Goal: Task Accomplishment & Management: Manage account settings

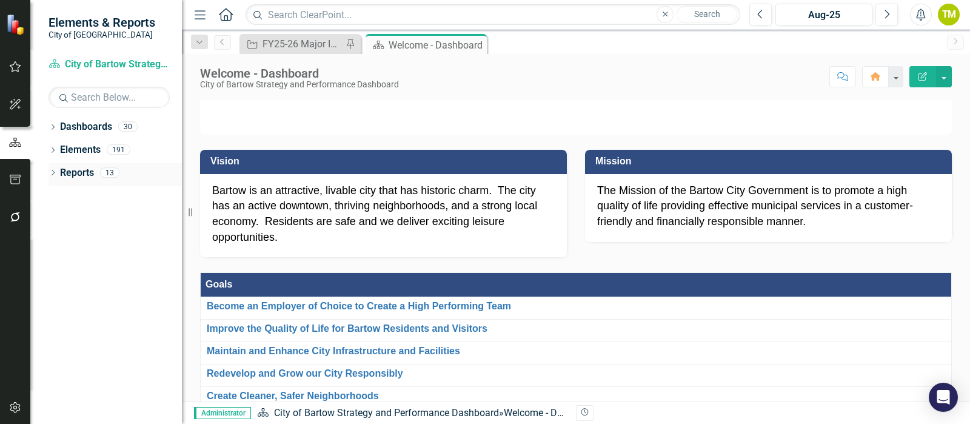
click at [65, 172] on link "Reports" at bounding box center [77, 173] width 34 height 14
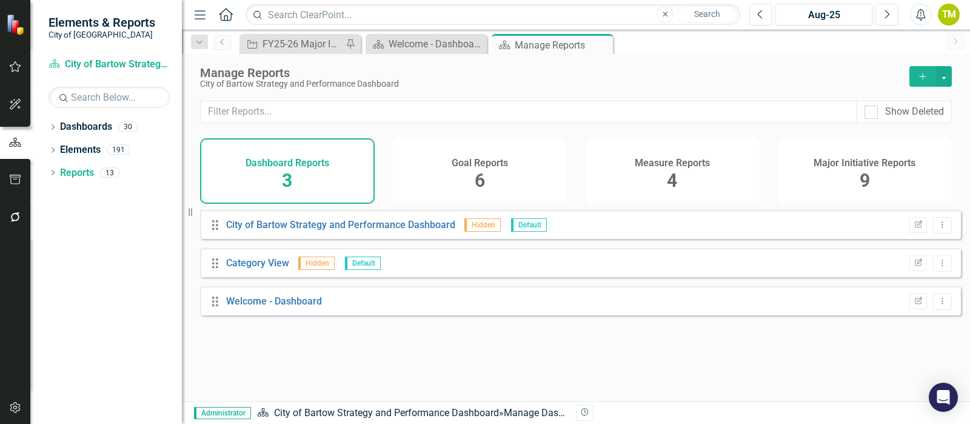
click at [479, 181] on span "6" at bounding box center [480, 180] width 10 height 21
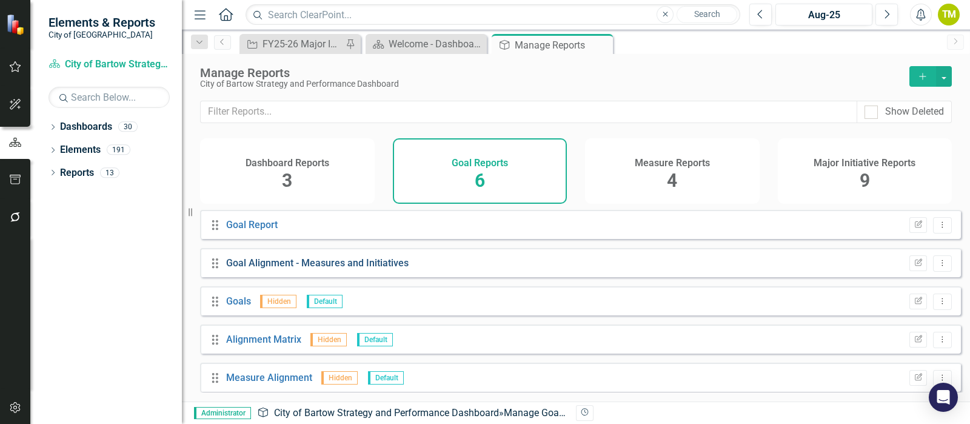
click at [252, 269] on link "Goal Alignment - Measures and Initiatives" at bounding box center [317, 263] width 182 height 12
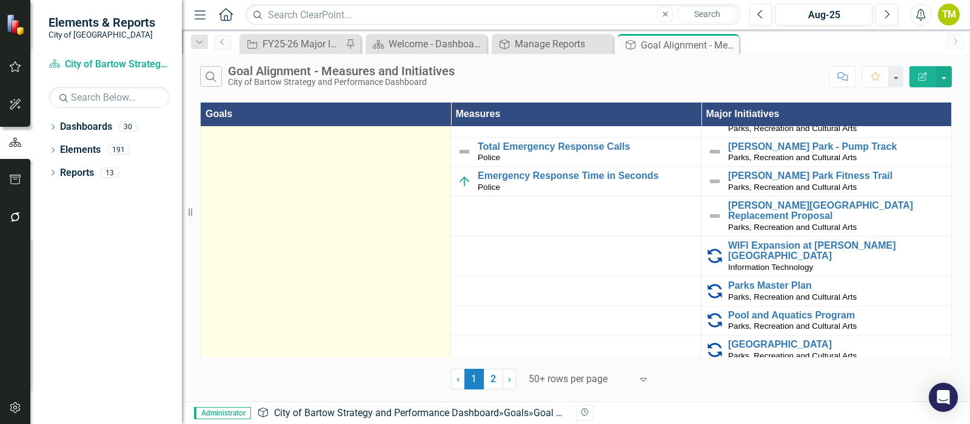
scroll to position [425, 0]
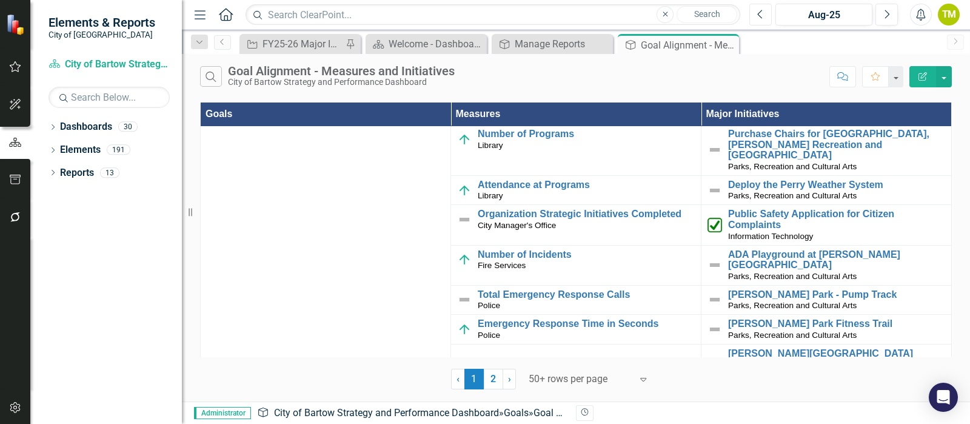
click at [758, 16] on icon "Previous" at bounding box center [760, 14] width 7 height 11
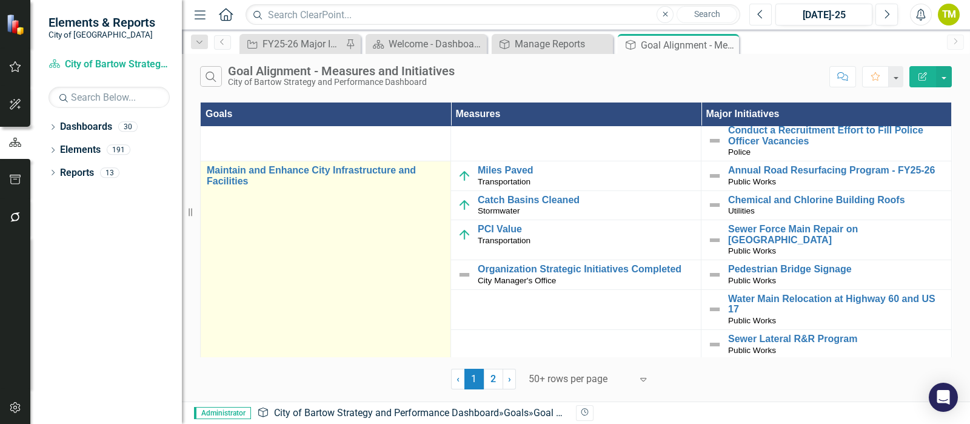
scroll to position [1183, 0]
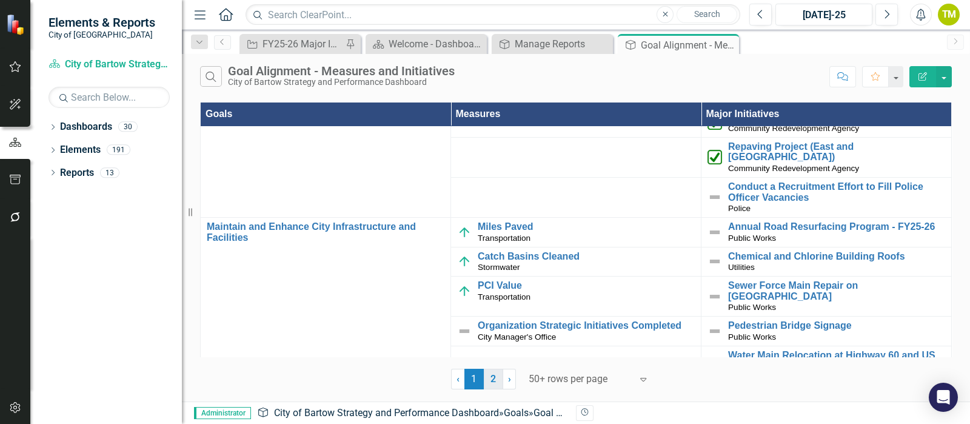
click at [494, 375] on link "2" at bounding box center [493, 379] width 19 height 21
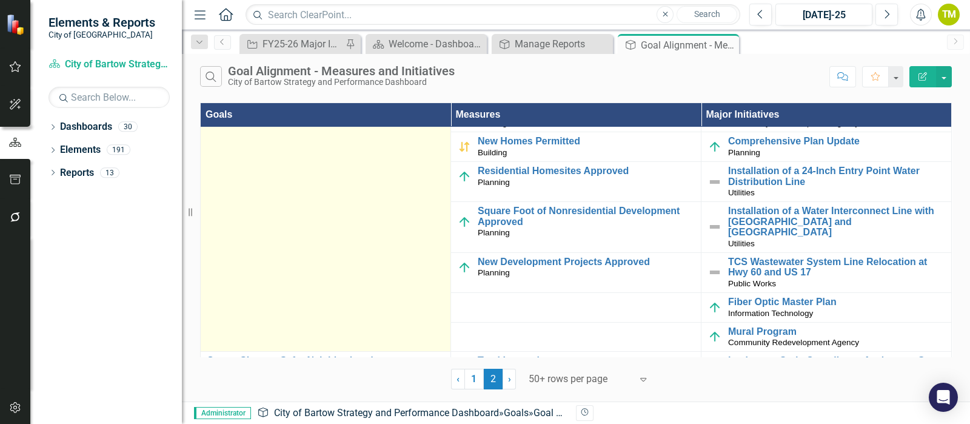
scroll to position [0, 0]
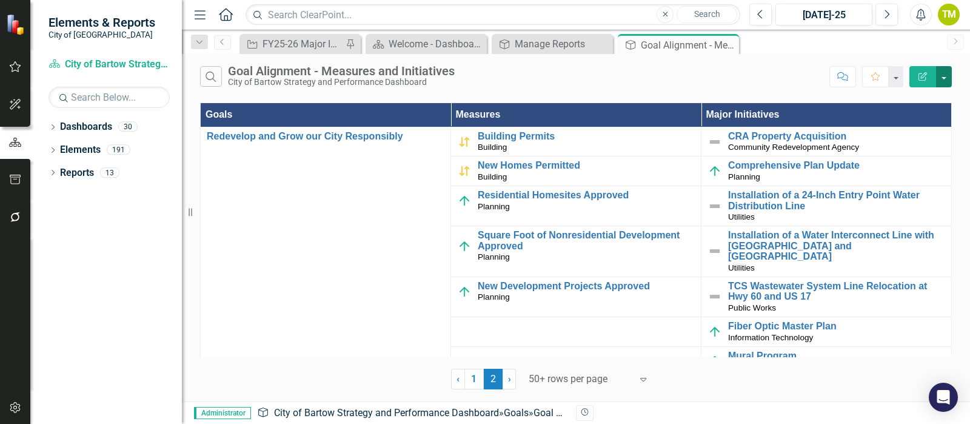
click at [942, 78] on button "button" at bounding box center [944, 76] width 16 height 21
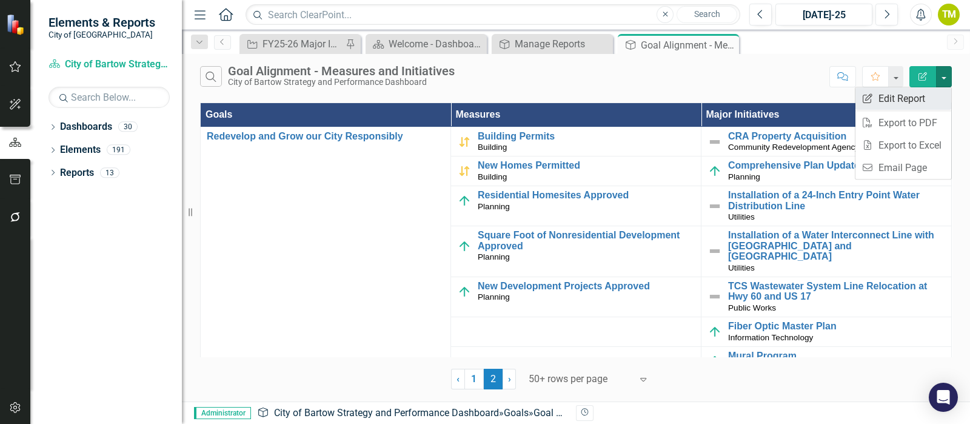
click at [928, 98] on link "Edit Report Edit Report" at bounding box center [903, 98] width 96 height 22
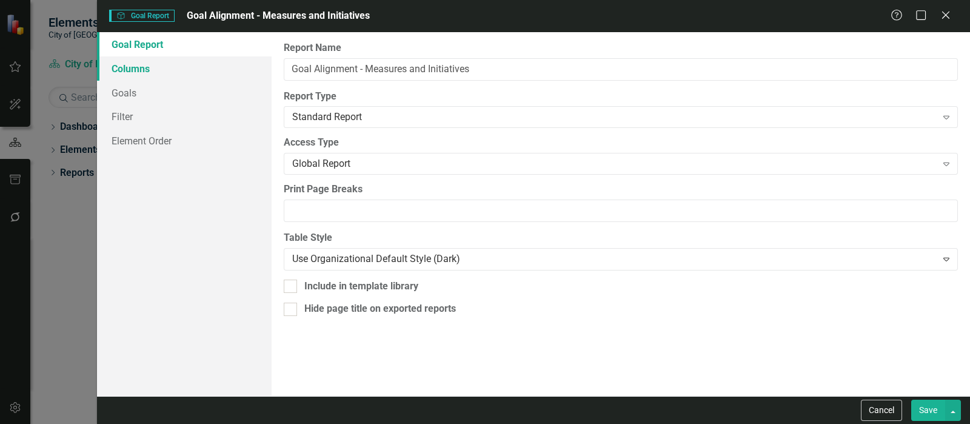
click at [124, 65] on link "Columns" at bounding box center [184, 68] width 175 height 24
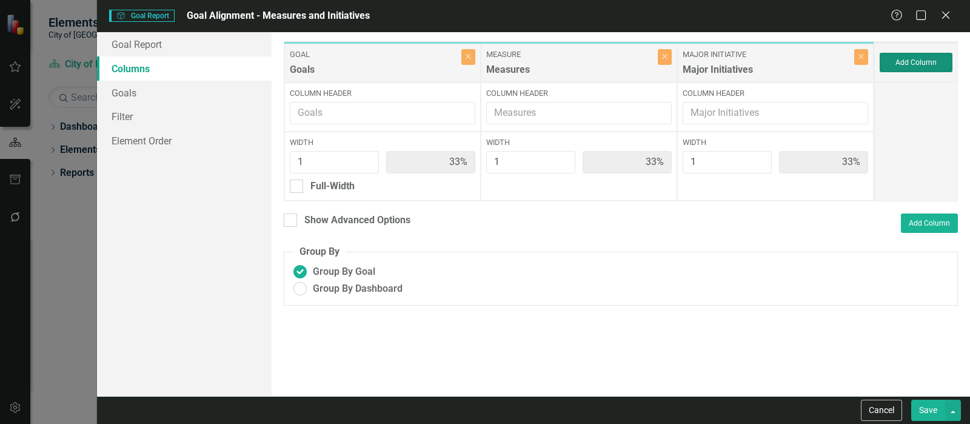
click at [937, 64] on button "Add Column" at bounding box center [916, 62] width 73 height 19
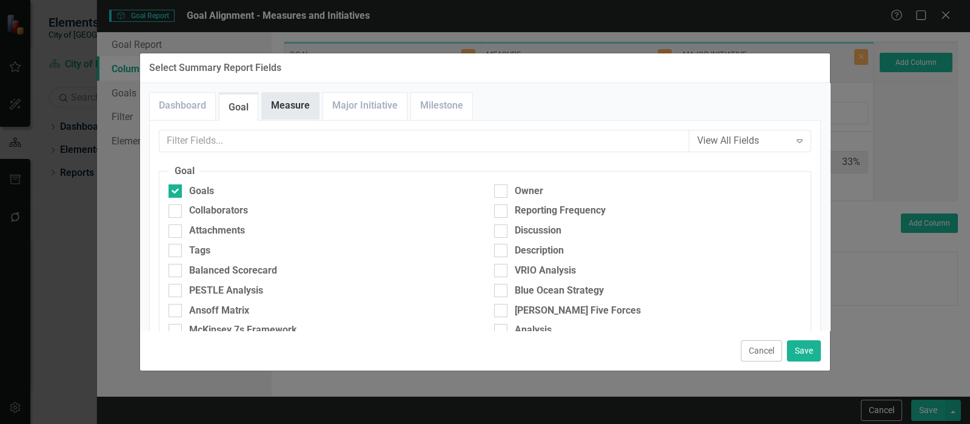
click at [294, 104] on link "Measure" at bounding box center [290, 106] width 57 height 26
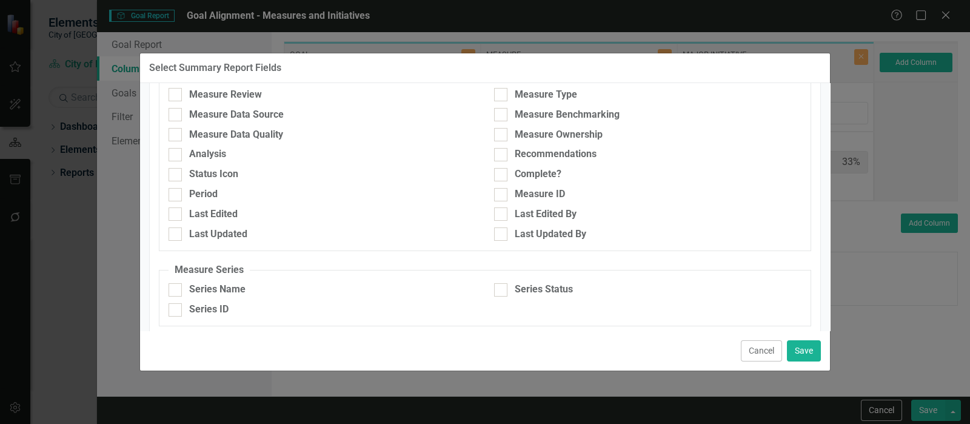
scroll to position [189, 0]
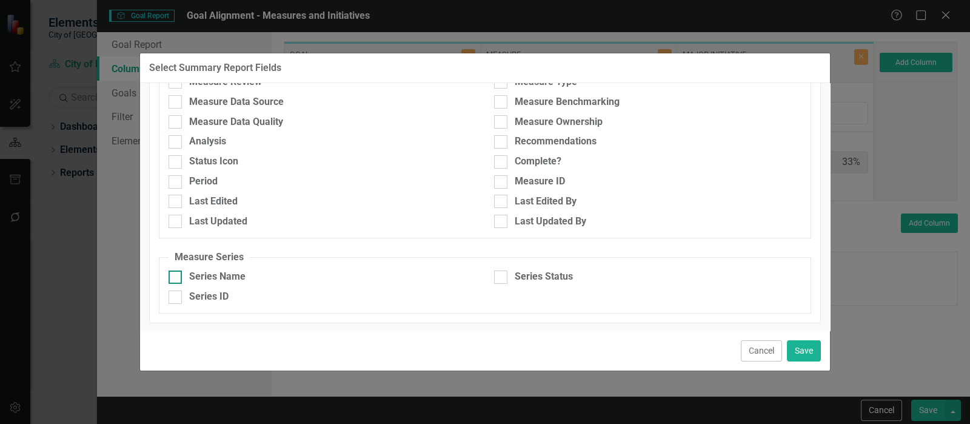
click at [202, 270] on div "Series Name" at bounding box center [217, 277] width 56 height 14
click at [176, 270] on input "Series Name" at bounding box center [173, 274] width 8 height 8
checkbox input "true"
click at [497, 278] on div at bounding box center [500, 276] width 13 height 13
click at [497, 278] on input "Series Status" at bounding box center [498, 274] width 8 height 8
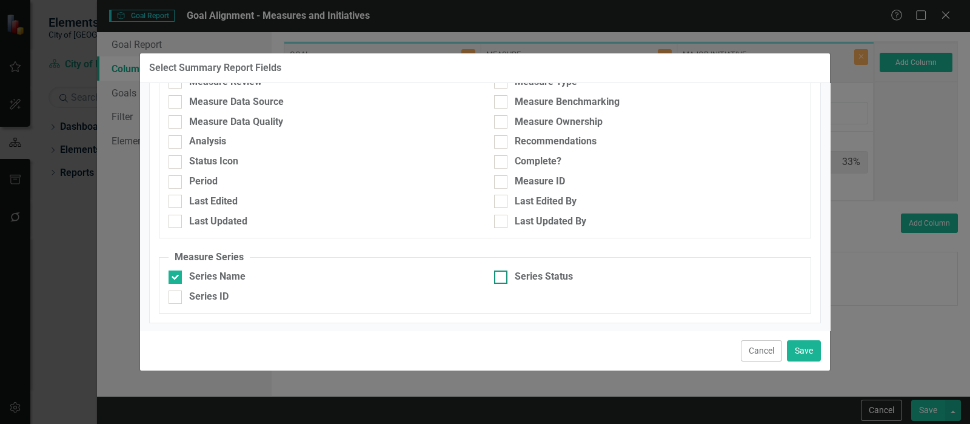
checkbox input "true"
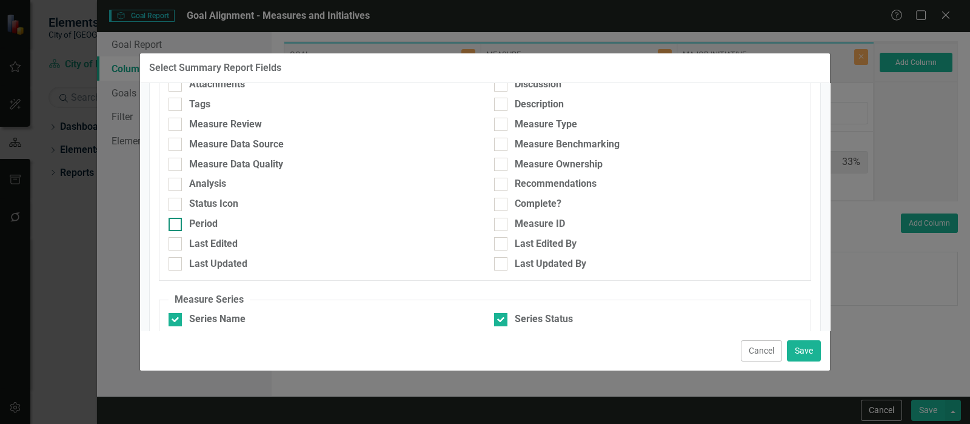
scroll to position [113, 0]
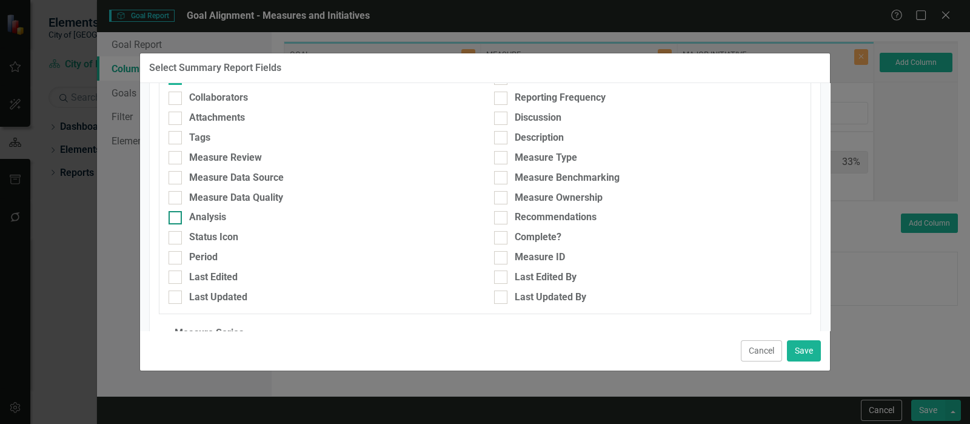
click at [202, 215] on div "Analysis" at bounding box center [207, 217] width 37 height 14
click at [176, 215] on input "Analysis" at bounding box center [173, 215] width 8 height 8
checkbox input "true"
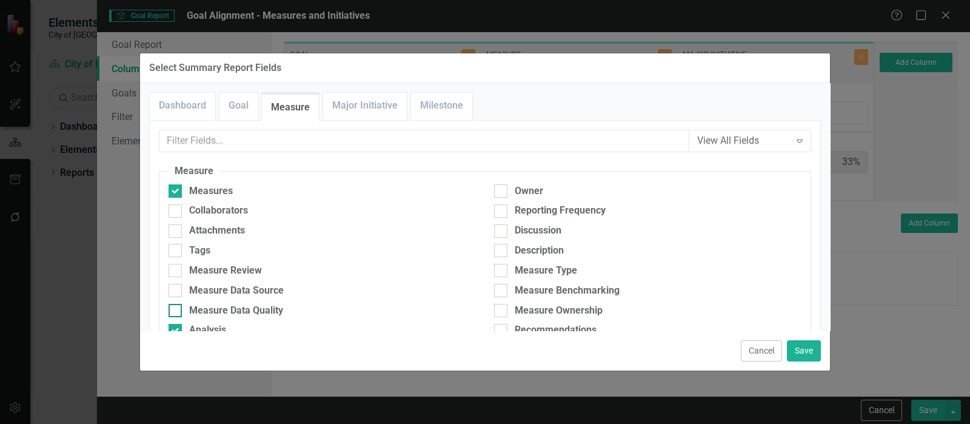
scroll to position [75, 0]
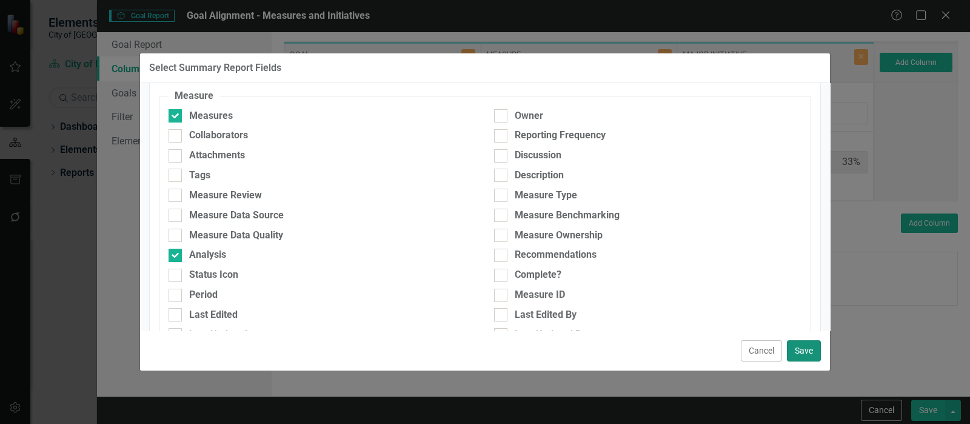
click at [801, 347] on button "Save" at bounding box center [804, 350] width 34 height 21
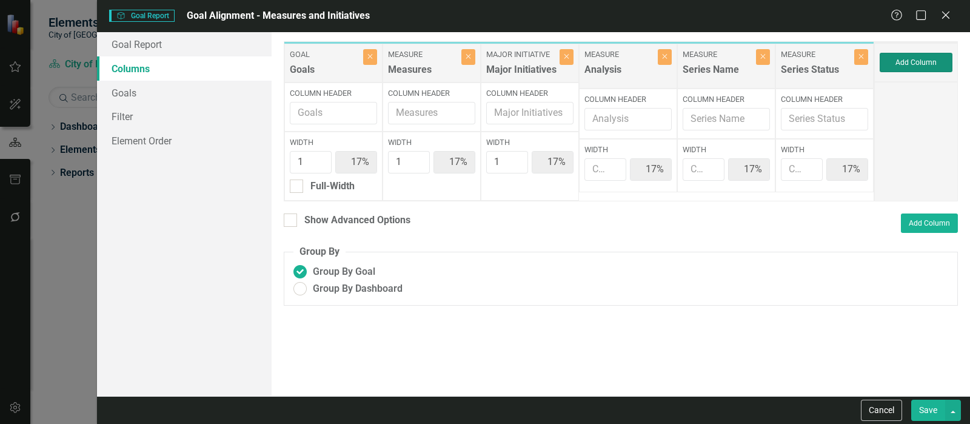
type input "17%"
type input "1"
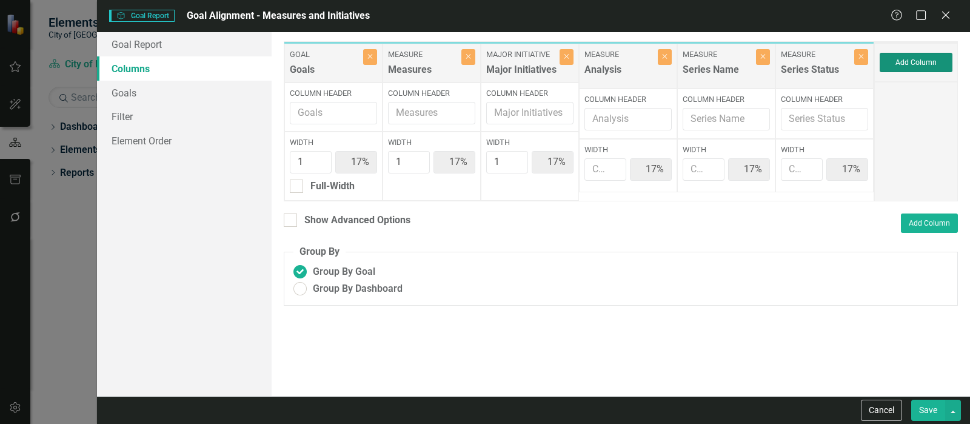
type input "1"
click at [570, 61] on button "Close" at bounding box center [567, 57] width 14 height 16
type input "20%"
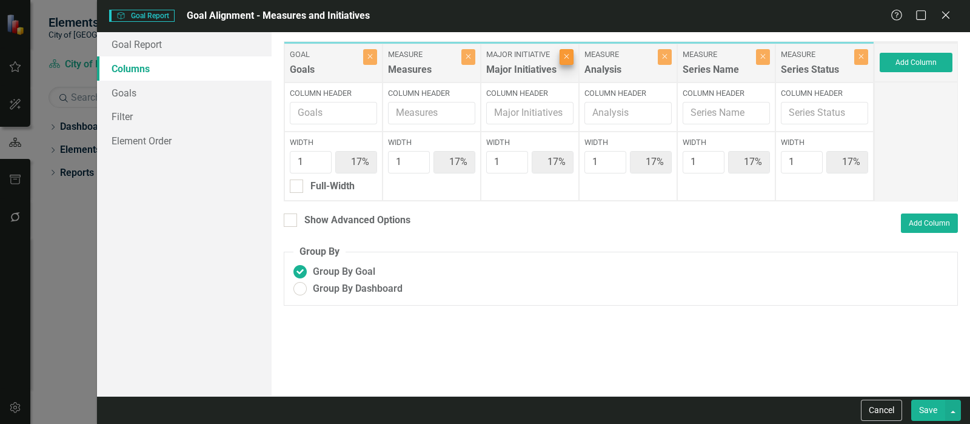
type input "20%"
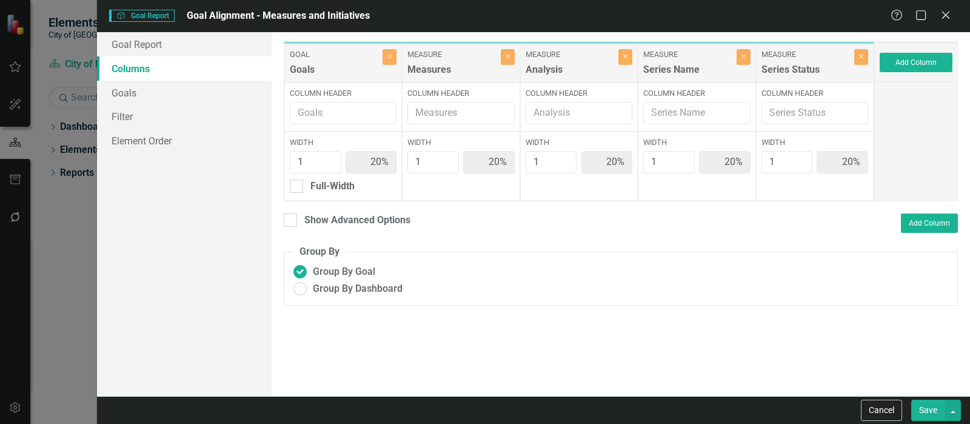
drag, startPoint x: 922, startPoint y: 413, endPoint x: 878, endPoint y: 403, distance: 44.8
click at [922, 413] on button "Save" at bounding box center [928, 410] width 34 height 21
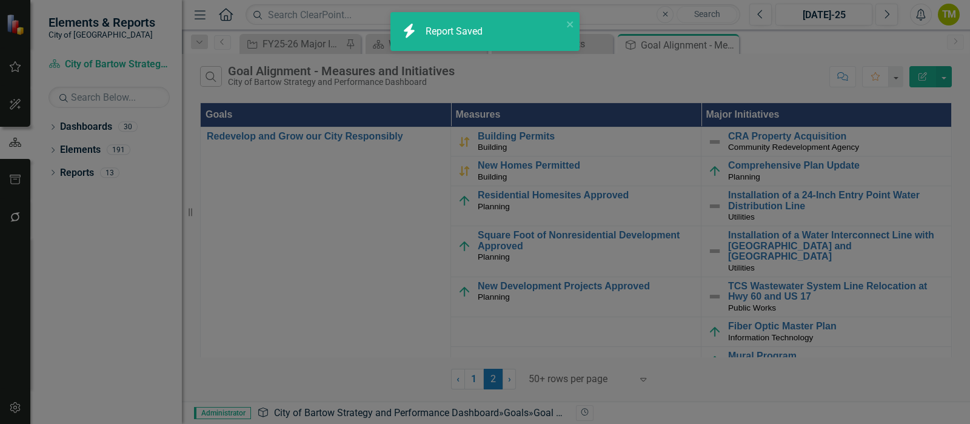
radio input "true"
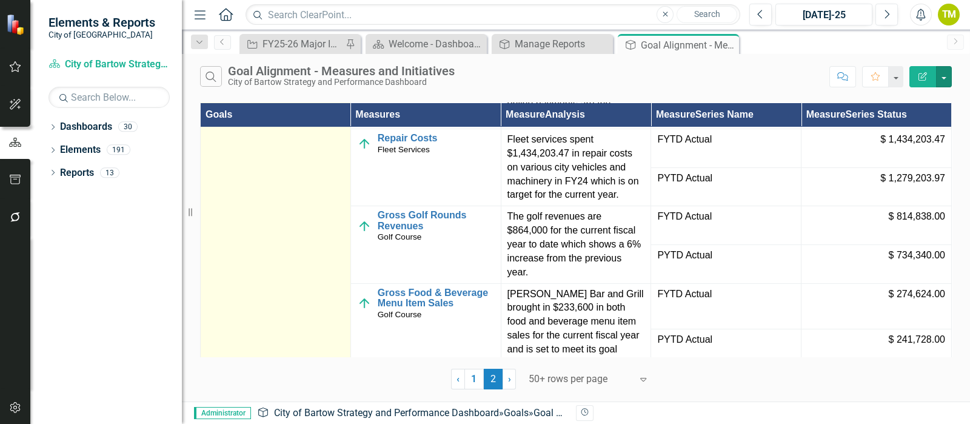
scroll to position [101, 0]
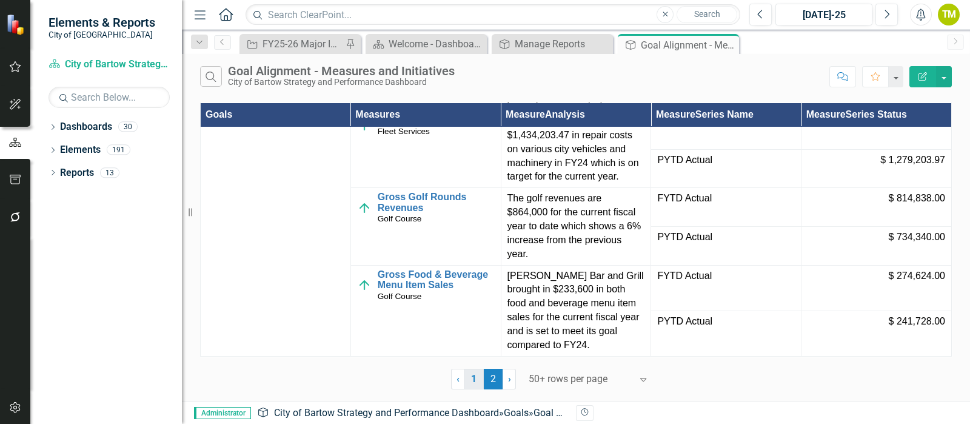
click at [477, 378] on link "1" at bounding box center [473, 379] width 19 height 21
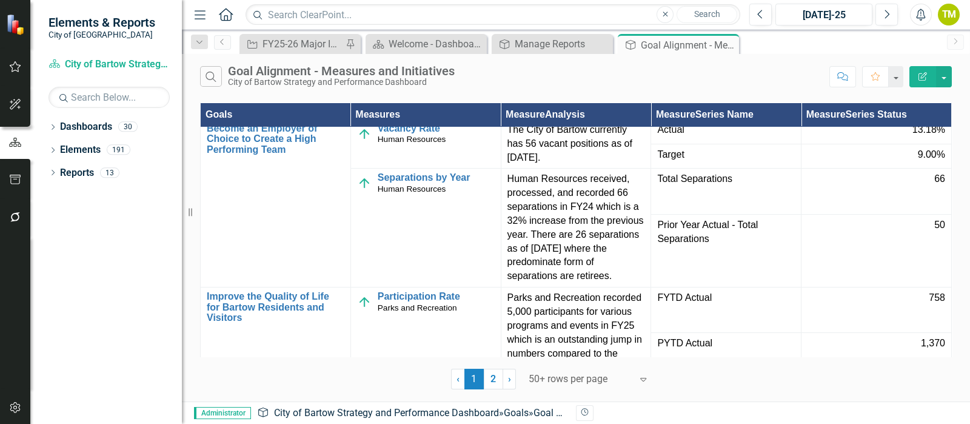
scroll to position [0, 0]
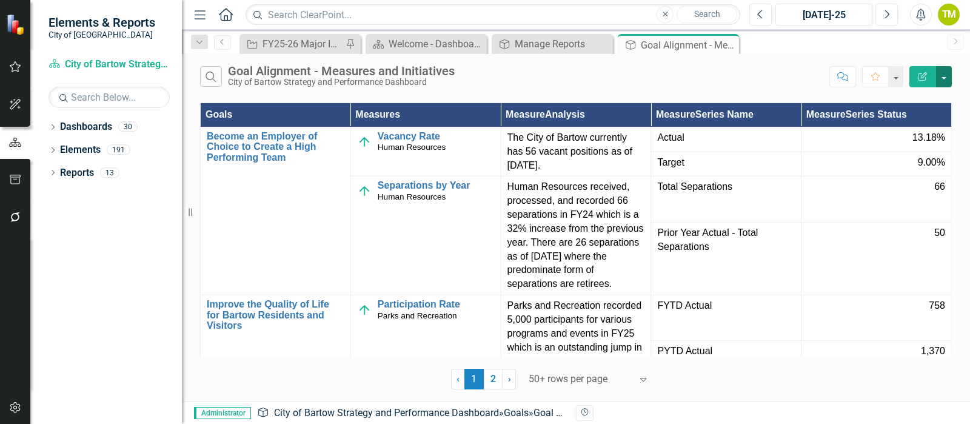
click at [948, 81] on button "button" at bounding box center [944, 76] width 16 height 21
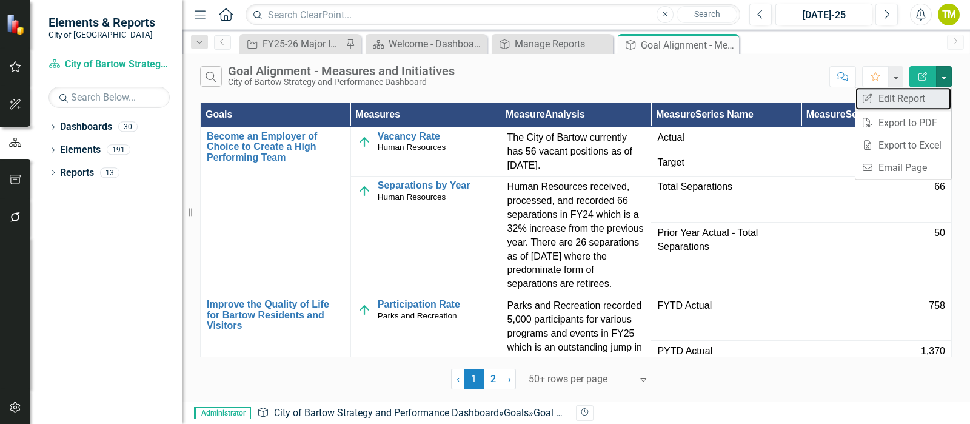
click at [897, 100] on link "Edit Report Edit Report" at bounding box center [903, 98] width 96 height 22
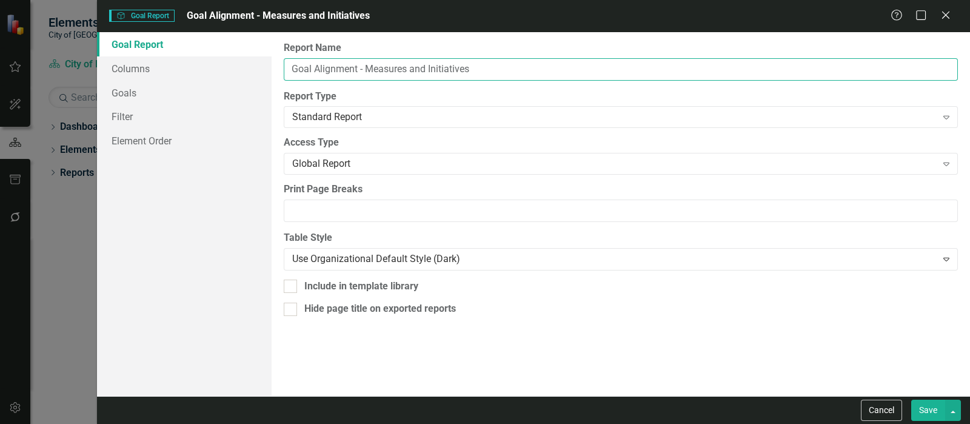
click at [537, 69] on input "Goal Alignment - Measures and Initiatives" at bounding box center [621, 69] width 674 height 22
click at [290, 70] on input "Goal Alignment - Measures" at bounding box center [621, 69] width 674 height 22
type input "City of Bartow Strategic Goals - Performance Measures"
click at [911, 400] on button "Save" at bounding box center [928, 410] width 34 height 21
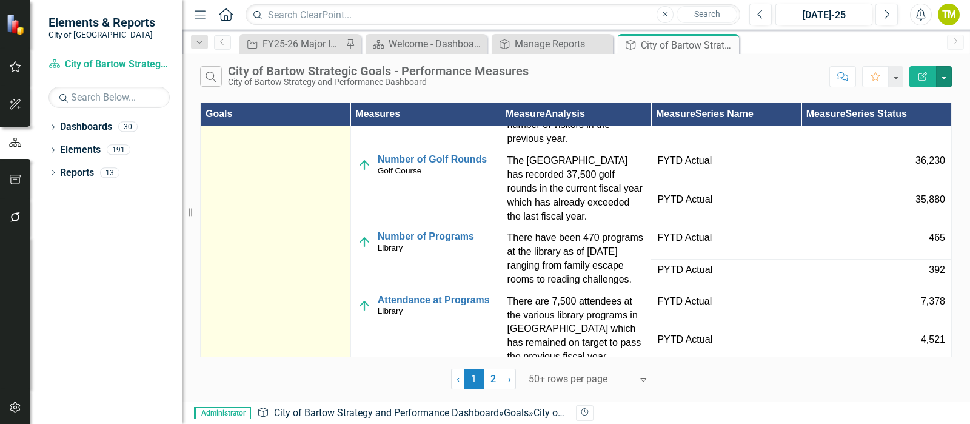
scroll to position [455, 0]
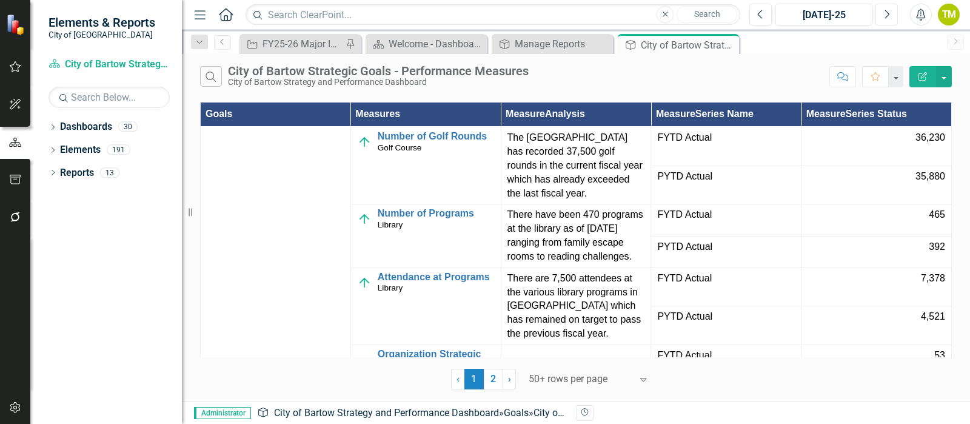
click at [895, 16] on button "Next" at bounding box center [886, 15] width 22 height 22
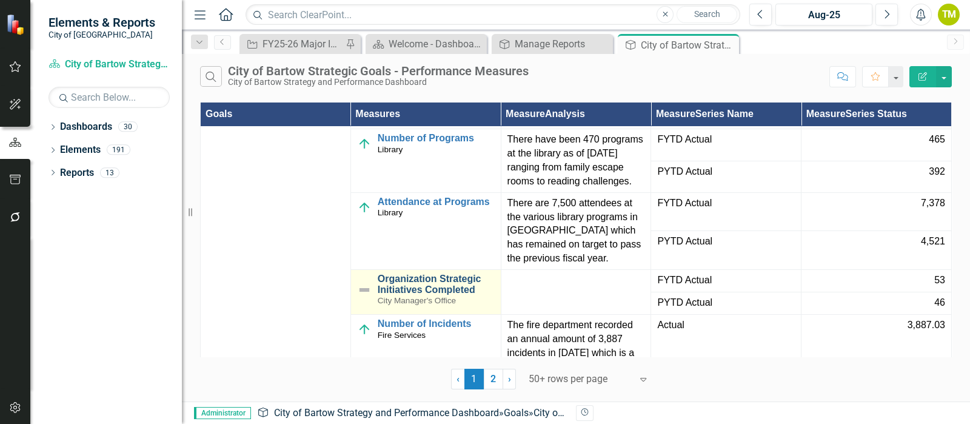
click at [409, 273] on link "Organization Strategic Initiatives Completed" at bounding box center [436, 283] width 117 height 21
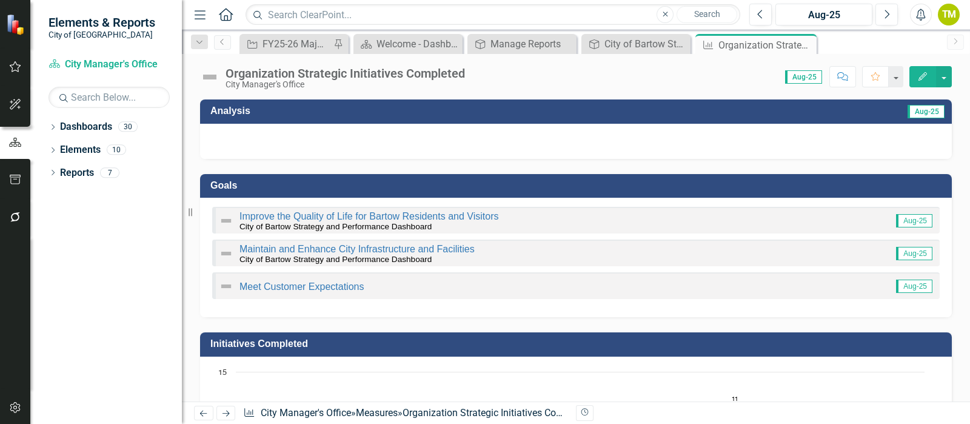
scroll to position [151, 0]
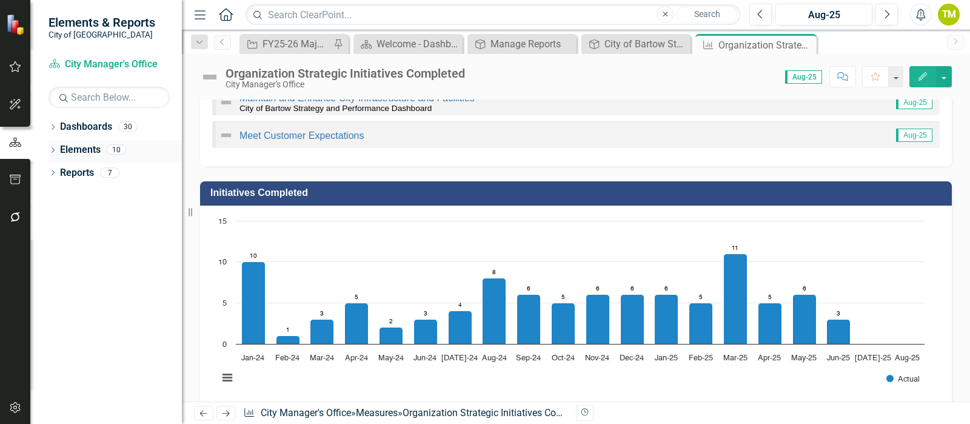
click at [54, 150] on icon "Dropdown" at bounding box center [52, 151] width 8 height 7
click at [97, 213] on link "Major Initiative Major Initiatives" at bounding box center [91, 219] width 87 height 14
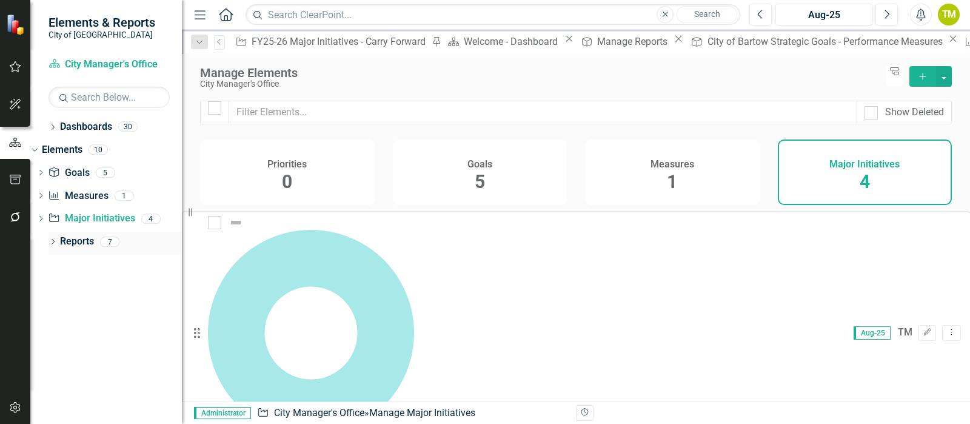
click at [49, 239] on icon "Dropdown" at bounding box center [52, 242] width 8 height 7
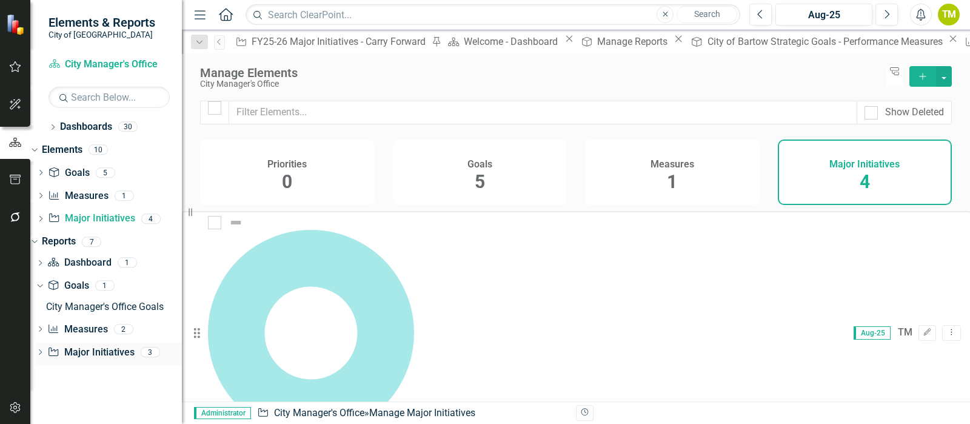
click at [105, 352] on link "Major Initiative Major Initiatives" at bounding box center [90, 353] width 87 height 14
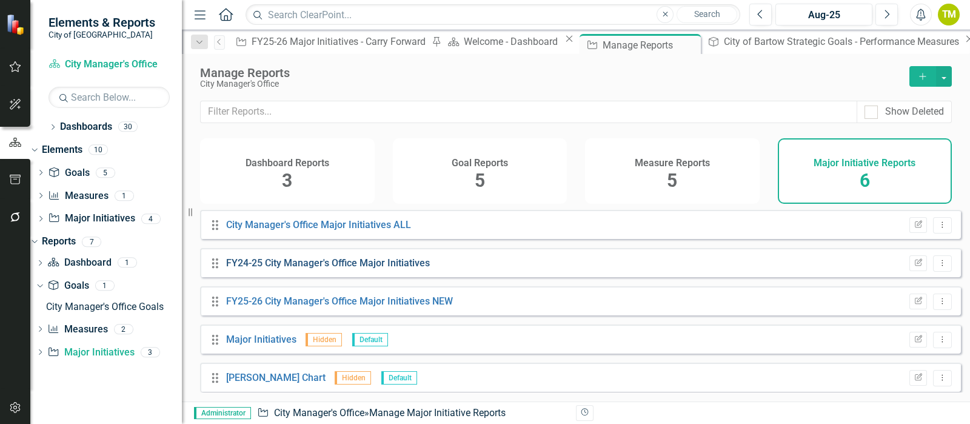
click at [249, 269] on link "FY24-25 City Manager's Office Major Initiatives" at bounding box center [328, 263] width 204 height 12
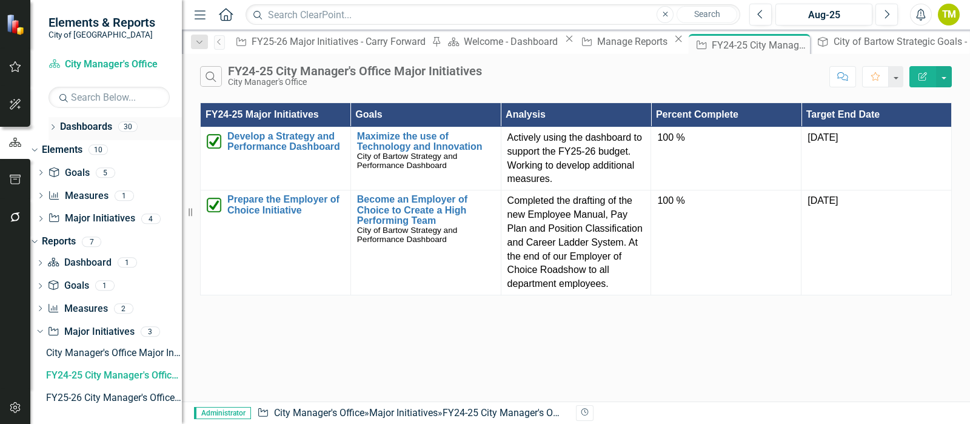
click at [81, 122] on link "Dashboards" at bounding box center [86, 127] width 52 height 14
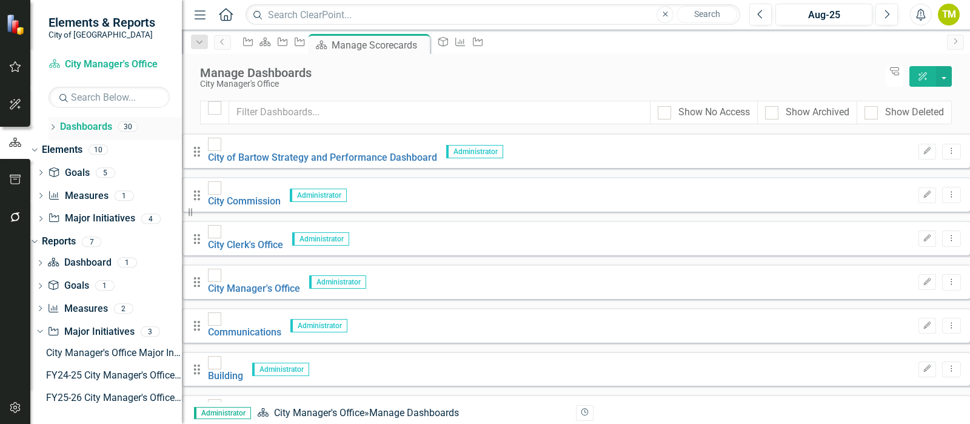
click at [55, 128] on icon "Dropdown" at bounding box center [52, 128] width 8 height 7
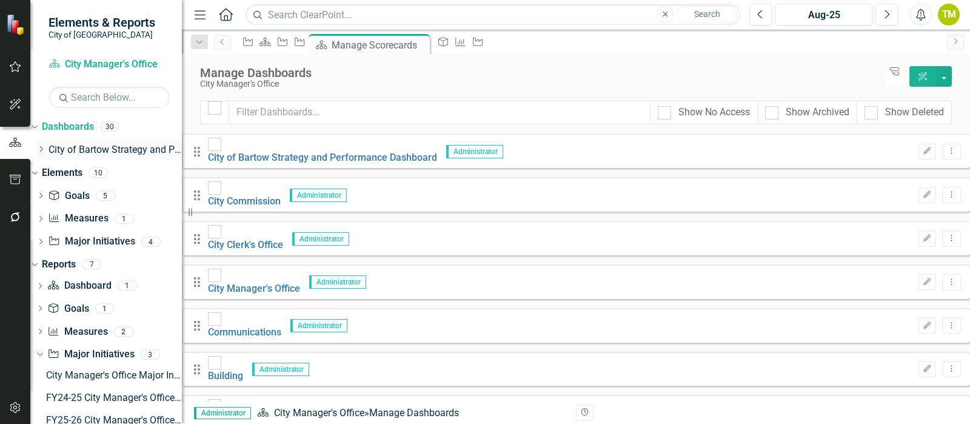
click at [83, 148] on link "City of Bartow Strategy and Performance Dashboard" at bounding box center [114, 150] width 133 height 14
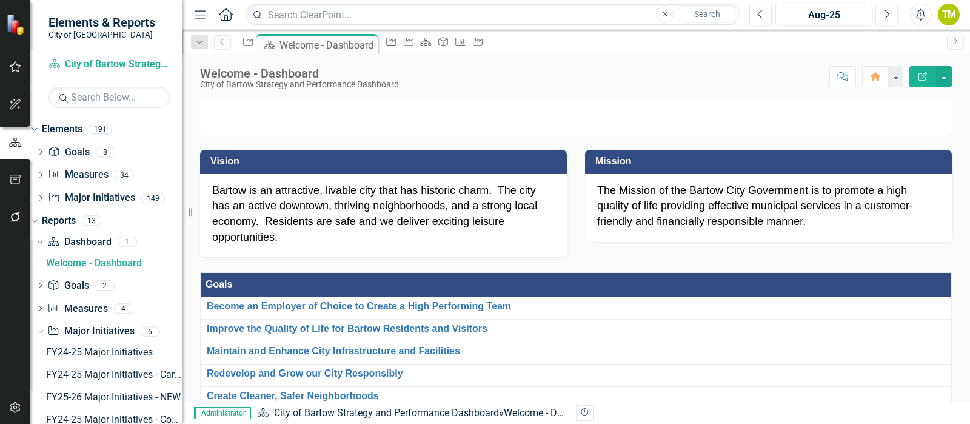
scroll to position [75, 0]
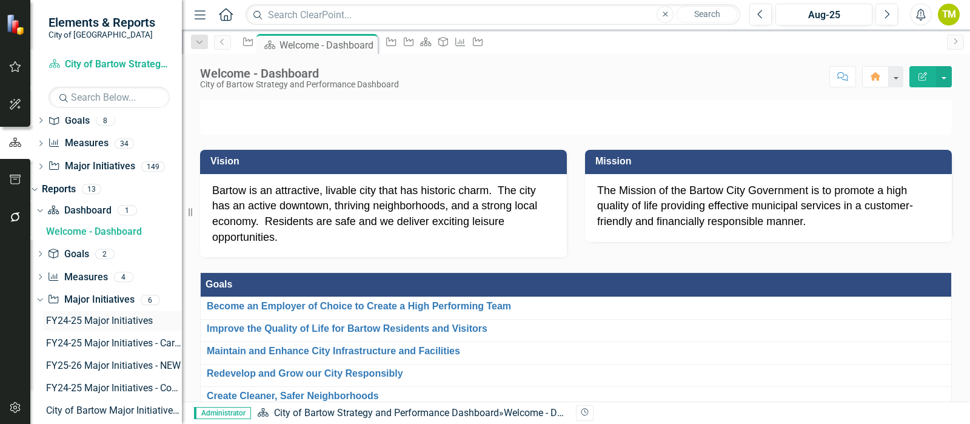
click at [91, 321] on div "FY24-25 Major Initiatives" at bounding box center [114, 320] width 136 height 11
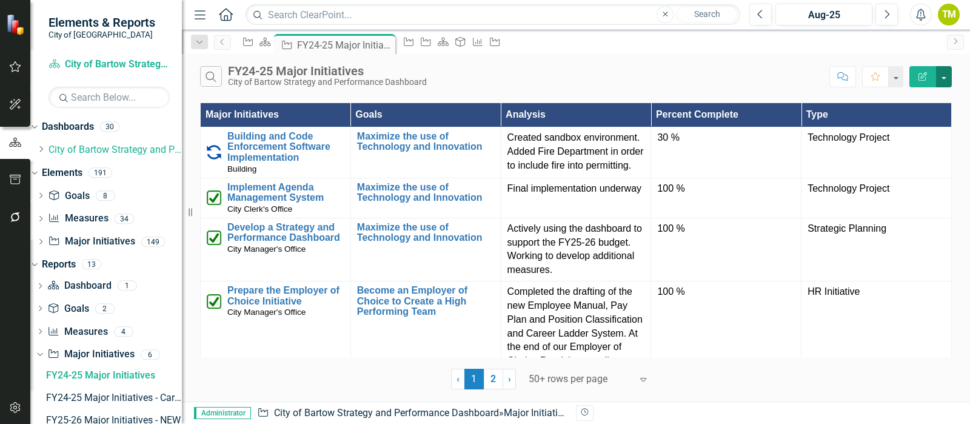
click at [946, 77] on button "button" at bounding box center [944, 76] width 16 height 21
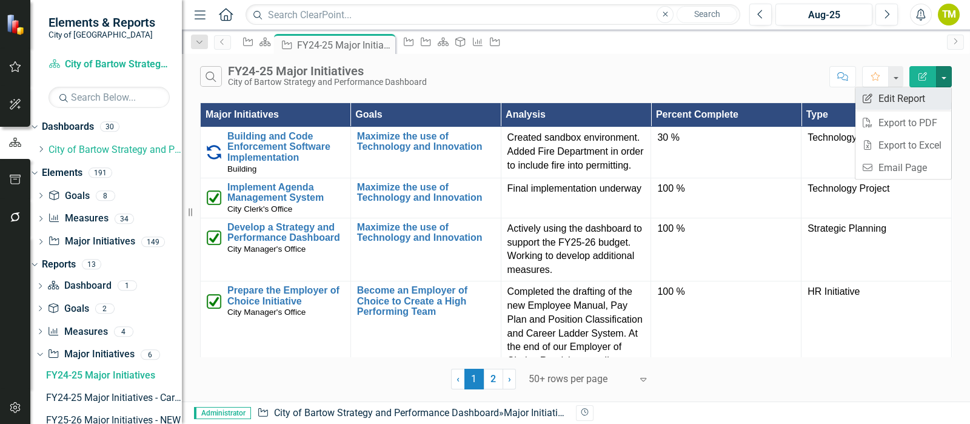
click at [923, 95] on link "Edit Report Edit Report" at bounding box center [903, 98] width 96 height 22
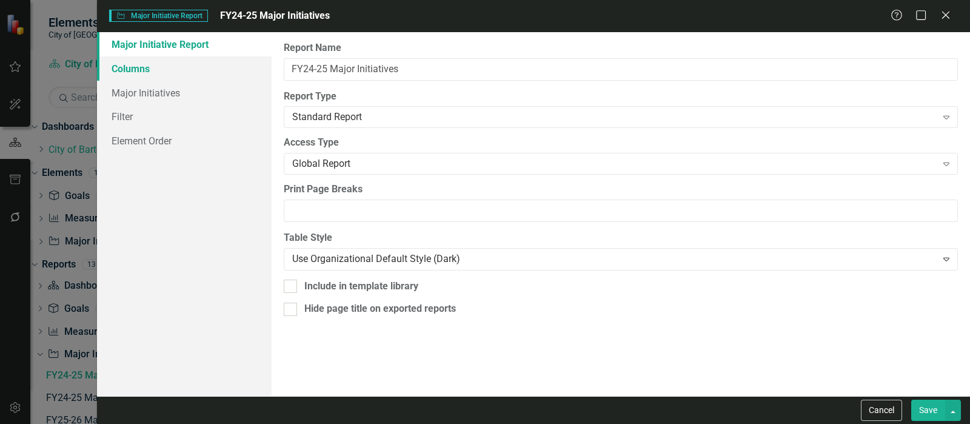
click at [160, 72] on link "Columns" at bounding box center [184, 68] width 175 height 24
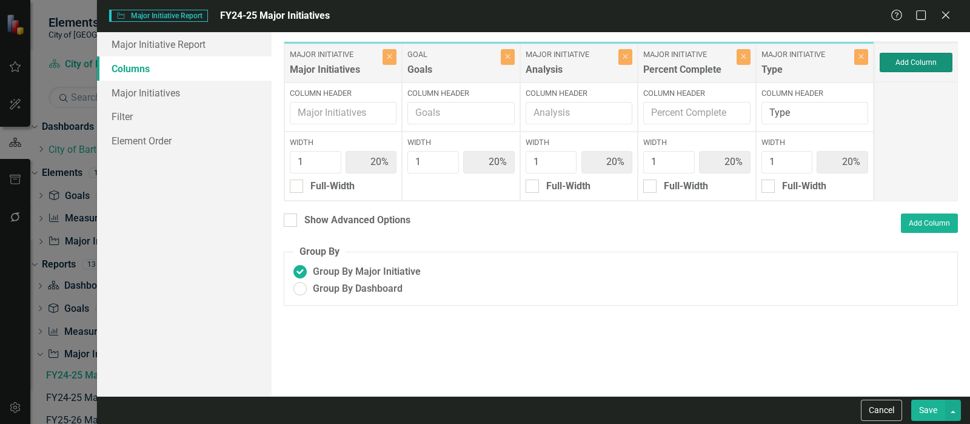
click at [911, 65] on button "Add Column" at bounding box center [916, 62] width 73 height 19
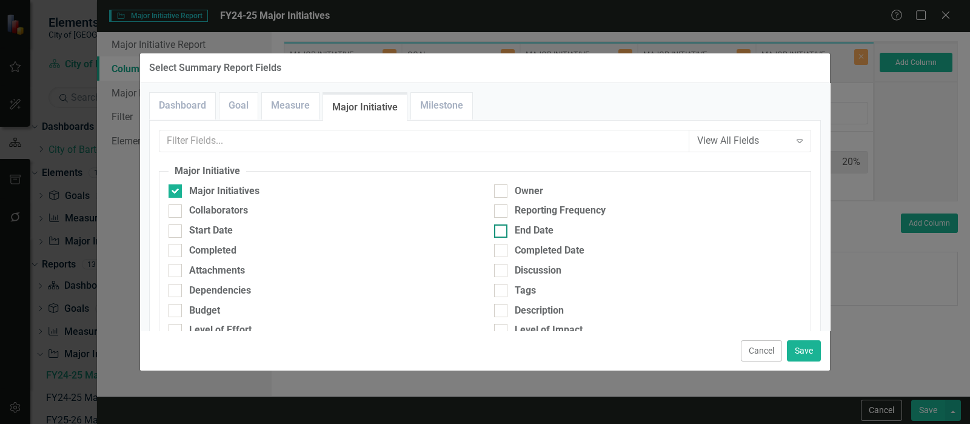
click at [499, 226] on div at bounding box center [500, 230] width 13 height 13
click at [499, 226] on input "End Date" at bounding box center [498, 228] width 8 height 8
checkbox input "true"
click at [794, 352] on button "Save" at bounding box center [804, 350] width 34 height 21
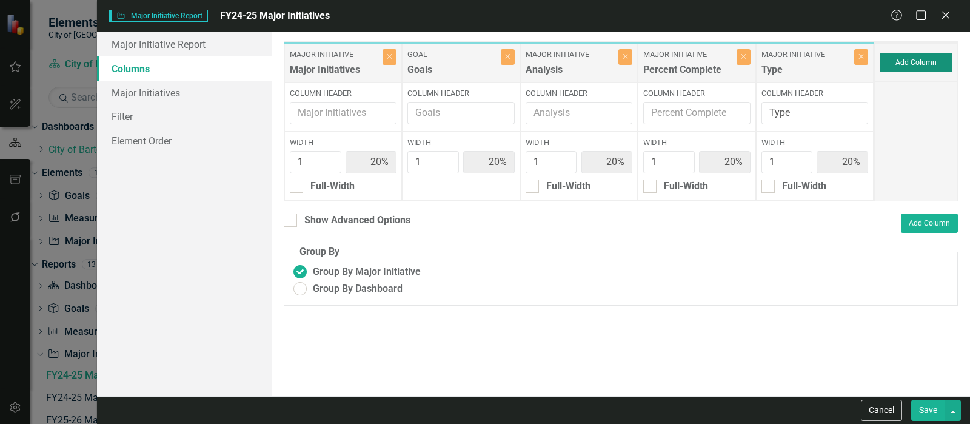
type input "17%"
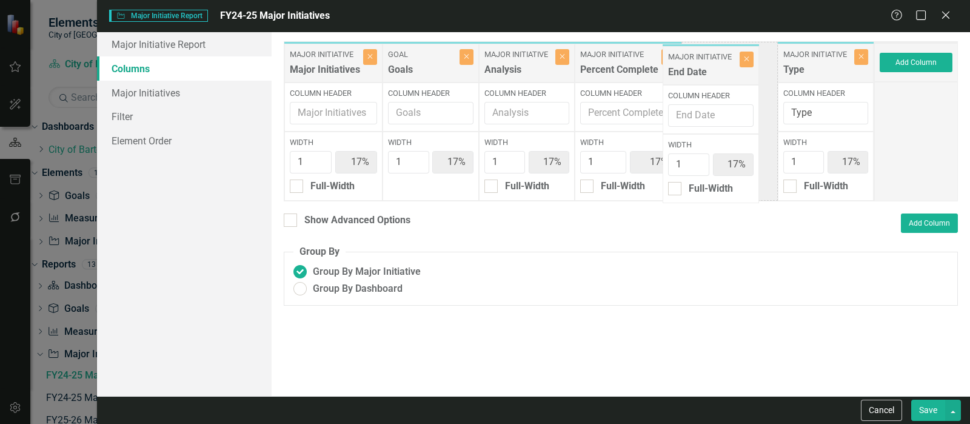
drag, startPoint x: 809, startPoint y: 61, endPoint x: 701, endPoint y: 62, distance: 107.9
click at [697, 62] on div "Major Initiative Major Initiatives Close Column Header Width 1 17% Full-Width G…" at bounding box center [579, 121] width 590 height 160
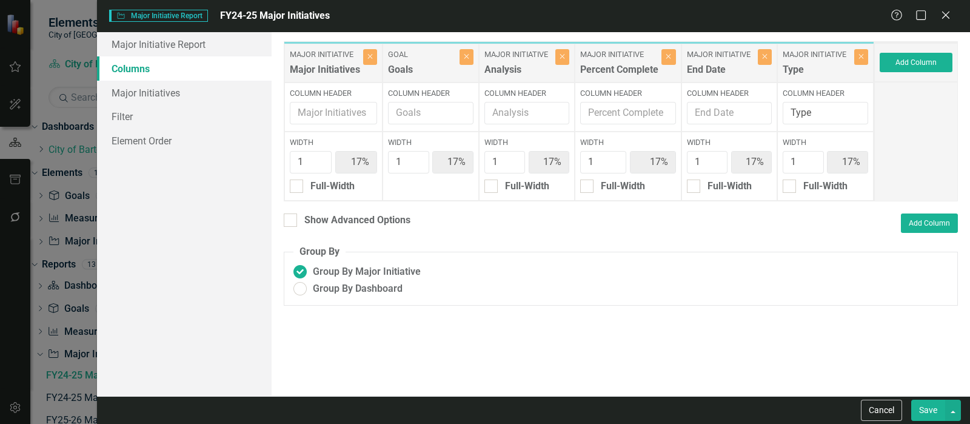
click at [928, 408] on button "Save" at bounding box center [928, 410] width 34 height 21
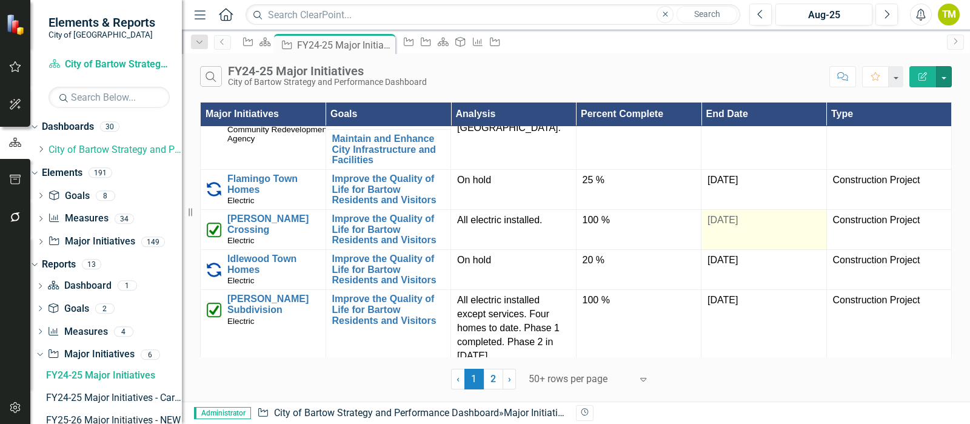
scroll to position [530, 0]
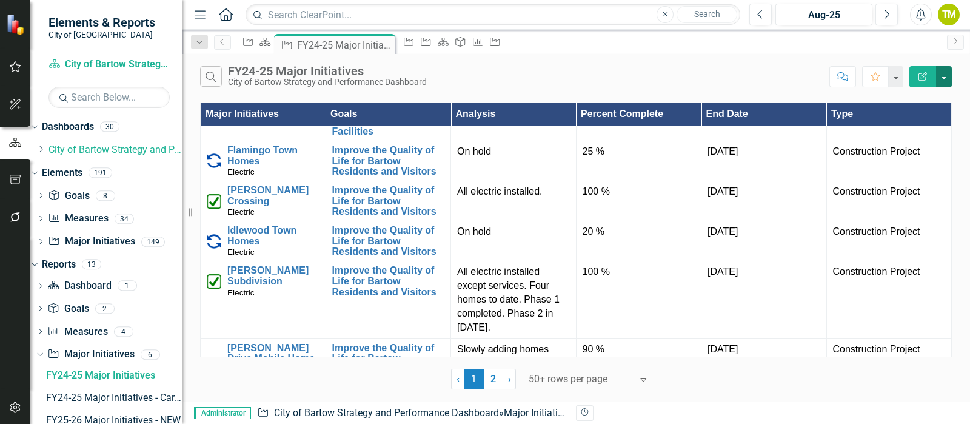
click at [945, 74] on button "button" at bounding box center [944, 76] width 16 height 21
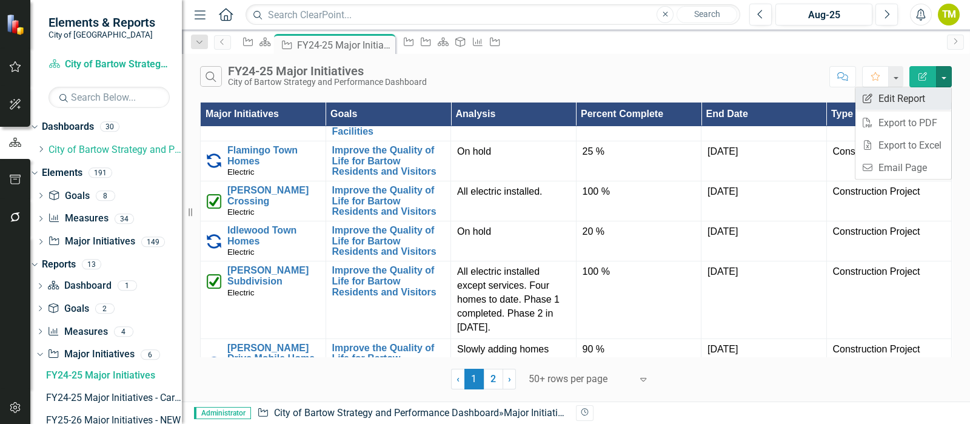
click at [888, 102] on link "Edit Report Edit Report" at bounding box center [903, 98] width 96 height 22
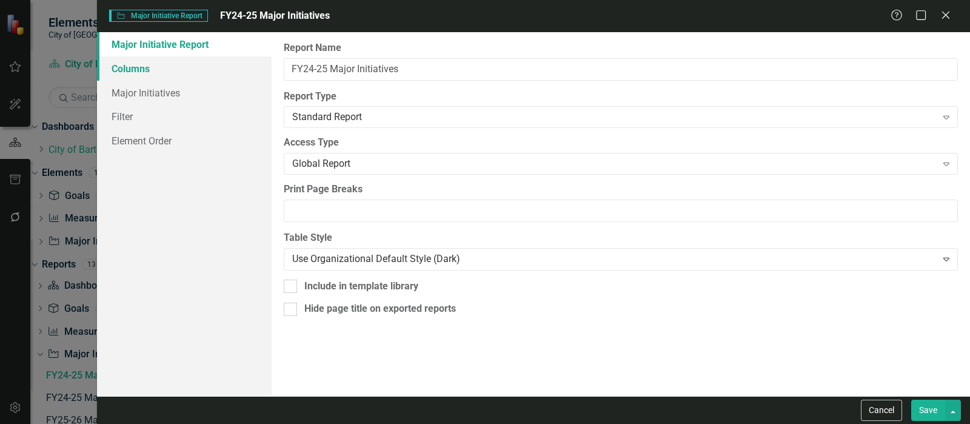
click at [127, 66] on link "Columns" at bounding box center [184, 68] width 175 height 24
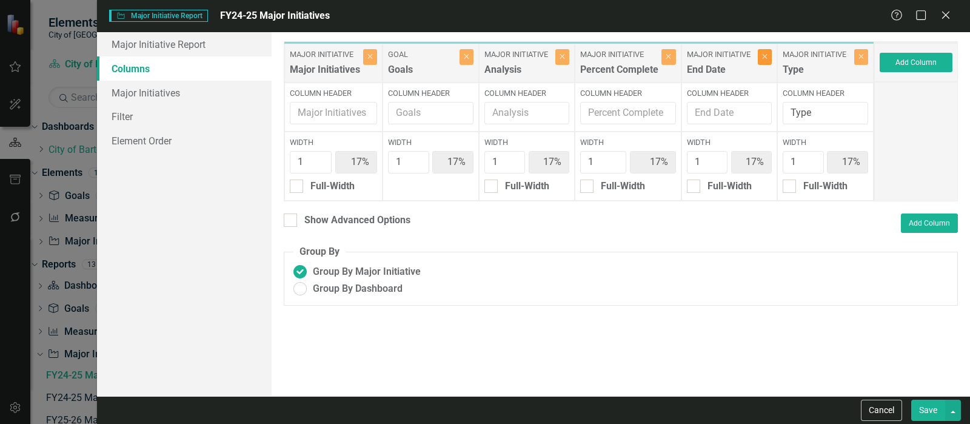
click at [766, 53] on icon "Close" at bounding box center [764, 56] width 5 height 7
type input "20%"
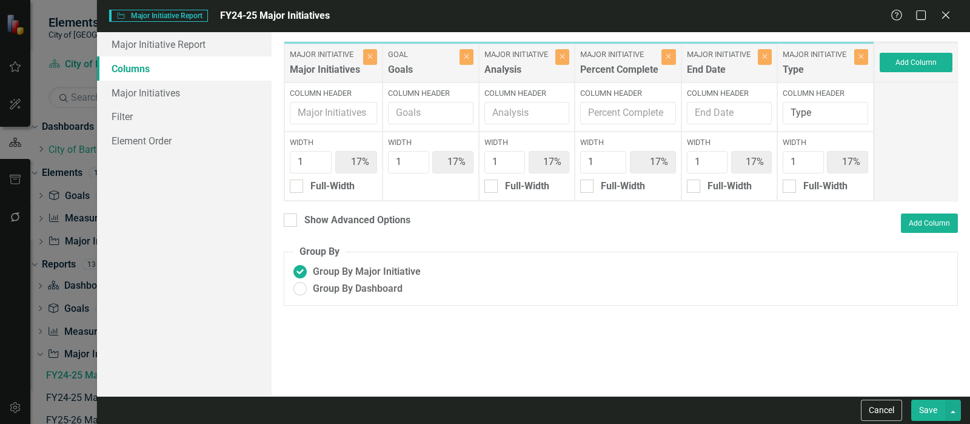
type input "20%"
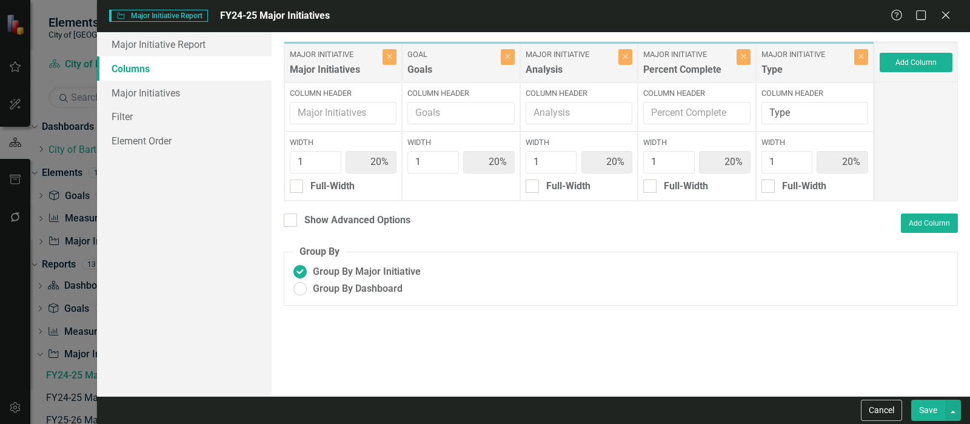
drag, startPoint x: 918, startPoint y: 406, endPoint x: 877, endPoint y: 390, distance: 43.9
click at [918, 406] on button "Save" at bounding box center [928, 410] width 34 height 21
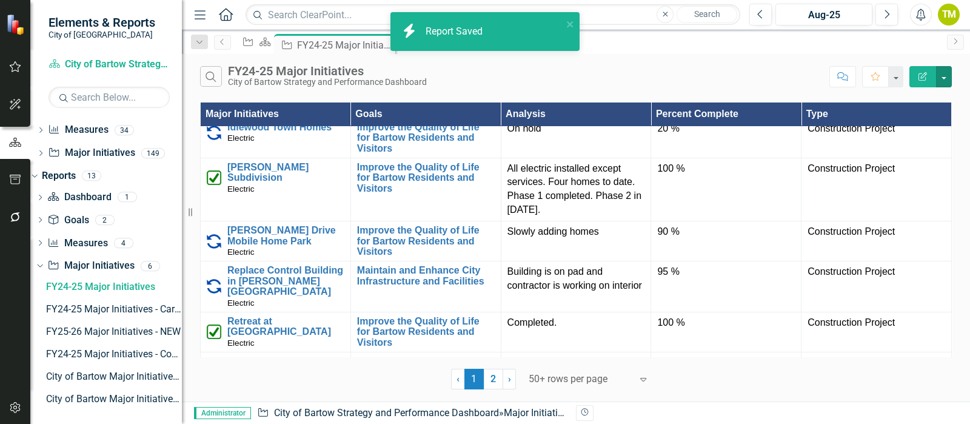
scroll to position [94, 0]
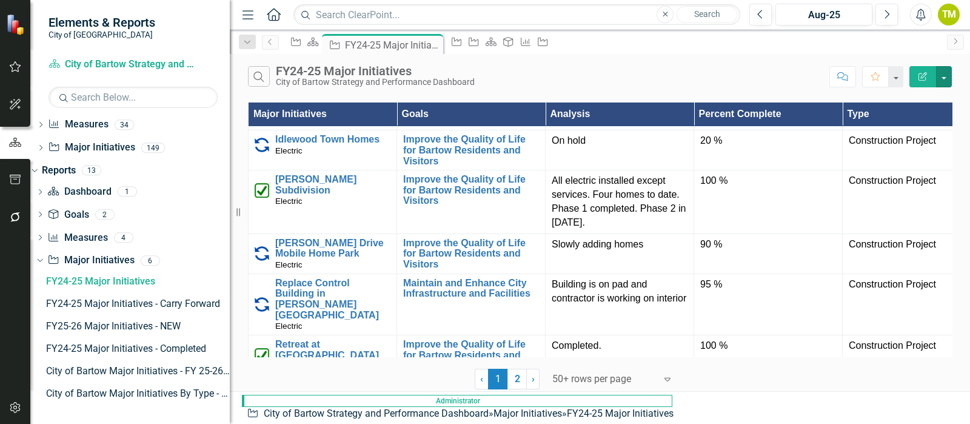
drag, startPoint x: 183, startPoint y: 278, endPoint x: 229, endPoint y: 283, distance: 46.3
click at [230, 283] on div "Resize" at bounding box center [235, 212] width 10 height 424
click at [164, 350] on div "FY24-25 Major Initiatives - Completed" at bounding box center [137, 348] width 183 height 11
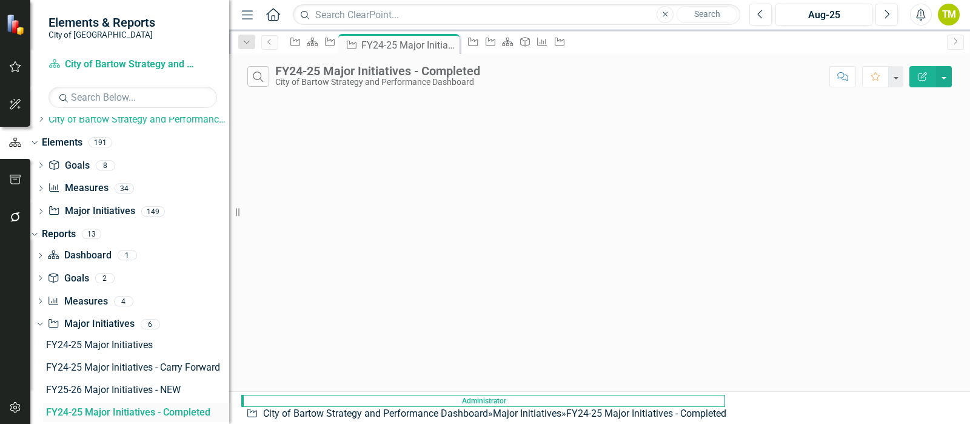
scroll to position [28, 0]
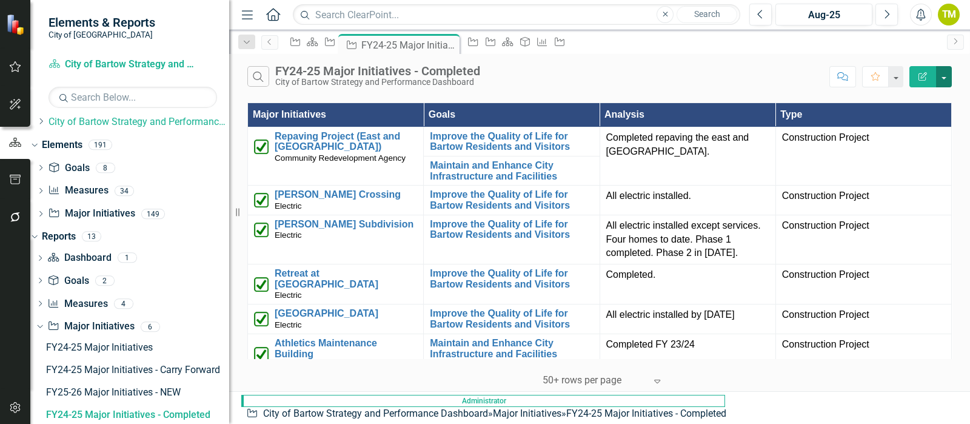
click at [943, 77] on button "button" at bounding box center [944, 76] width 16 height 21
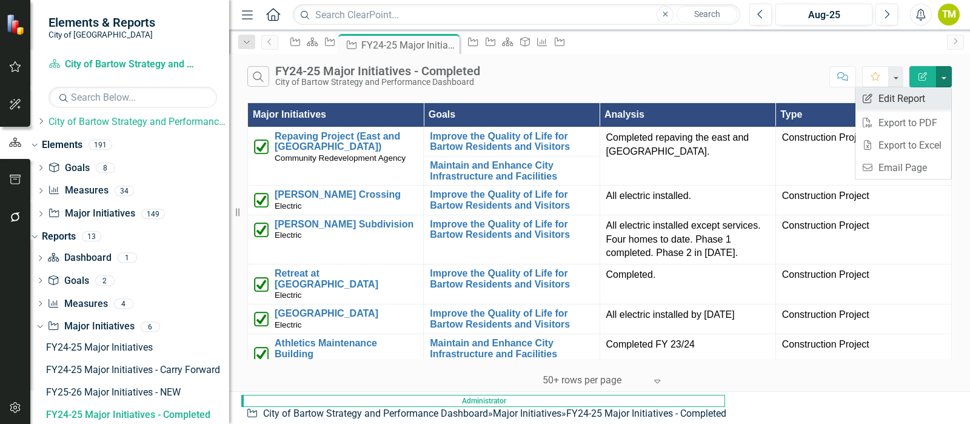
click at [917, 96] on link "Edit Report Edit Report" at bounding box center [903, 98] width 96 height 22
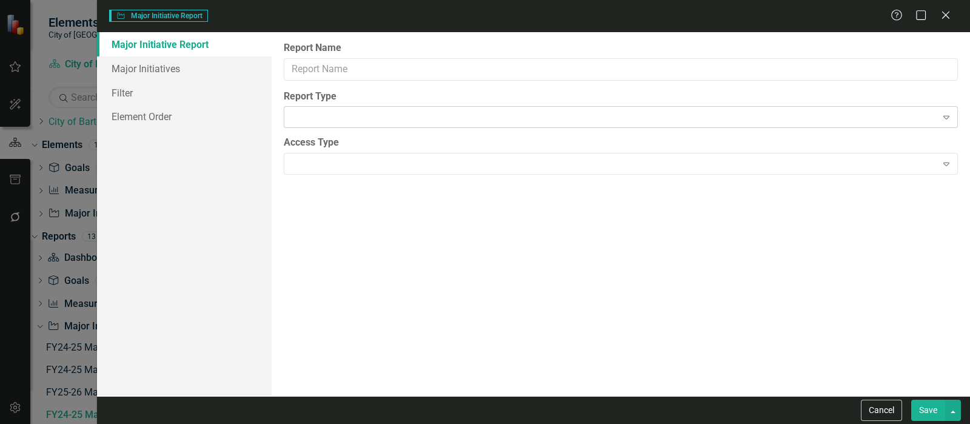
type input "FY24-25 Major Initiatives - Completed"
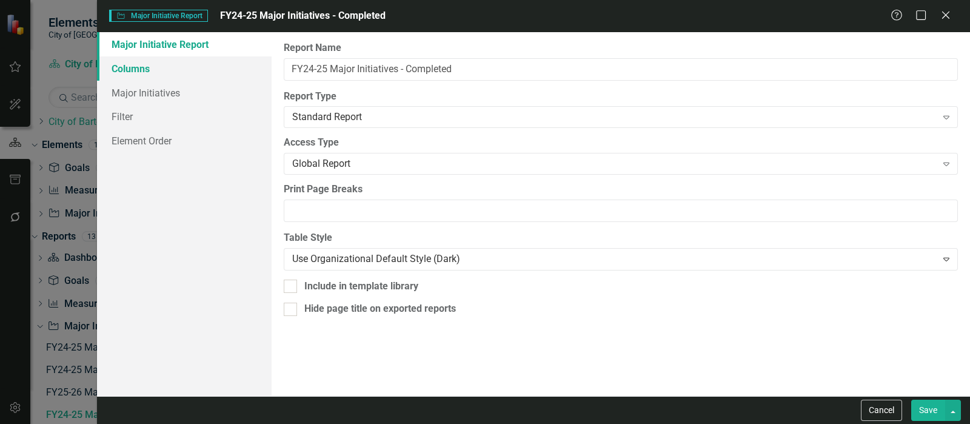
click at [103, 69] on link "Columns" at bounding box center [184, 68] width 175 height 24
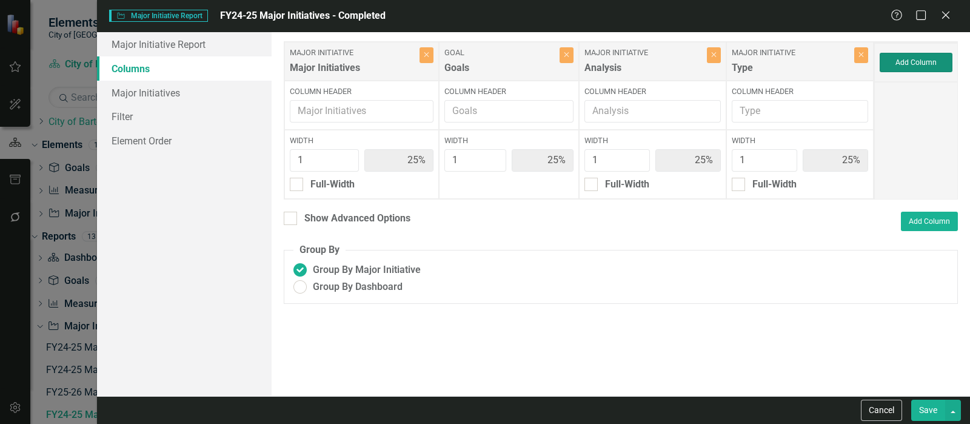
click at [906, 64] on button "Add Column" at bounding box center [916, 62] width 73 height 19
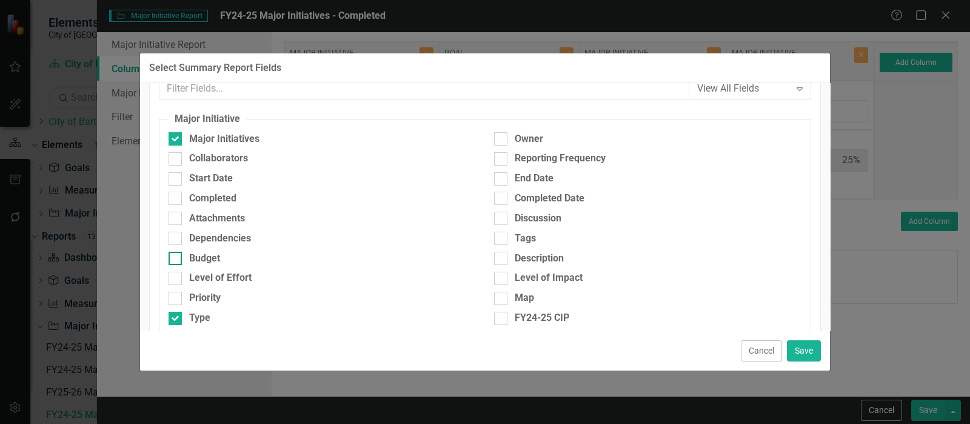
scroll to position [75, 0]
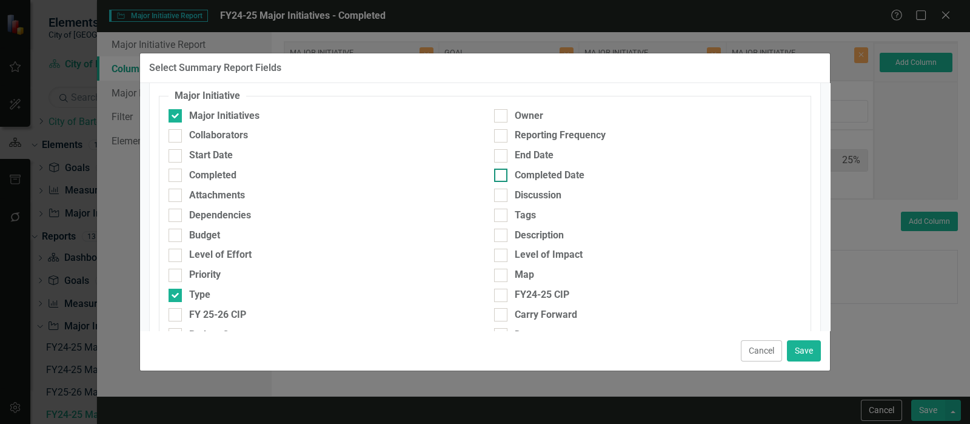
click at [530, 171] on div "Completed Date" at bounding box center [550, 176] width 70 height 14
click at [502, 171] on input "Completed Date" at bounding box center [498, 173] width 8 height 8
checkbox input "true"
drag, startPoint x: 809, startPoint y: 350, endPoint x: 789, endPoint y: 346, distance: 20.9
click at [809, 350] on button "Save" at bounding box center [804, 350] width 34 height 21
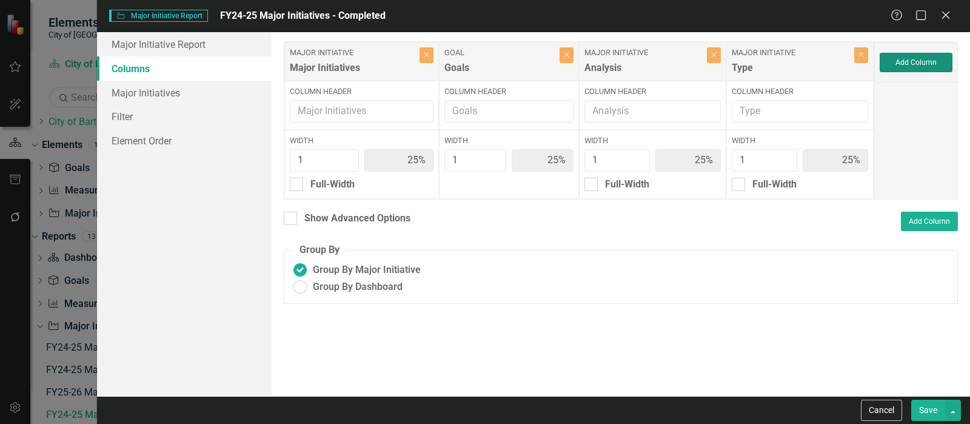
type input "20%"
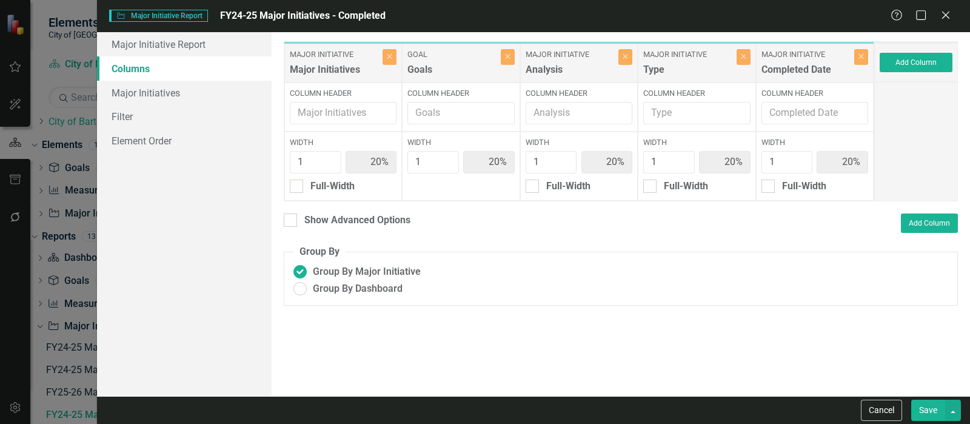
click at [925, 406] on button "Save" at bounding box center [928, 410] width 34 height 21
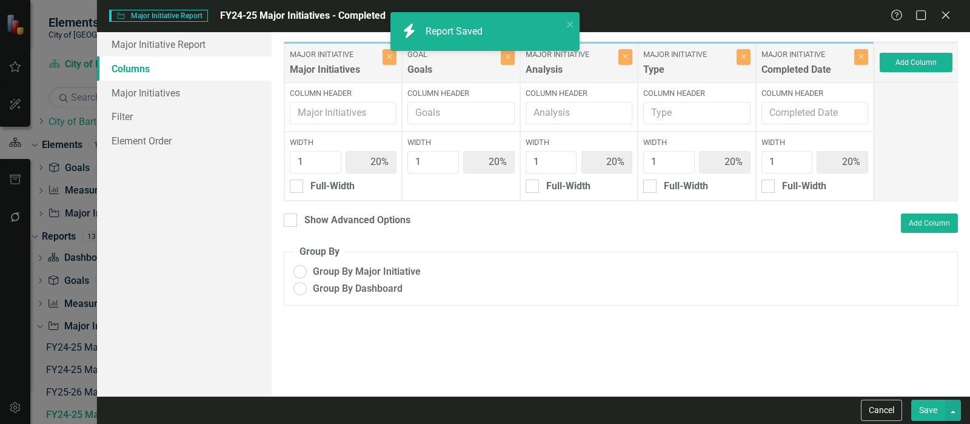
radio input "true"
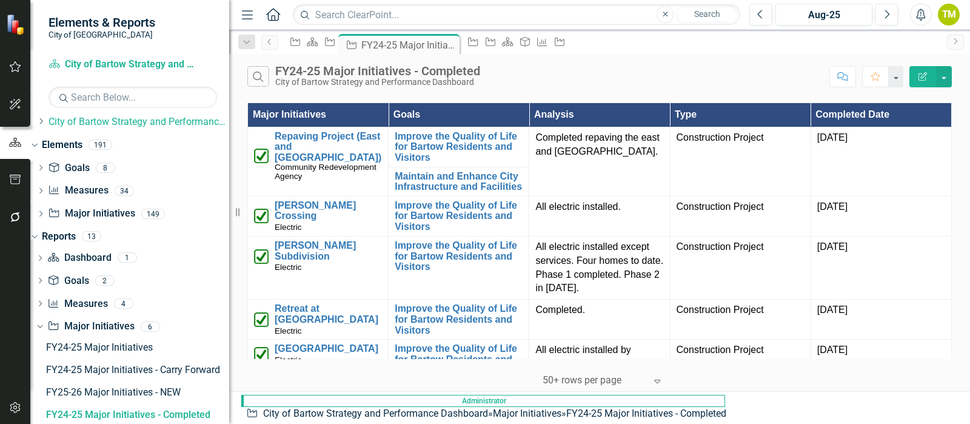
click at [931, 112] on th "Completed Date" at bounding box center [881, 115] width 141 height 24
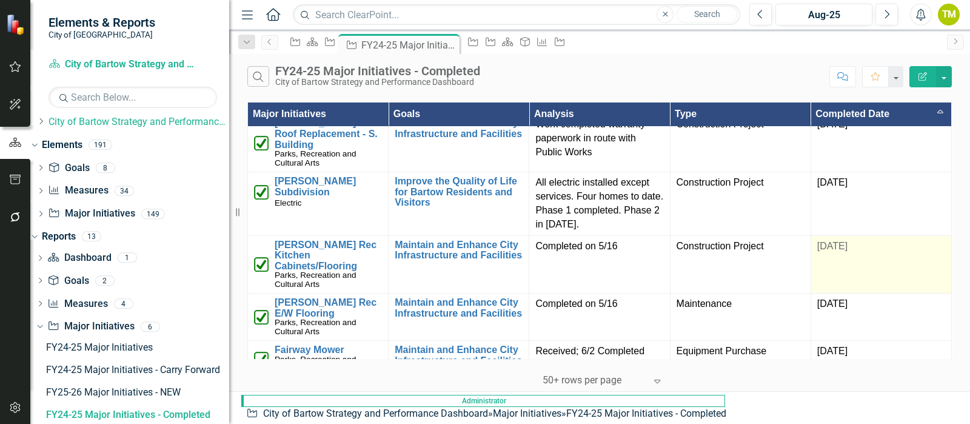
scroll to position [885, 0]
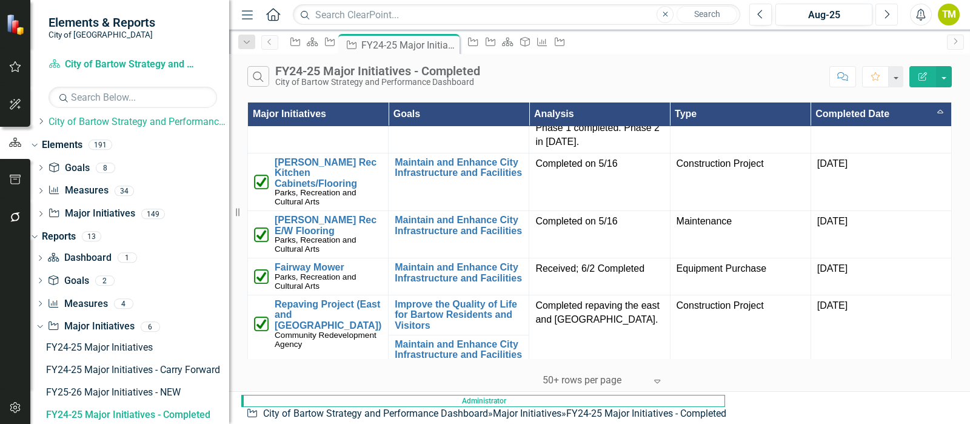
click at [896, 16] on button "Next" at bounding box center [886, 15] width 22 height 22
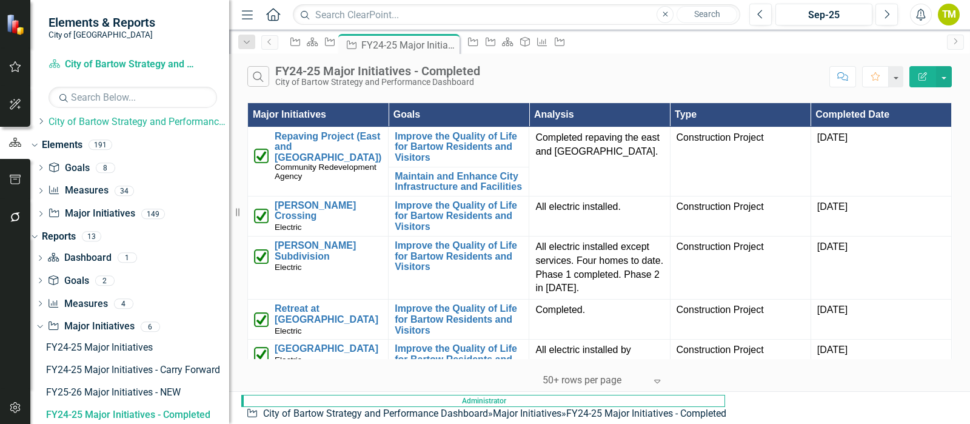
click at [928, 113] on th "Completed Date" at bounding box center [881, 115] width 141 height 24
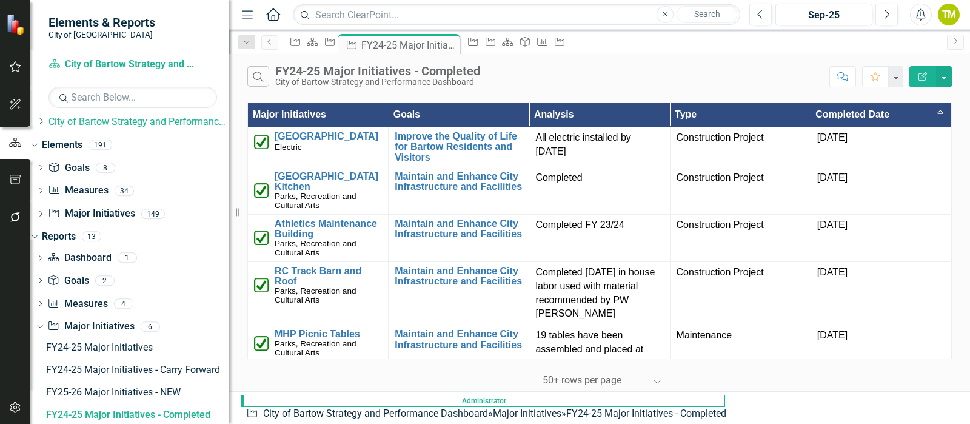
click at [931, 111] on th "Completed Date Sort Ascending" at bounding box center [881, 115] width 141 height 24
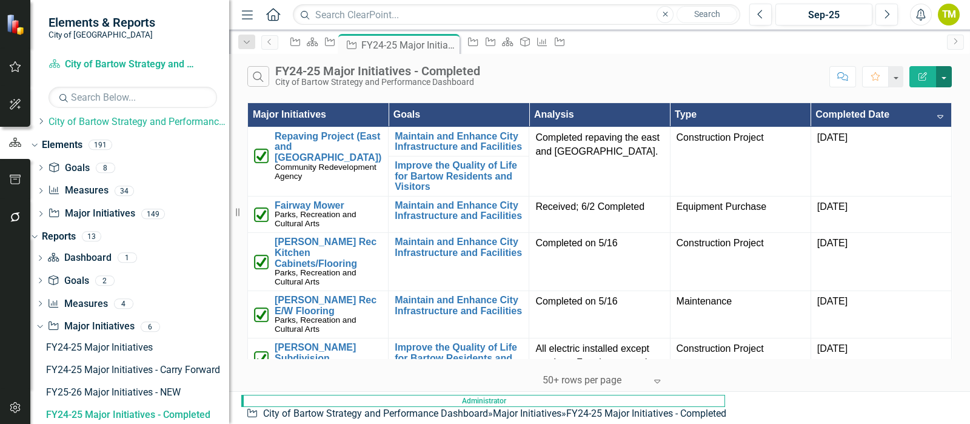
click at [945, 73] on button "button" at bounding box center [944, 76] width 16 height 21
click at [921, 98] on link "Edit Report Edit Report" at bounding box center [903, 98] width 96 height 22
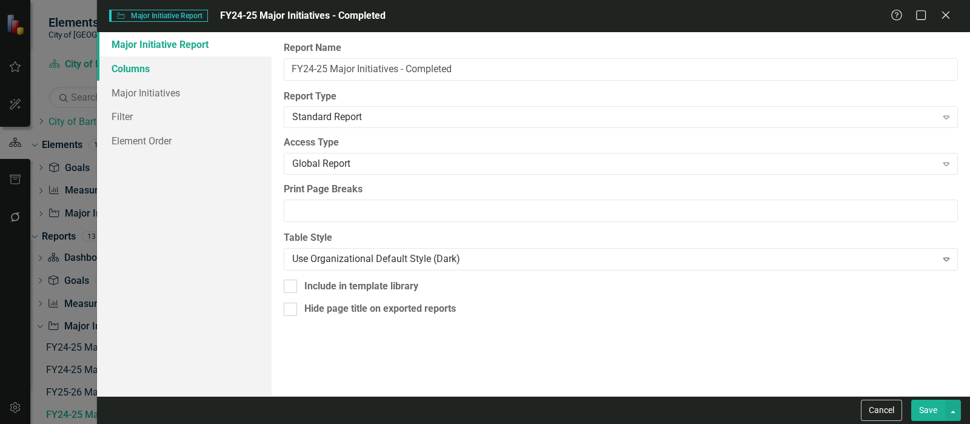
click at [140, 64] on link "Columns" at bounding box center [184, 68] width 175 height 24
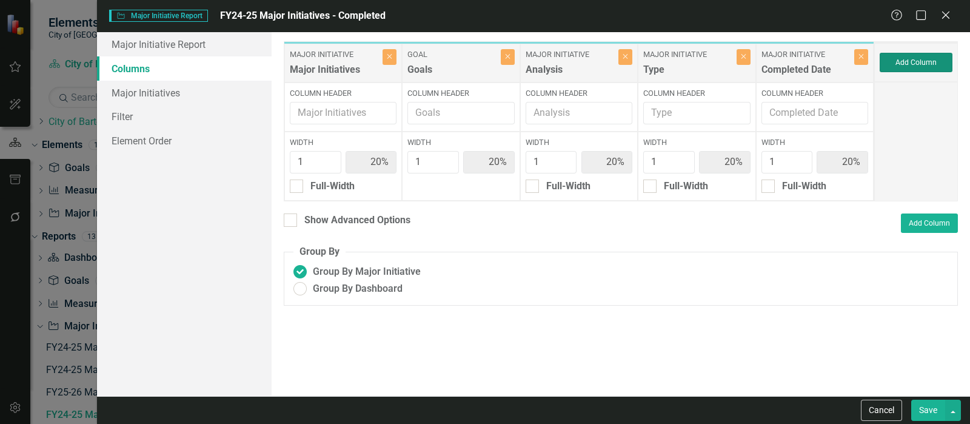
click at [894, 59] on button "Add Column" at bounding box center [916, 62] width 73 height 19
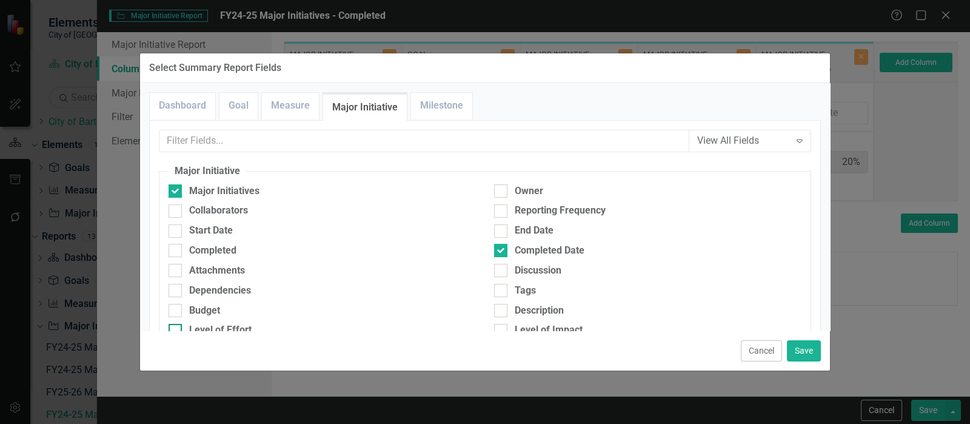
scroll to position [75, 0]
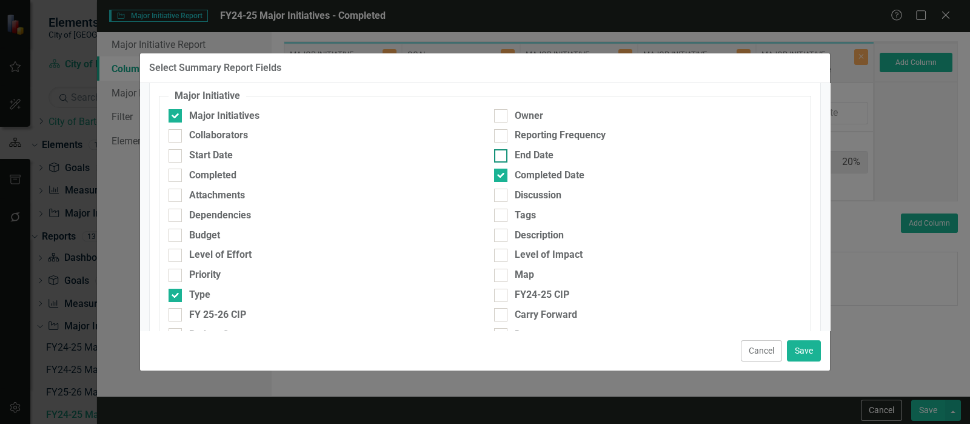
click at [500, 152] on div at bounding box center [500, 155] width 13 height 13
click at [500, 152] on input "End Date" at bounding box center [498, 153] width 8 height 8
checkbox input "true"
click at [808, 350] on button "Save" at bounding box center [804, 350] width 34 height 21
type input "17%"
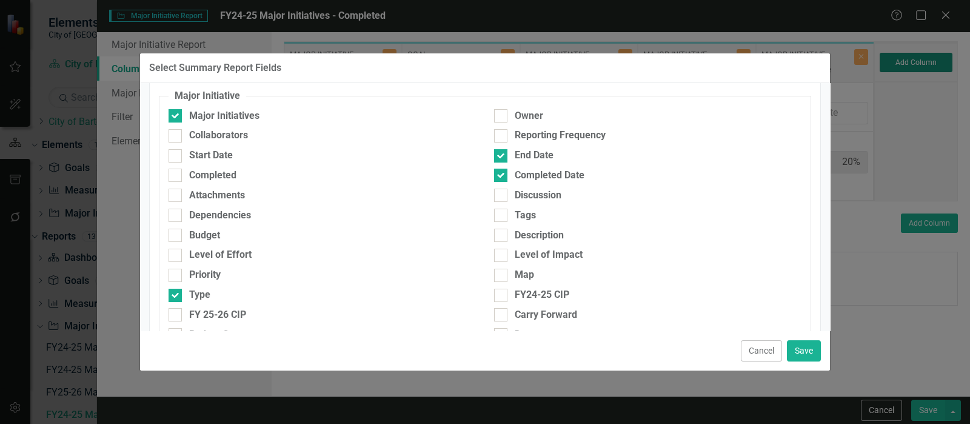
type input "17%"
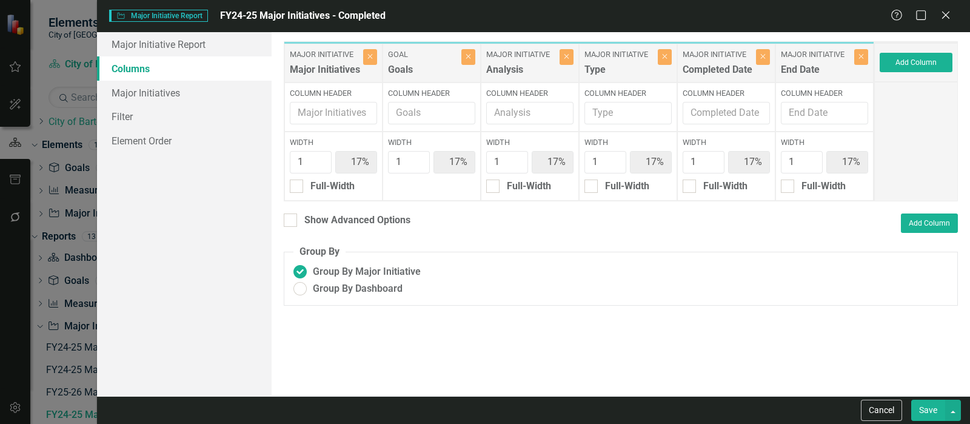
click at [925, 404] on button "Save" at bounding box center [928, 410] width 34 height 21
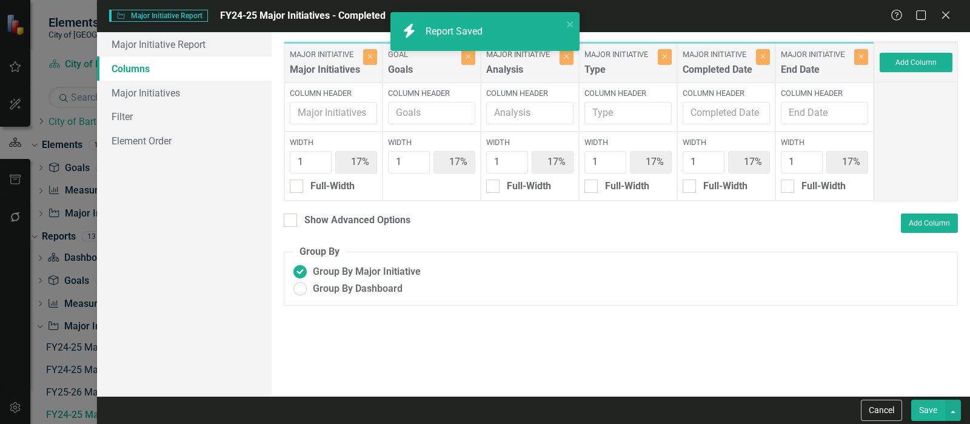
radio input "true"
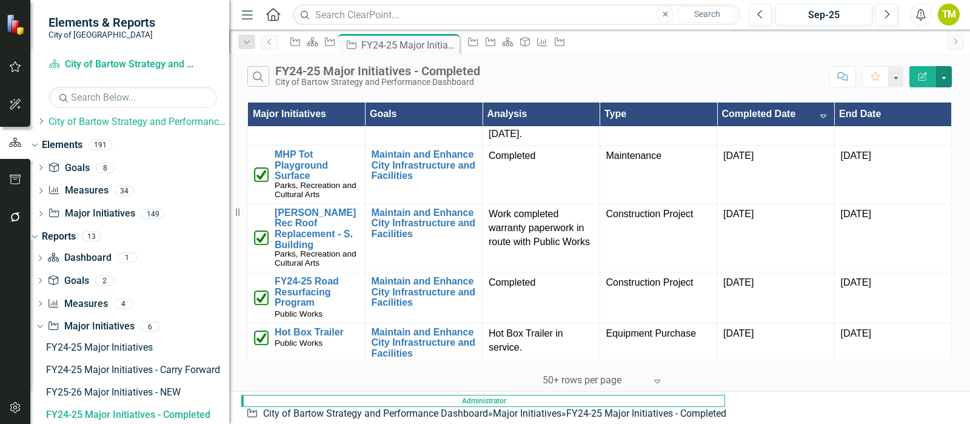
scroll to position [281, 0]
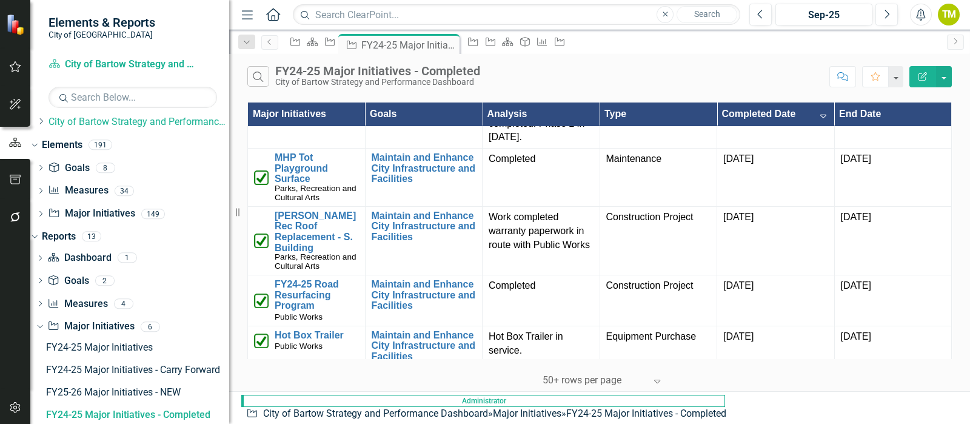
click at [923, 78] on icon "Edit Report" at bounding box center [922, 76] width 11 height 8
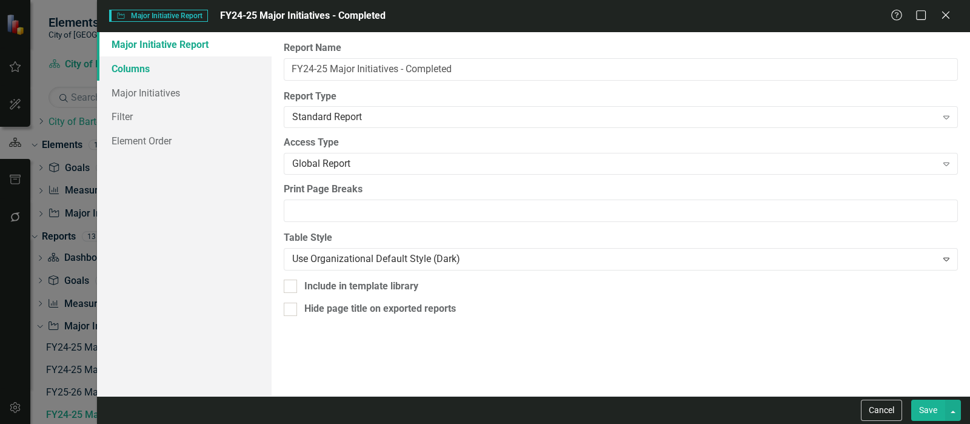
click at [119, 64] on link "Columns" at bounding box center [184, 68] width 175 height 24
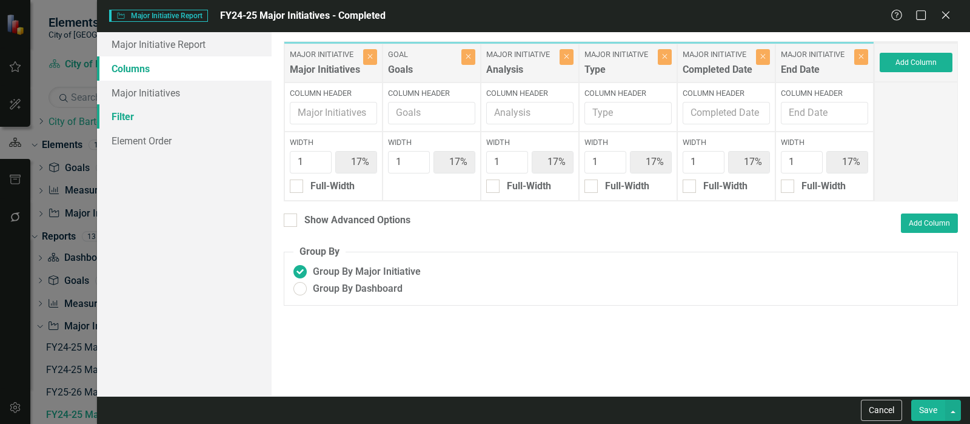
click at [124, 117] on link "Filter" at bounding box center [184, 116] width 175 height 24
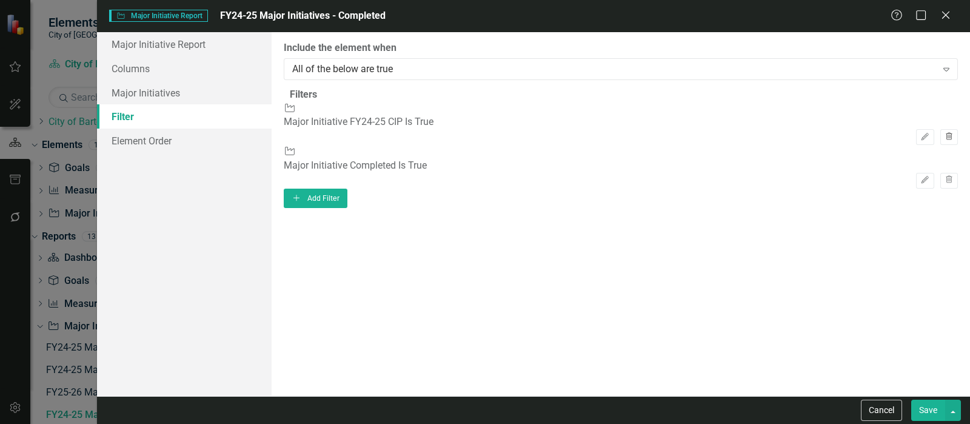
click at [945, 133] on icon "Trash" at bounding box center [949, 136] width 9 height 7
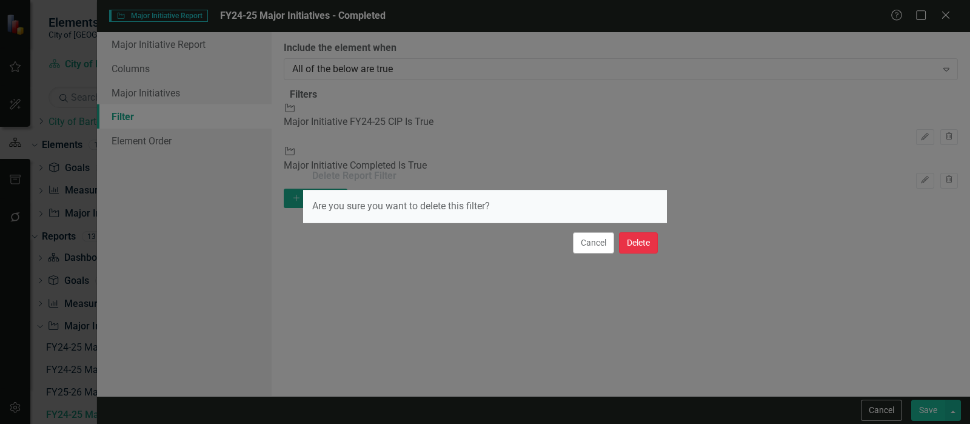
click at [646, 244] on button "Delete" at bounding box center [638, 242] width 39 height 21
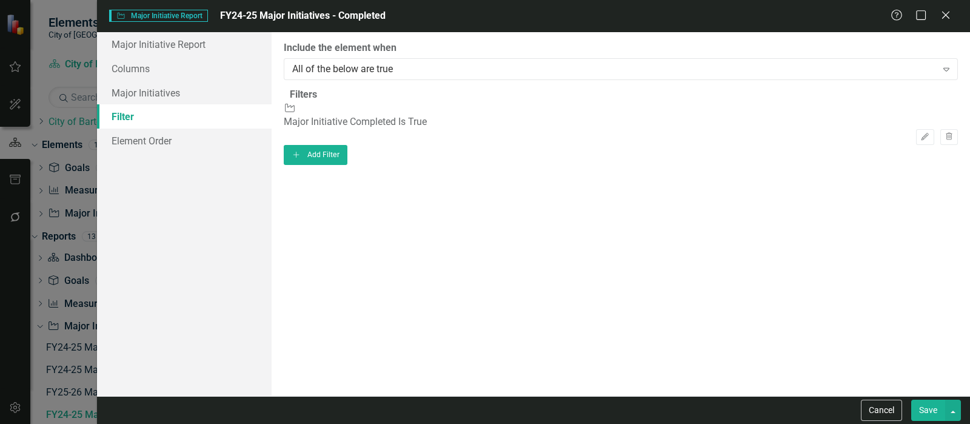
click at [920, 407] on button "Save" at bounding box center [928, 410] width 34 height 21
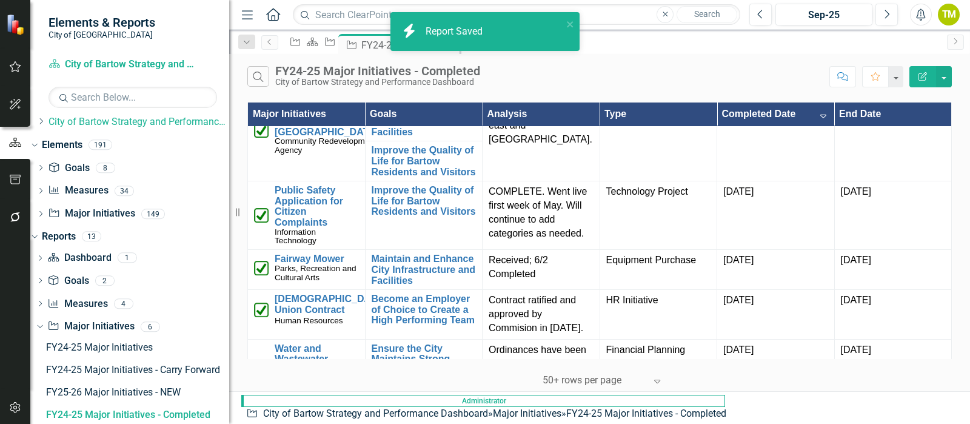
scroll to position [0, 0]
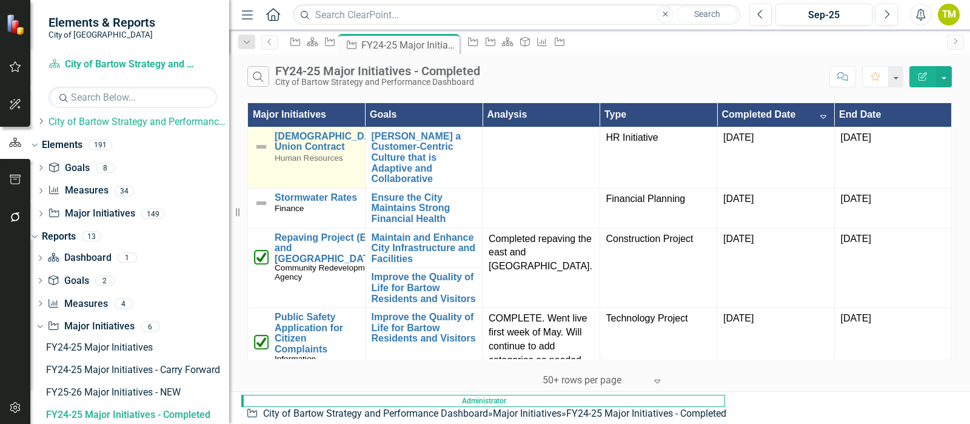
click at [261, 148] on img at bounding box center [261, 146] width 15 height 15
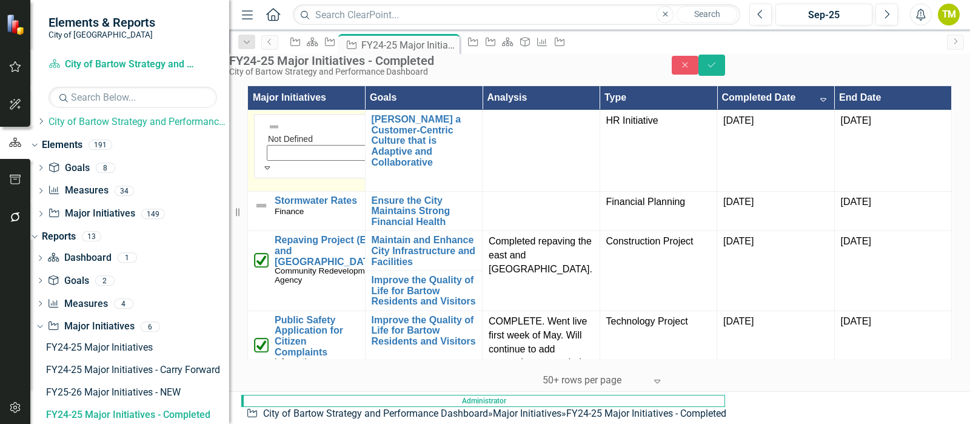
click at [268, 133] on img at bounding box center [274, 127] width 12 height 12
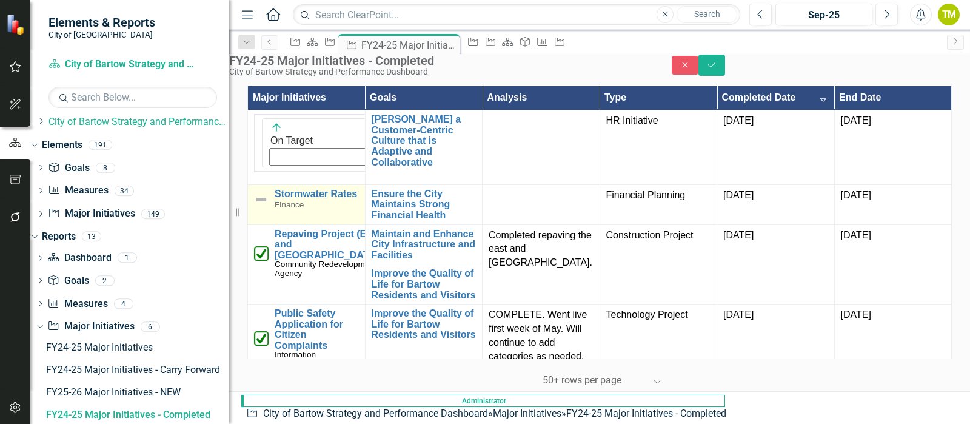
click at [261, 192] on img at bounding box center [261, 199] width 15 height 15
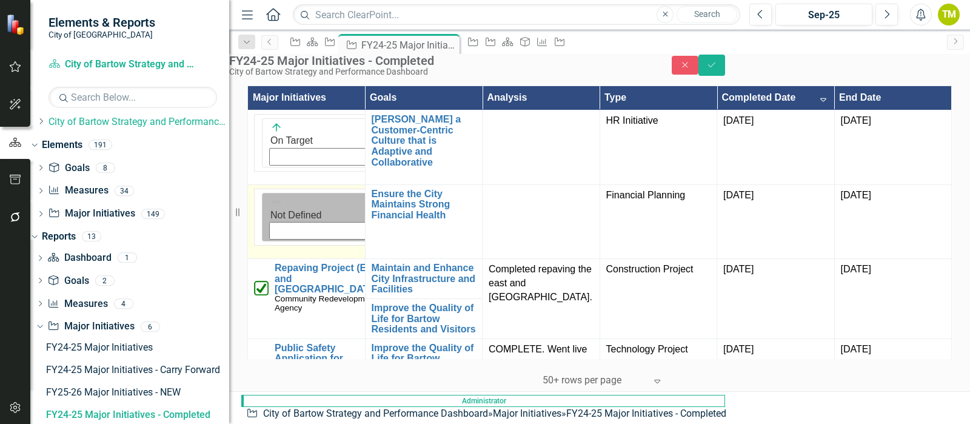
click at [270, 196] on img at bounding box center [276, 202] width 12 height 12
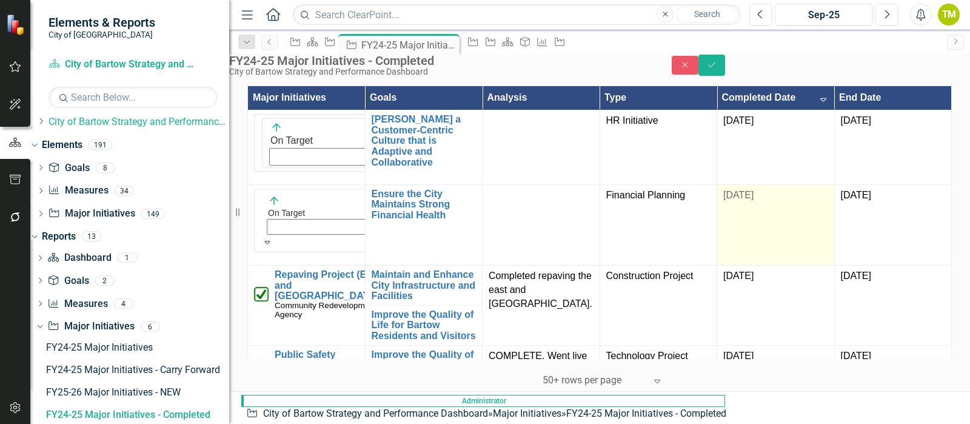
click at [780, 193] on div "[DATE]" at bounding box center [775, 196] width 105 height 14
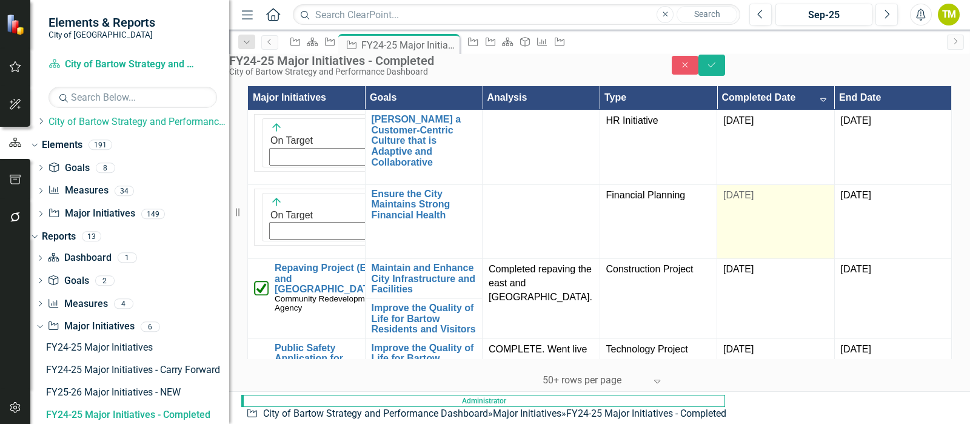
click at [767, 192] on div "[DATE]" at bounding box center [775, 196] width 105 height 14
click at [766, 192] on div "[DATE]" at bounding box center [775, 196] width 105 height 14
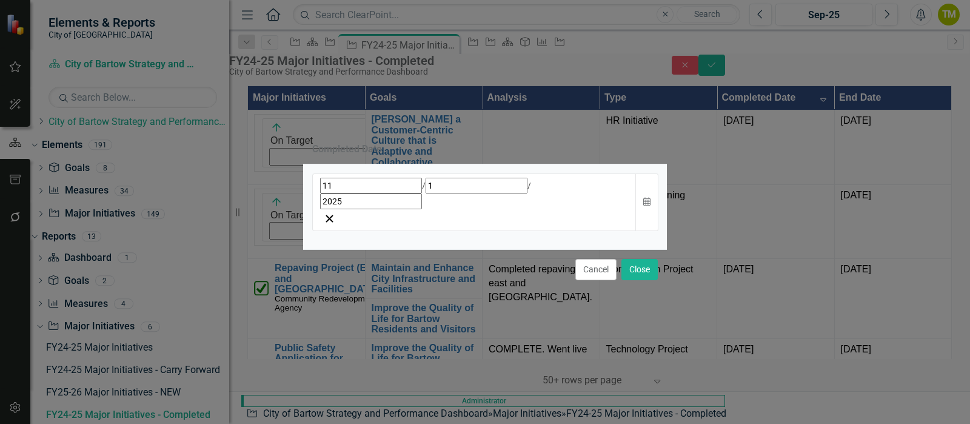
drag, startPoint x: 333, startPoint y: 202, endPoint x: 292, endPoint y: 205, distance: 41.3
click at [292, 205] on div "Completed Date [DATE] Calendar Cancel Close" at bounding box center [485, 212] width 970 height 424
type input "11"
click at [323, 193] on input "11" at bounding box center [371, 186] width 102 height 16
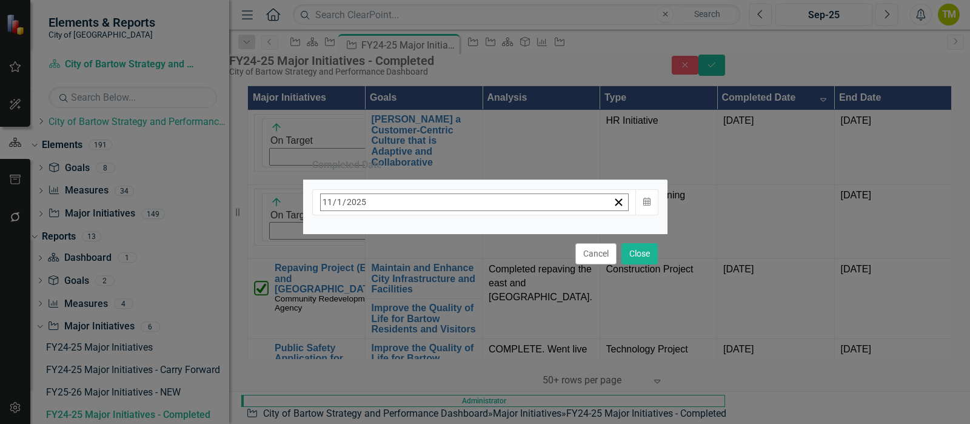
click at [340, 232] on button "«" at bounding box center [326, 228] width 27 height 27
click at [524, 231] on button "»" at bounding box center [511, 228] width 27 height 27
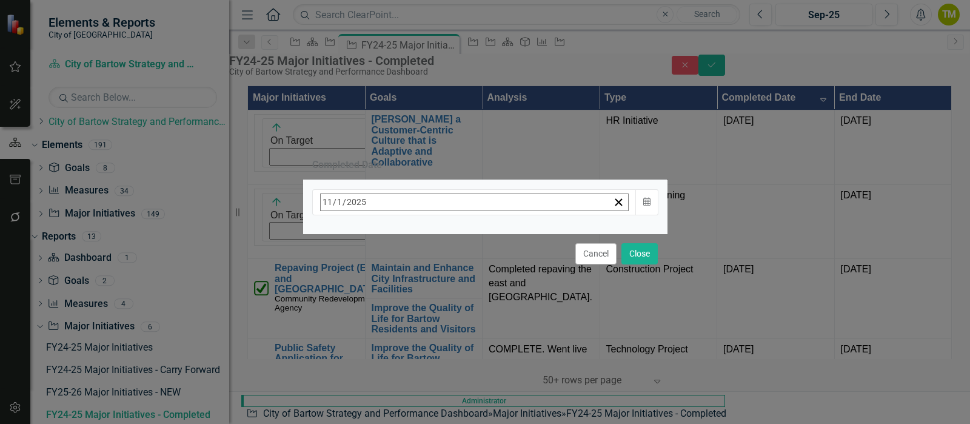
click at [524, 231] on button "»" at bounding box center [511, 228] width 27 height 27
click at [367, 232] on button "‹" at bounding box center [353, 228] width 27 height 27
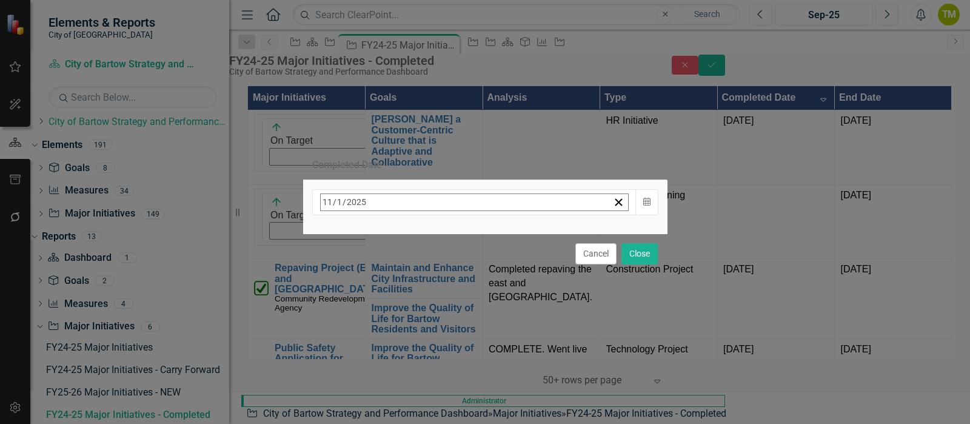
click at [367, 232] on button "‹" at bounding box center [353, 228] width 27 height 27
click at [367, 233] on button "‹" at bounding box center [353, 228] width 27 height 27
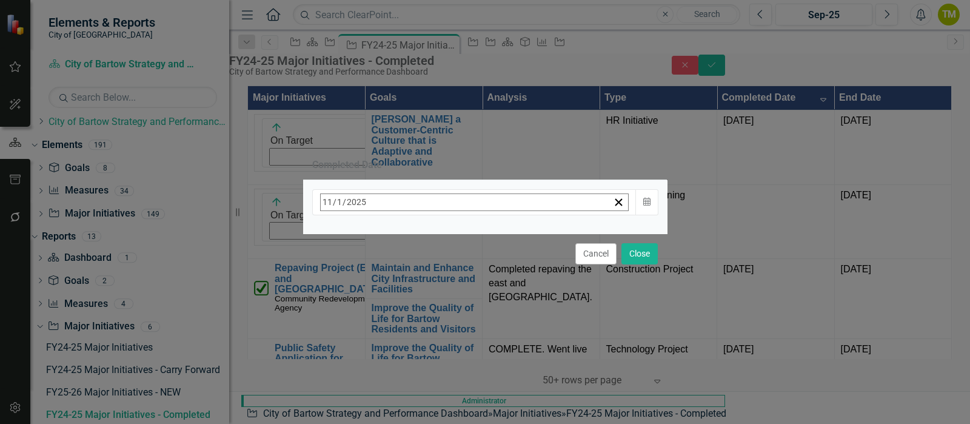
click at [367, 233] on button "‹" at bounding box center [353, 228] width 27 height 27
click at [367, 232] on button "‹" at bounding box center [353, 228] width 27 height 27
click at [498, 232] on button "›" at bounding box center [484, 228] width 27 height 27
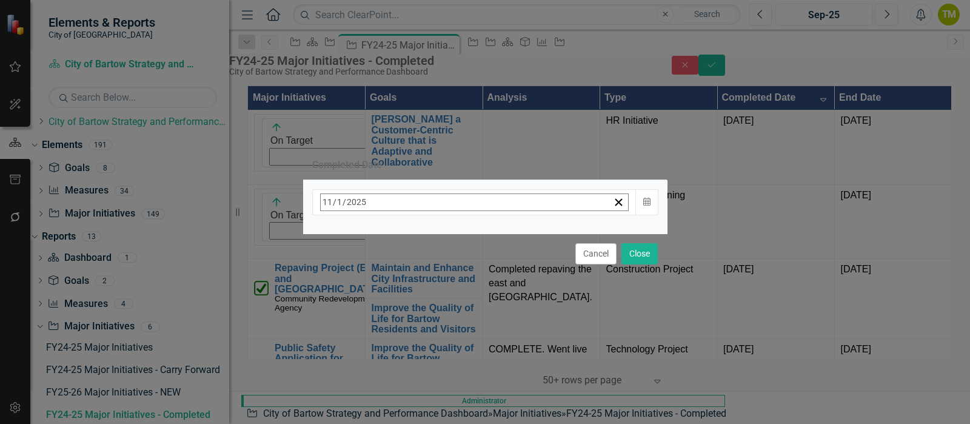
drag, startPoint x: 467, startPoint y: 269, endPoint x: 521, endPoint y: 264, distance: 54.2
click at [434, 268] on button "1" at bounding box center [419, 277] width 30 height 22
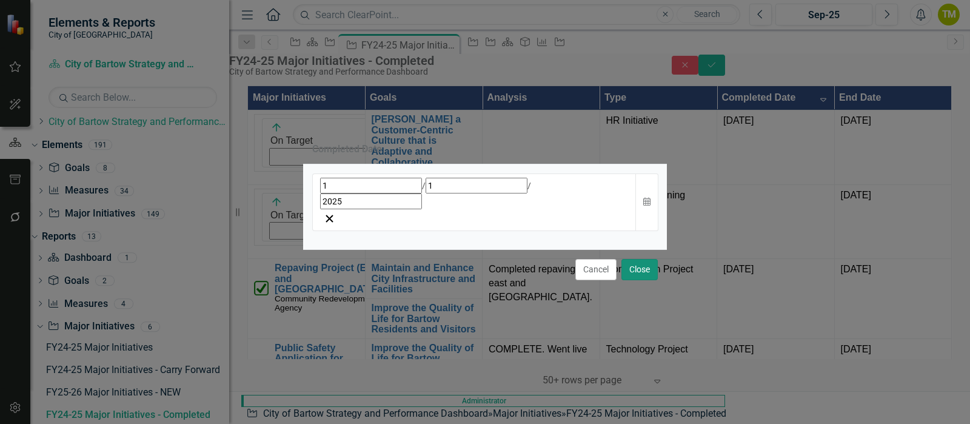
click at [644, 259] on button "Close" at bounding box center [639, 269] width 36 height 21
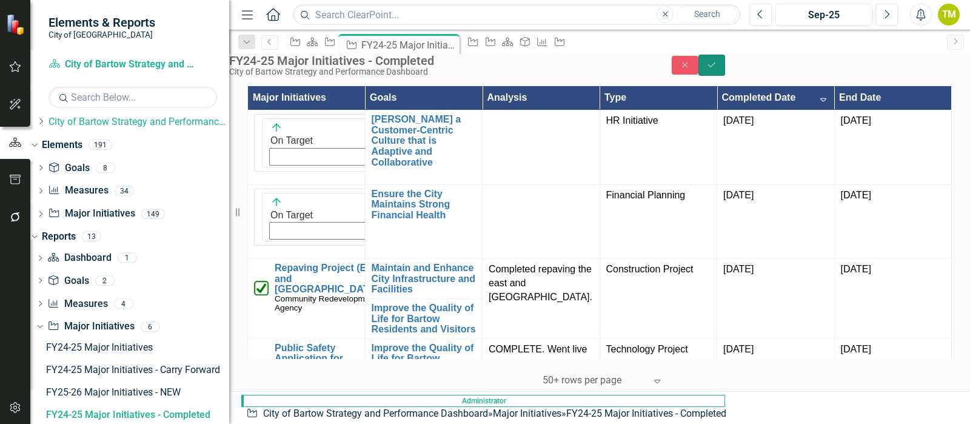
click at [725, 72] on button "Save" at bounding box center [711, 65] width 27 height 21
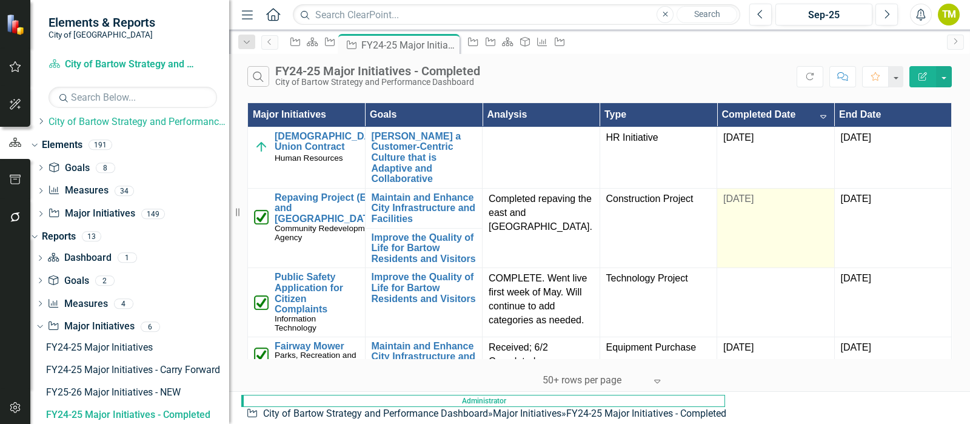
click at [749, 198] on td "[DATE]" at bounding box center [776, 228] width 118 height 80
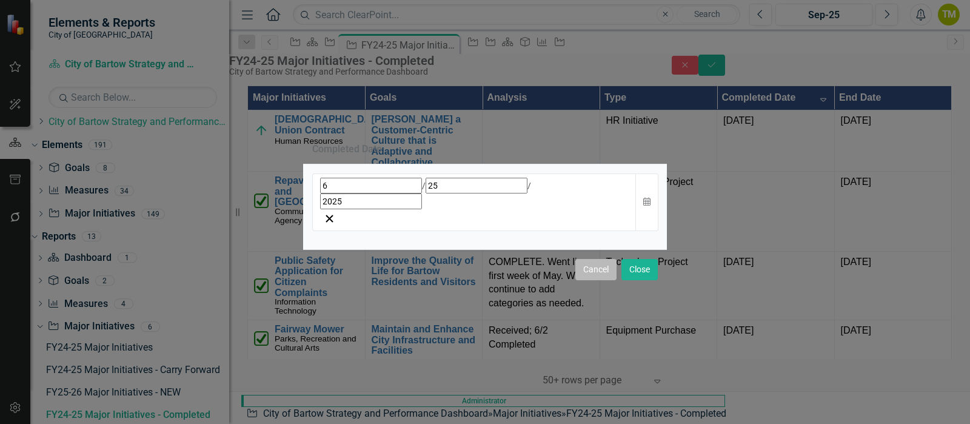
click at [597, 259] on button "Cancel" at bounding box center [595, 269] width 41 height 21
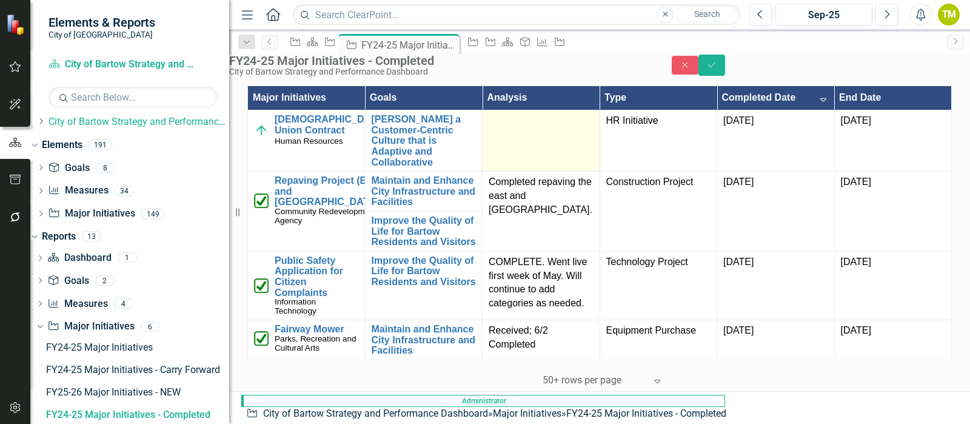
click at [512, 129] on div at bounding box center [541, 121] width 105 height 15
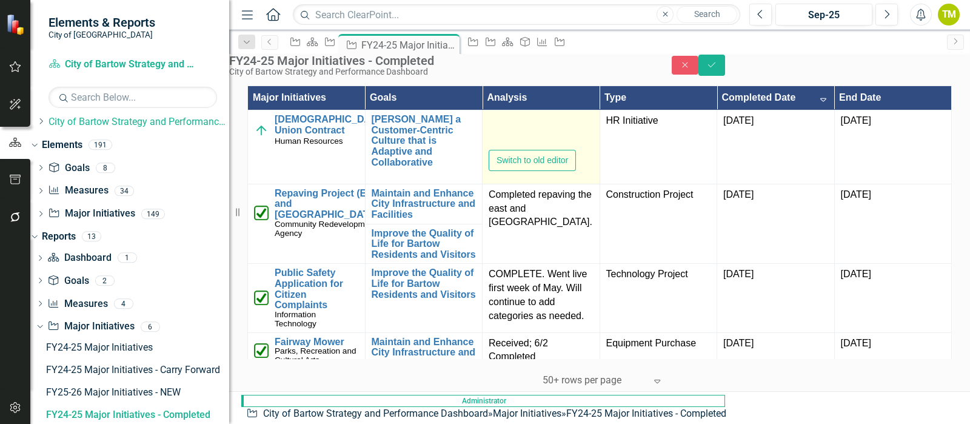
click at [501, 150] on div at bounding box center [541, 132] width 105 height 36
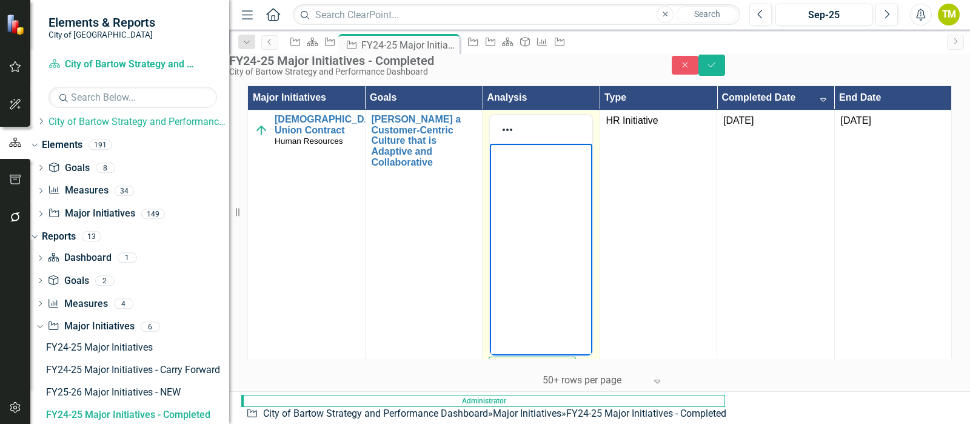
click at [506, 181] on body "Rich Text Area. Press ALT-0 for help." at bounding box center [541, 235] width 102 height 182
click at [725, 74] on button "Save" at bounding box center [711, 65] width 27 height 21
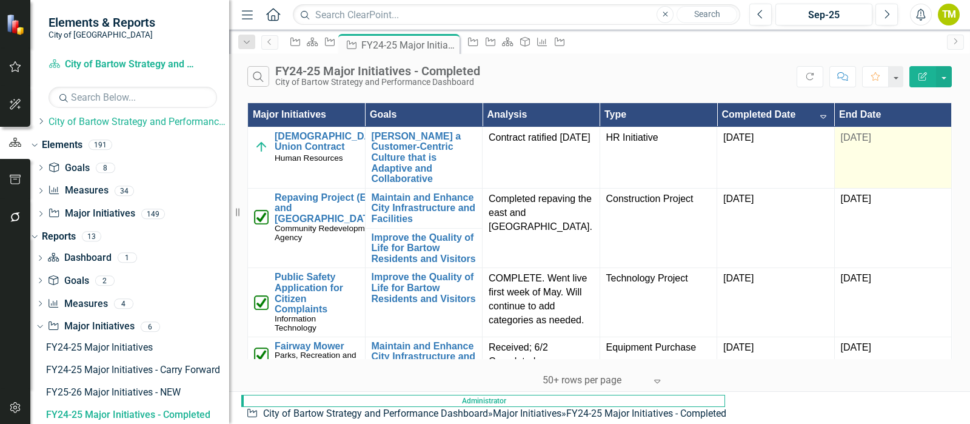
click at [861, 154] on td "[DATE]" at bounding box center [893, 157] width 118 height 61
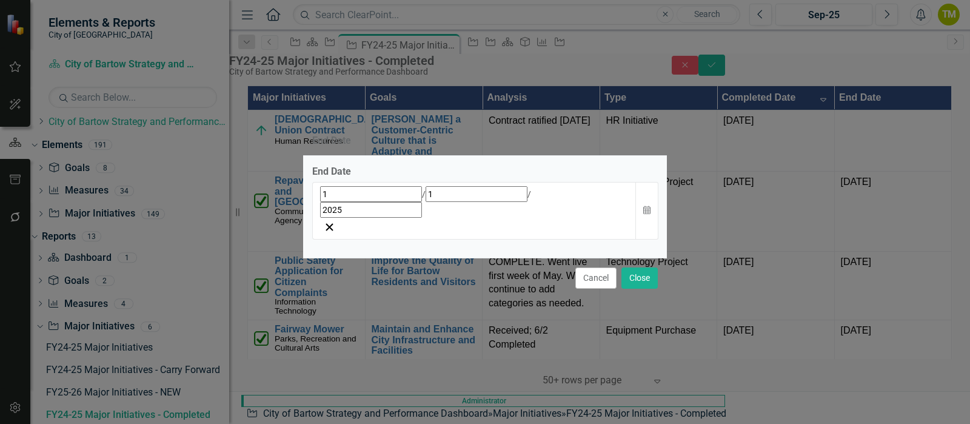
click at [324, 202] on input "1" at bounding box center [371, 194] width 102 height 16
click at [597, 267] on button "Cancel" at bounding box center [595, 277] width 41 height 21
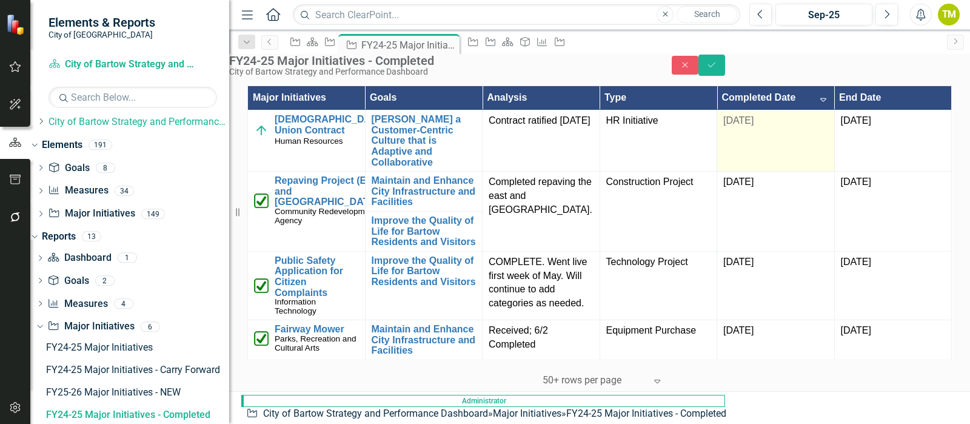
click at [749, 147] on td "[DATE]" at bounding box center [776, 140] width 118 height 61
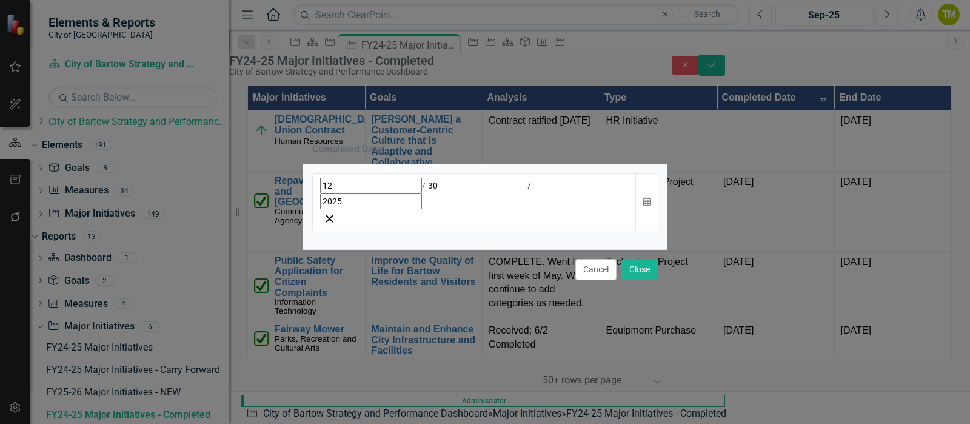
click at [320, 200] on div "[DATE]" at bounding box center [474, 194] width 309 height 32
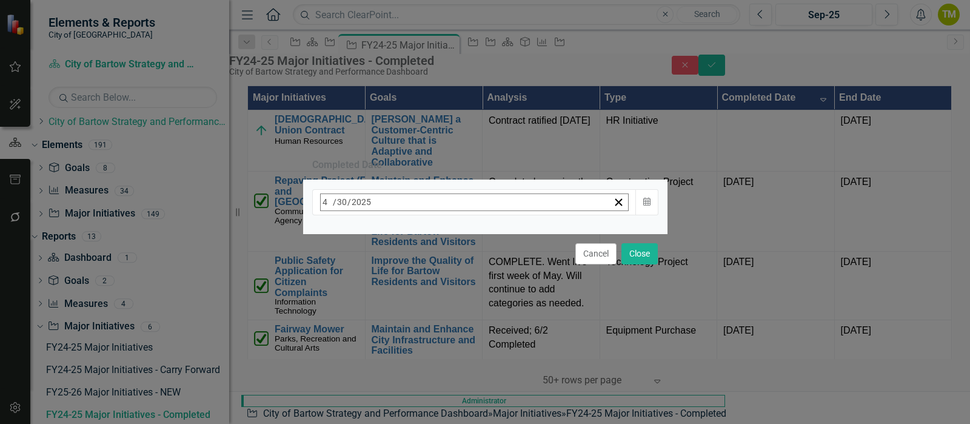
type input "4"
type input "1"
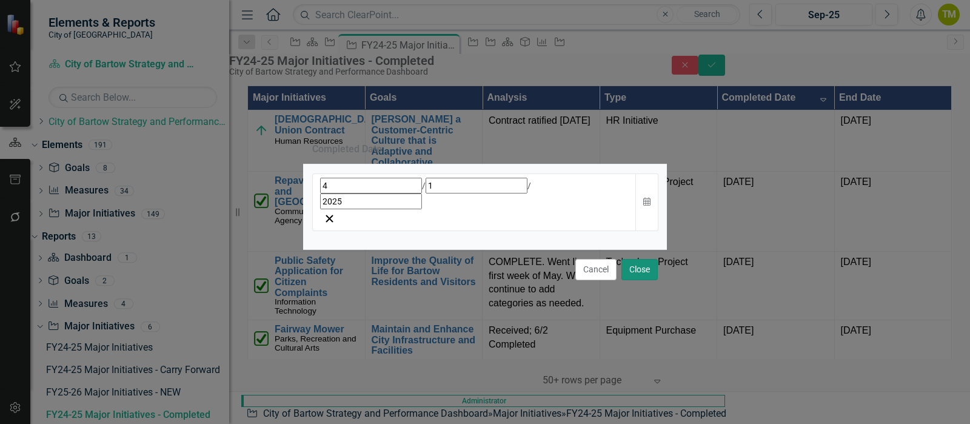
click at [635, 259] on button "Close" at bounding box center [639, 269] width 36 height 21
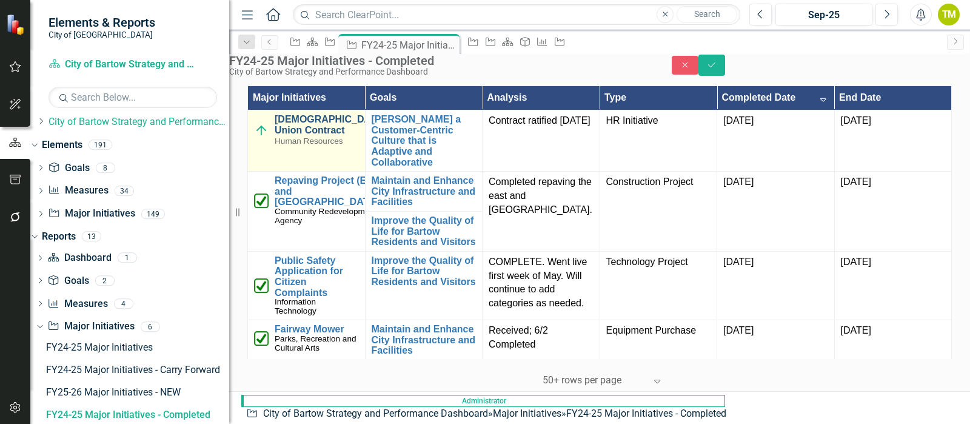
click at [281, 135] on link "[DEMOGRAPHIC_DATA] Union Contract" at bounding box center [330, 124] width 111 height 21
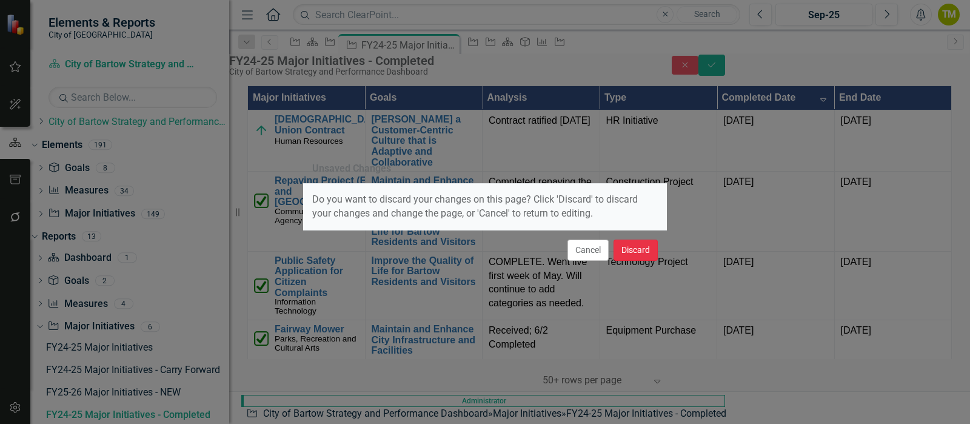
click at [636, 248] on button "Discard" at bounding box center [636, 249] width 44 height 21
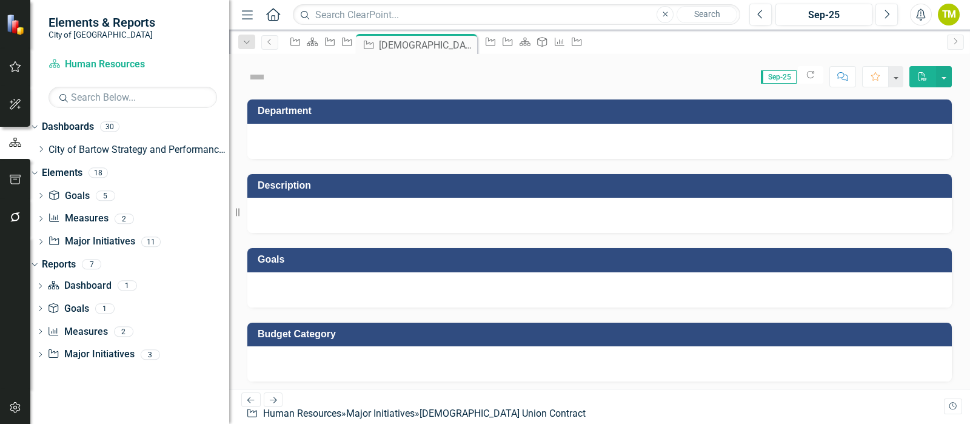
checkbox input "true"
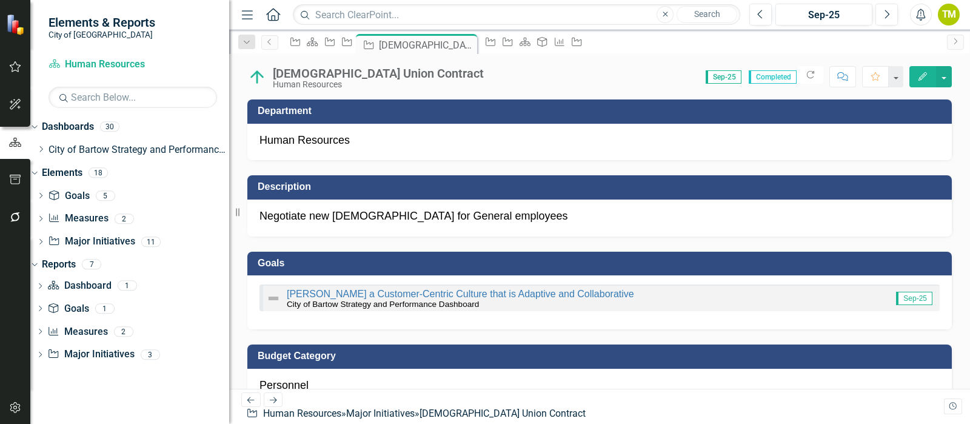
click at [254, 78] on img at bounding box center [256, 76] width 19 height 19
click at [255, 78] on img at bounding box center [256, 76] width 19 height 19
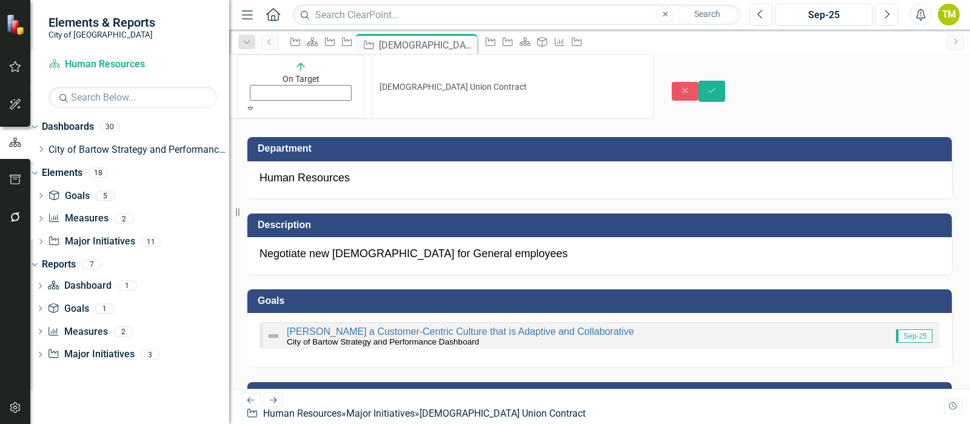
click at [255, 78] on div "On Target" at bounding box center [301, 80] width 112 height 43
click at [725, 81] on button "Save" at bounding box center [711, 91] width 27 height 21
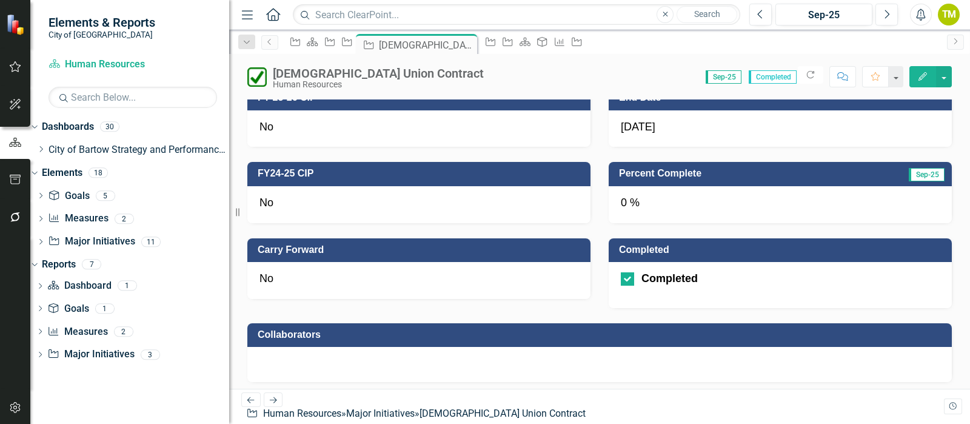
scroll to position [606, 0]
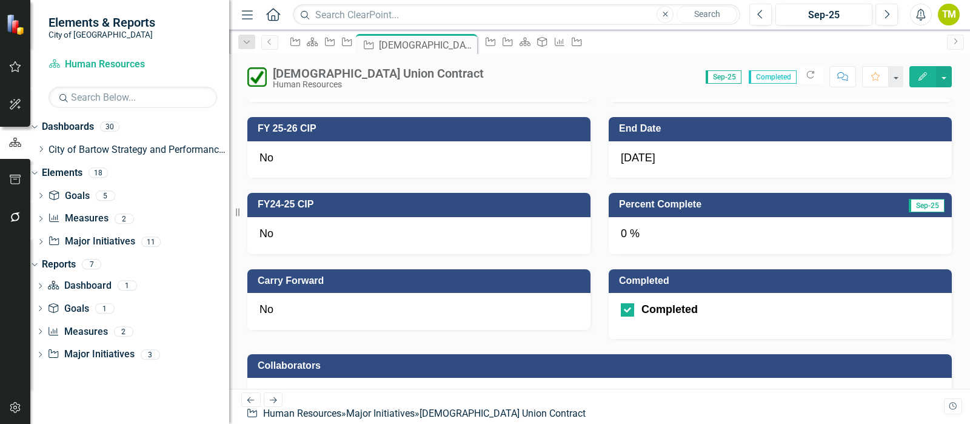
click at [640, 156] on span "[DATE]" at bounding box center [638, 158] width 35 height 12
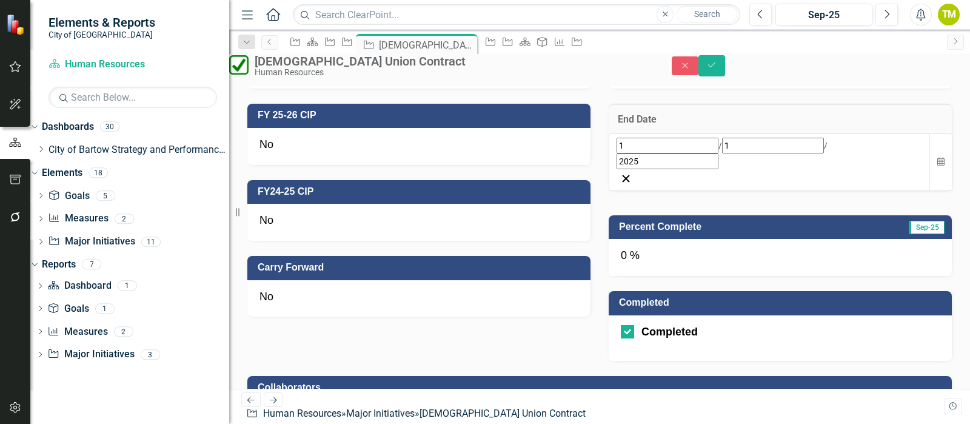
click at [624, 165] on div "[DATE]" at bounding box center [770, 154] width 306 height 32
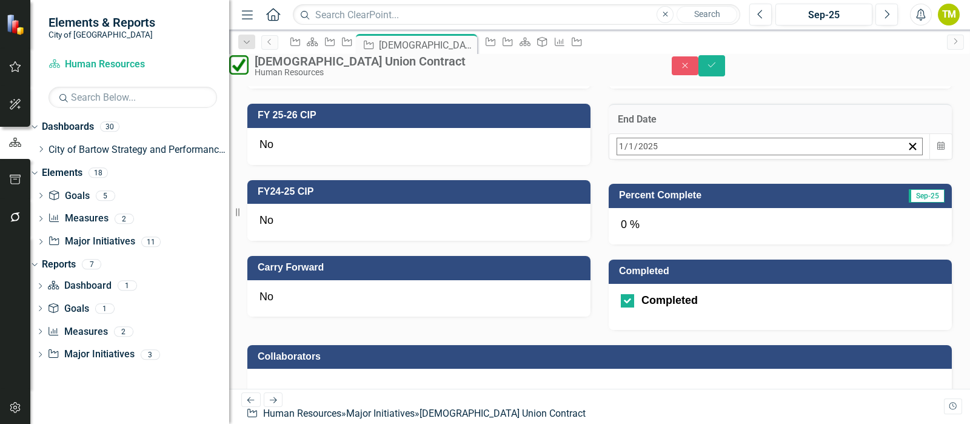
click at [808, 226] on abbr "4" at bounding box center [805, 221] width 5 height 10
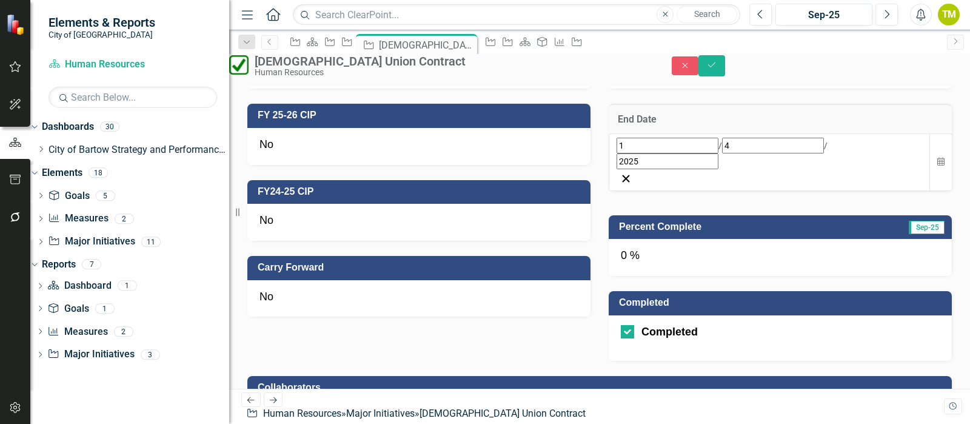
click at [627, 153] on input "1" at bounding box center [668, 146] width 102 height 16
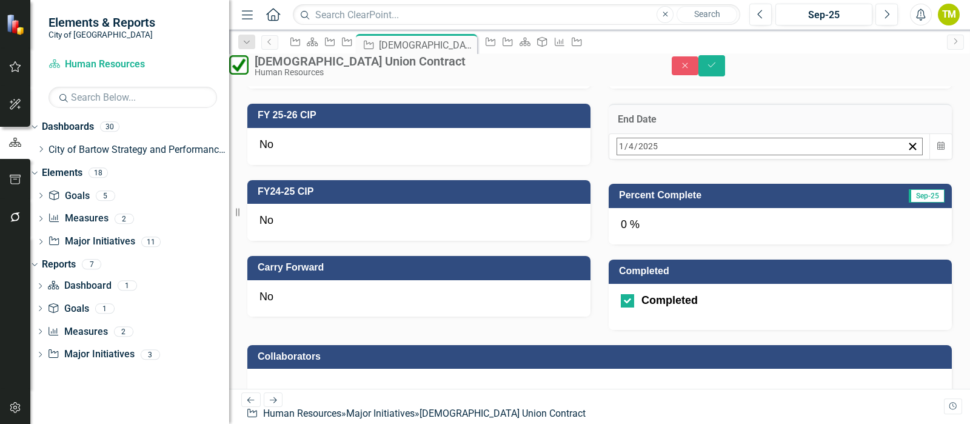
click at [794, 186] on button "›" at bounding box center [781, 172] width 27 height 27
click at [700, 232] on button "1" at bounding box center [685, 221] width 30 height 22
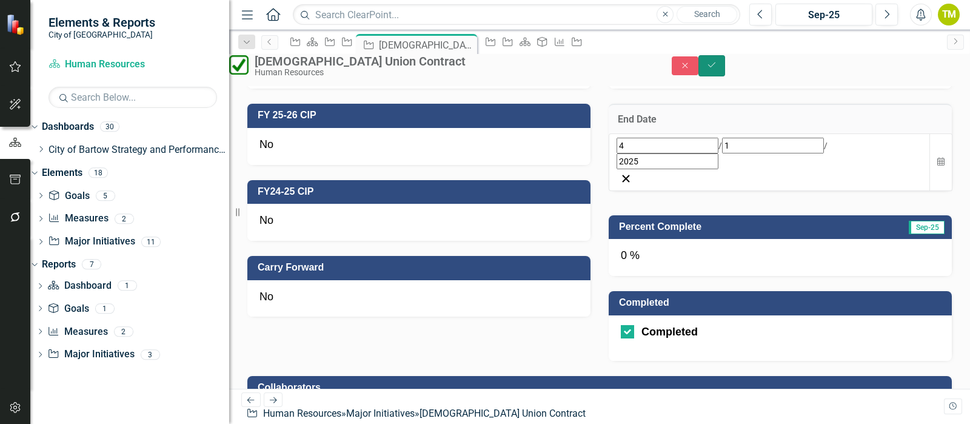
click at [717, 69] on icon "Save" at bounding box center [711, 65] width 11 height 8
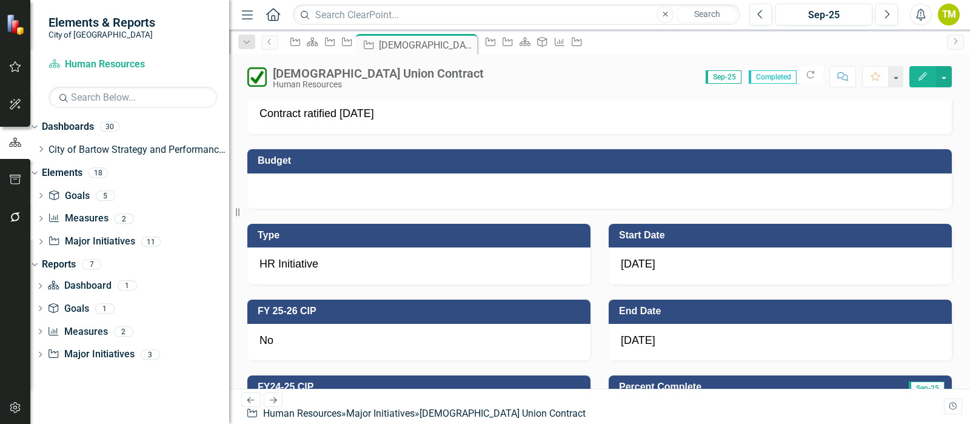
scroll to position [530, 0]
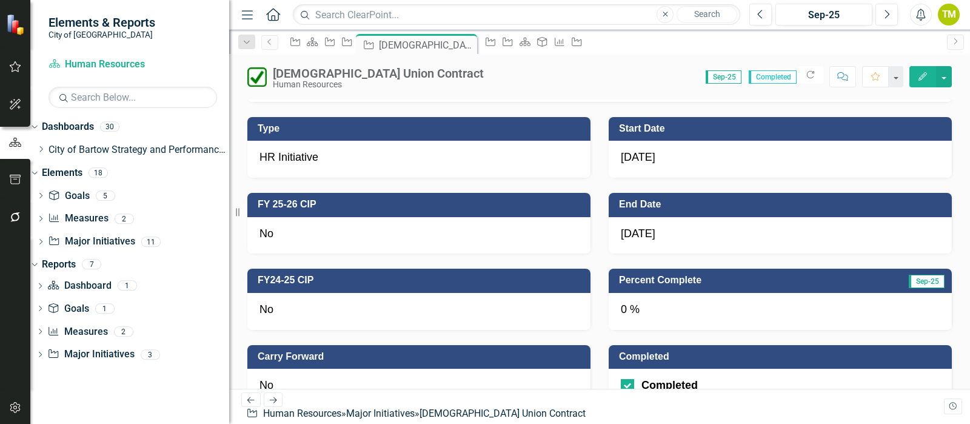
click at [621, 312] on div "0 %" at bounding box center [780, 311] width 343 height 37
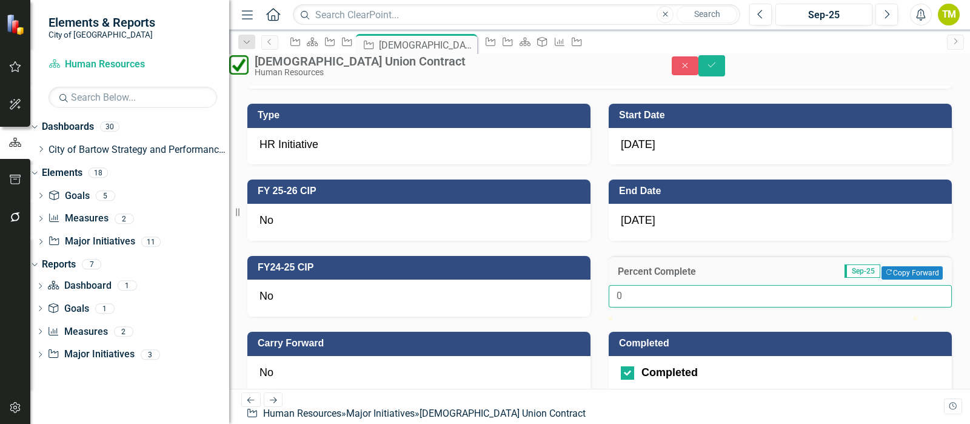
drag, startPoint x: 648, startPoint y: 319, endPoint x: 545, endPoint y: 310, distance: 103.5
click at [549, 310] on div "Type HR Initiative FY 25-26 CIP No FY24-25 CIP No Carry Forward No Start Date […" at bounding box center [599, 245] width 723 height 313
type input "100"
drag, startPoint x: 940, startPoint y: 72, endPoint x: 584, endPoint y: 134, distance: 361.3
click at [717, 69] on icon "Save" at bounding box center [711, 65] width 11 height 8
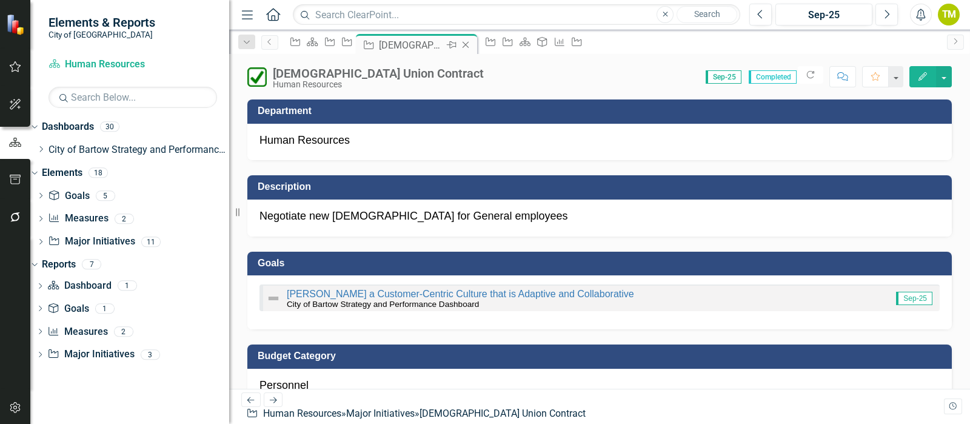
click at [472, 47] on icon "Close" at bounding box center [466, 45] width 12 height 10
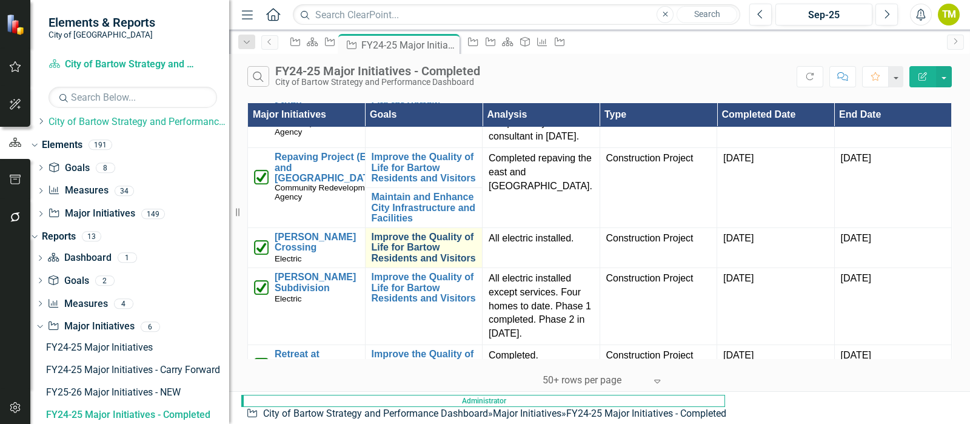
scroll to position [75, 0]
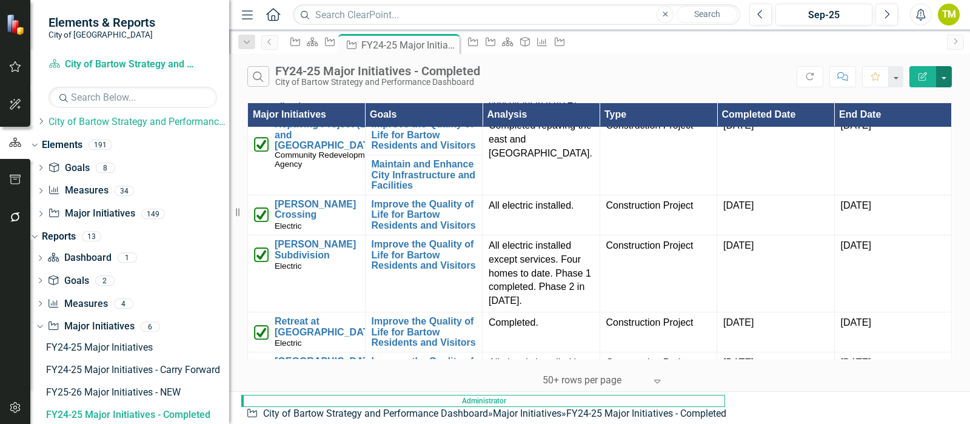
click at [948, 73] on button "button" at bounding box center [944, 76] width 16 height 21
click at [905, 96] on link "Edit Report Edit Report" at bounding box center [903, 98] width 96 height 22
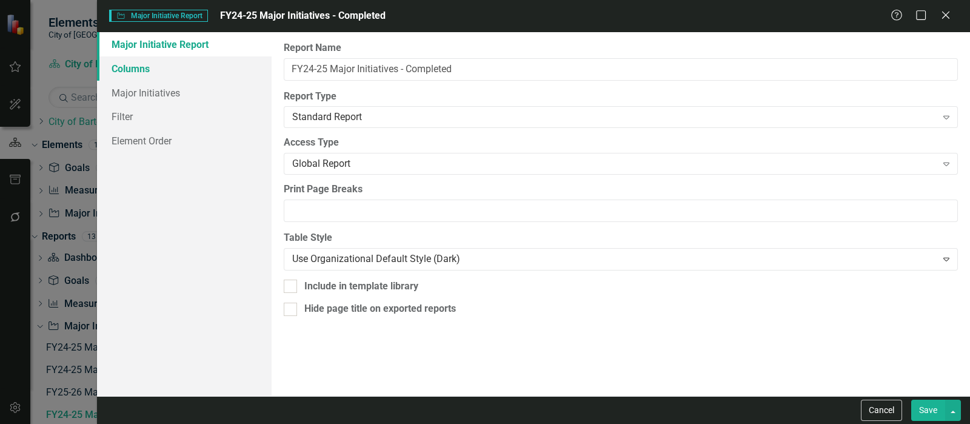
click at [153, 65] on link "Columns" at bounding box center [184, 68] width 175 height 24
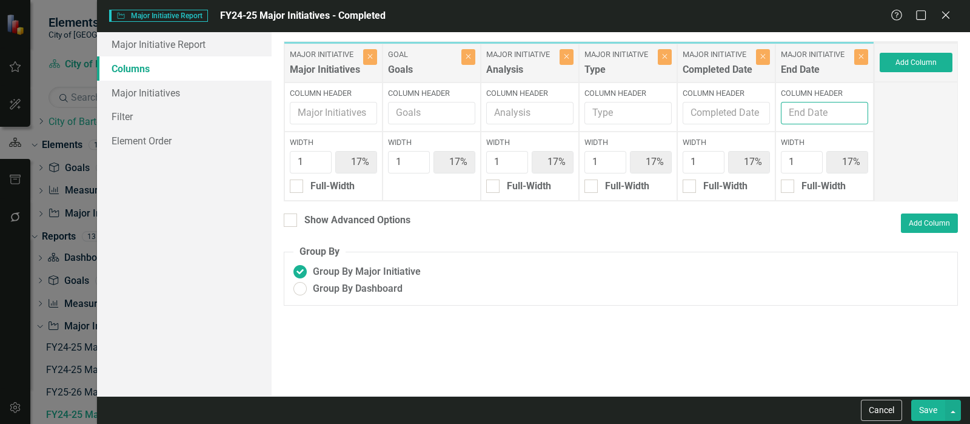
drag, startPoint x: 789, startPoint y: 116, endPoint x: 783, endPoint y: 118, distance: 6.8
click at [785, 118] on input "Column Header" at bounding box center [824, 113] width 87 height 22
type input "Target End Date"
click at [821, 213] on div "Show Advanced Options Add Column" at bounding box center [621, 222] width 674 height 19
click at [932, 412] on button "Save" at bounding box center [928, 410] width 34 height 21
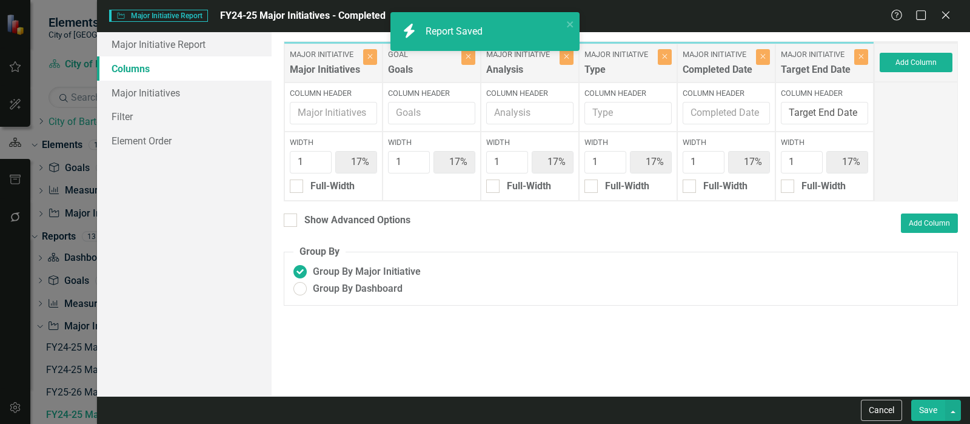
radio input "true"
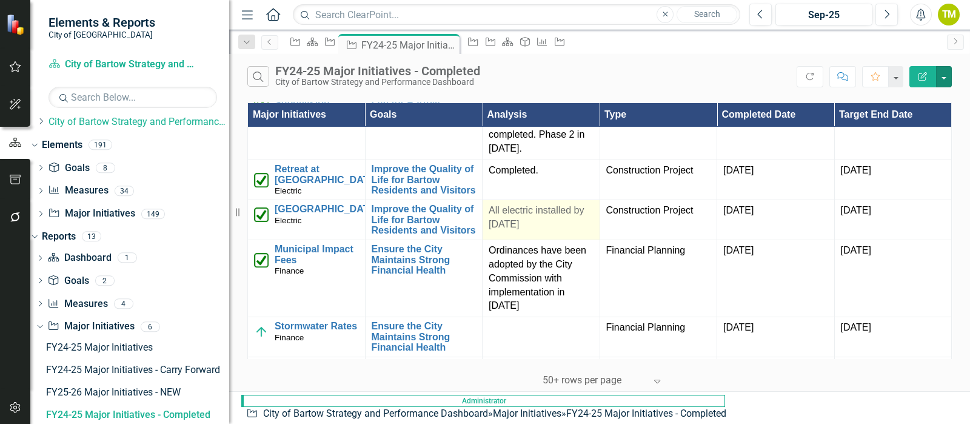
scroll to position [303, 0]
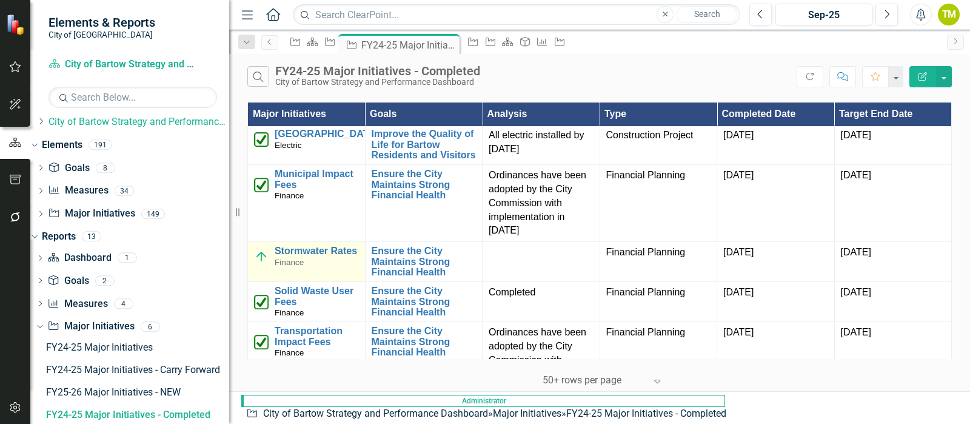
click at [261, 264] on img at bounding box center [261, 256] width 15 height 15
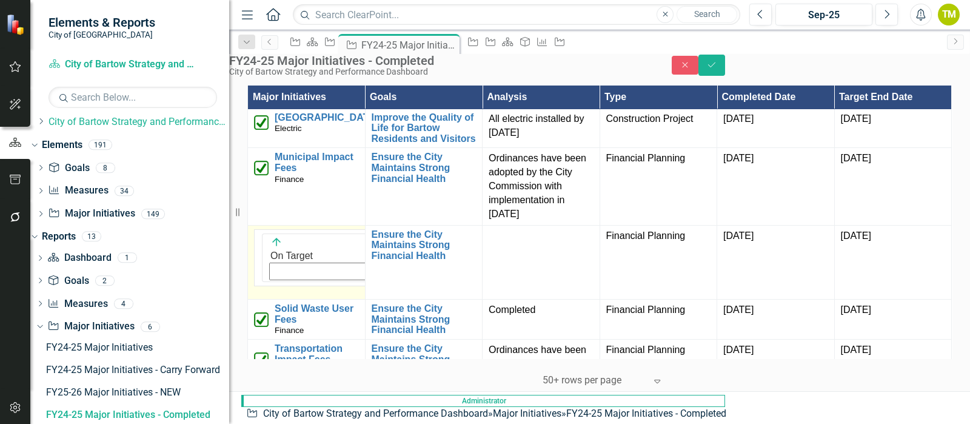
click at [270, 248] on img at bounding box center [276, 242] width 12 height 12
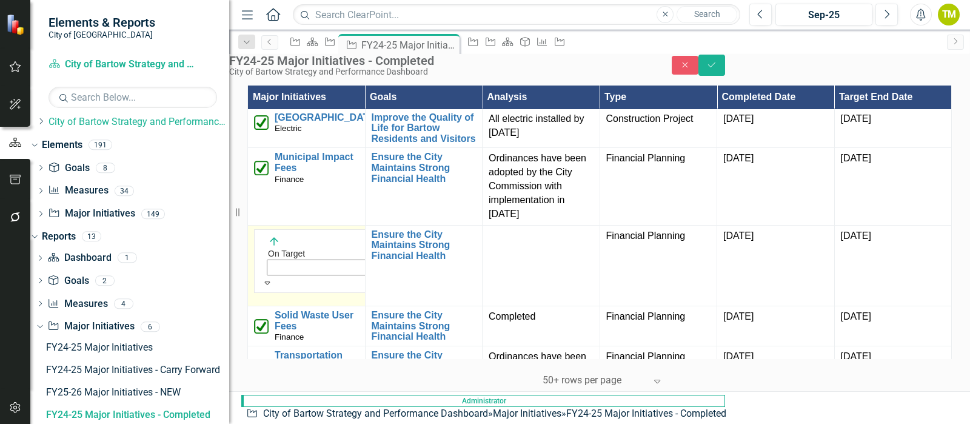
click at [717, 69] on icon "Save" at bounding box center [711, 65] width 11 height 8
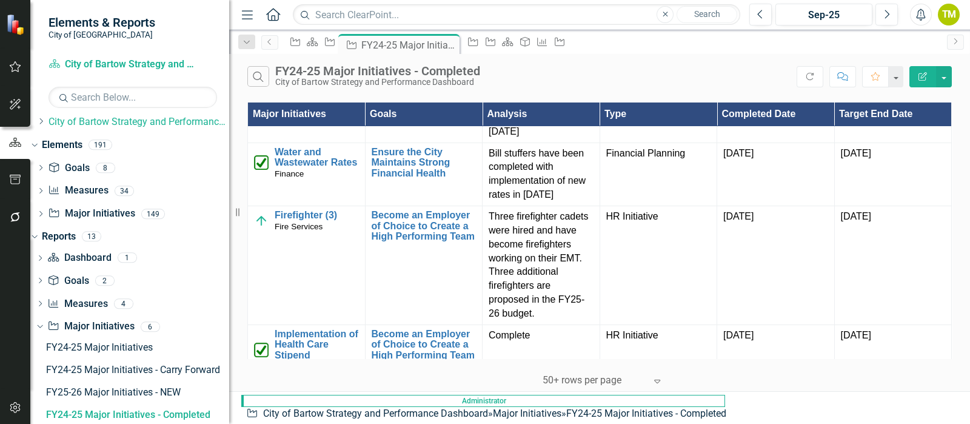
scroll to position [682, 0]
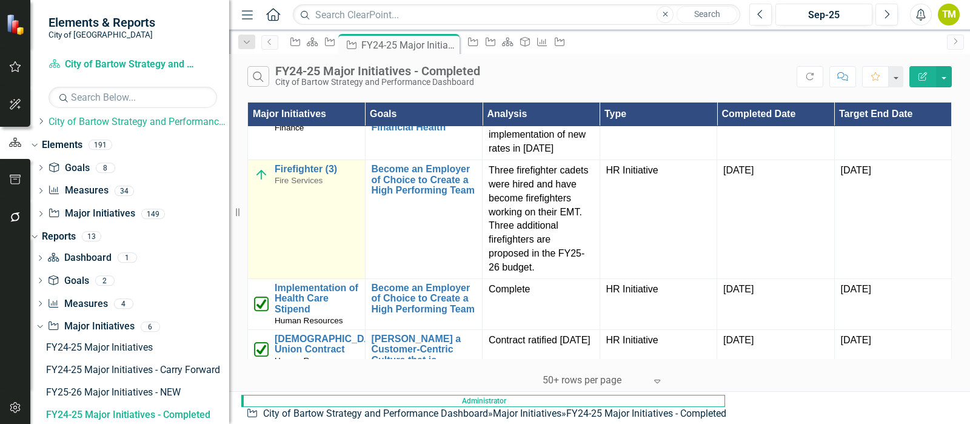
click at [262, 182] on img at bounding box center [261, 174] width 15 height 15
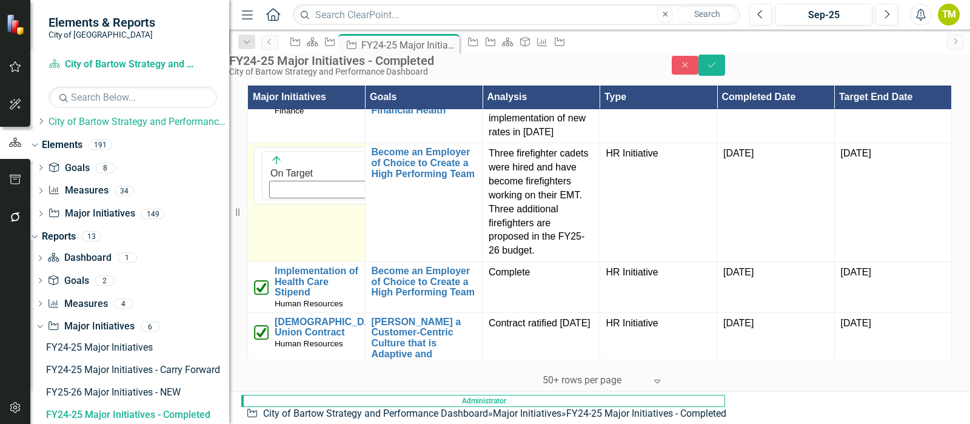
click at [270, 166] on img at bounding box center [276, 160] width 12 height 12
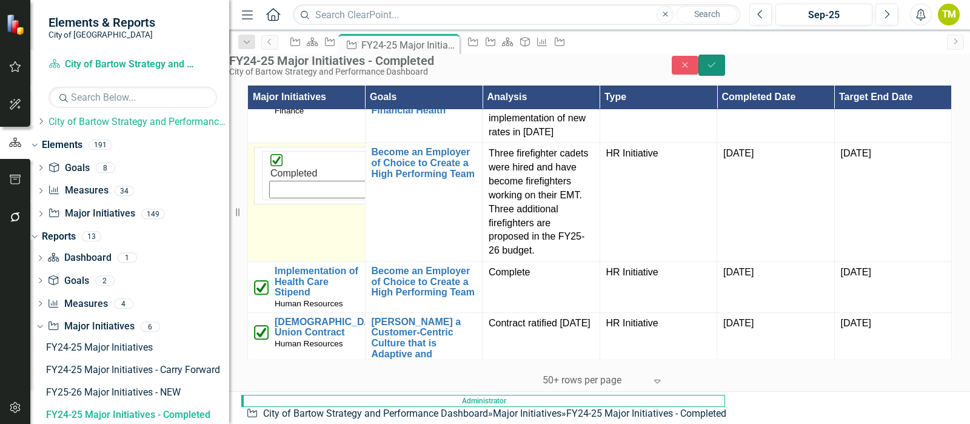
click at [717, 69] on icon "Save" at bounding box center [711, 65] width 11 height 8
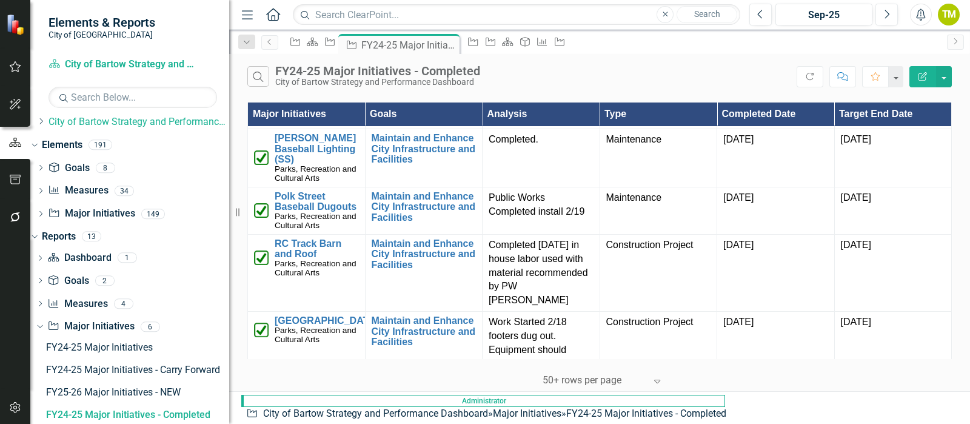
scroll to position [1667, 0]
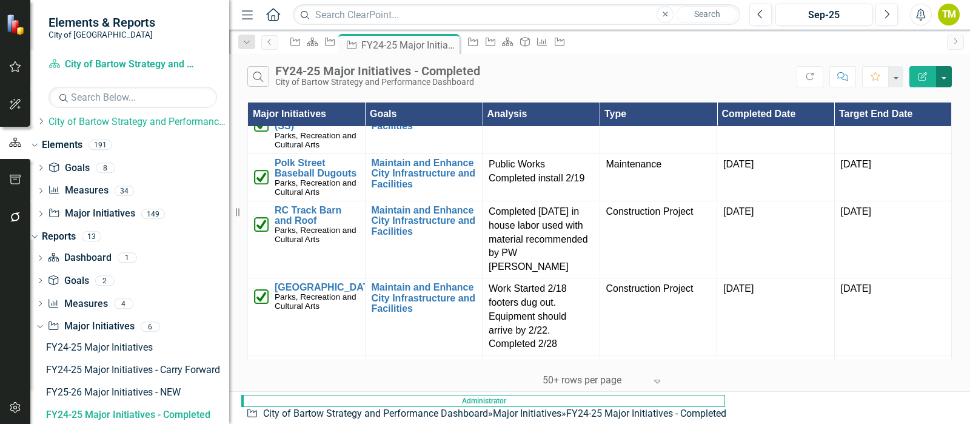
click at [949, 79] on button "button" at bounding box center [944, 76] width 16 height 21
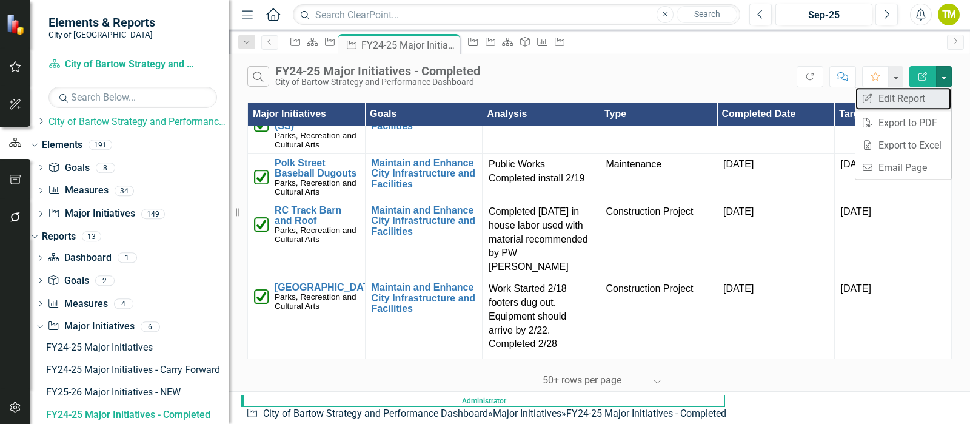
click at [879, 101] on link "Edit Report Edit Report" at bounding box center [903, 98] width 96 height 22
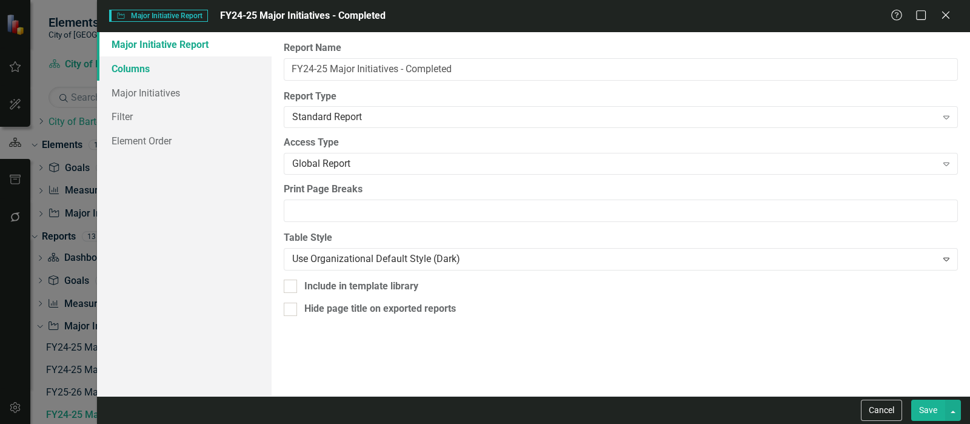
click at [187, 65] on link "Columns" at bounding box center [184, 68] width 175 height 24
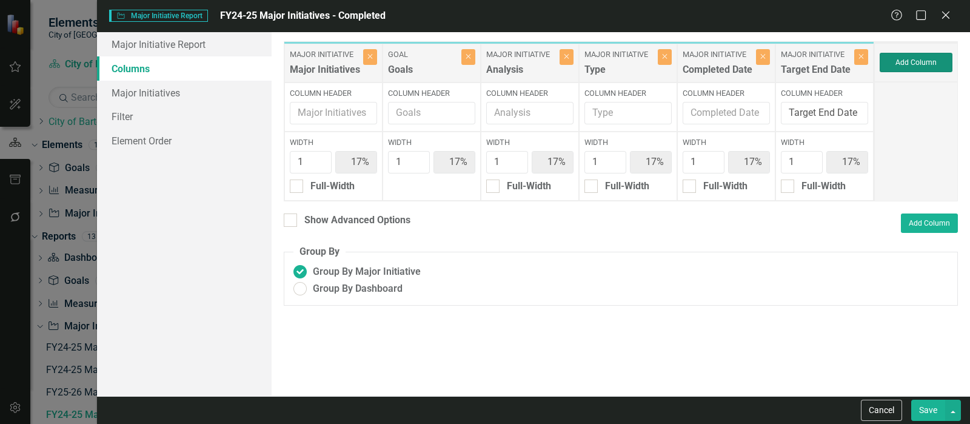
click at [904, 64] on button "Add Column" at bounding box center [916, 62] width 73 height 19
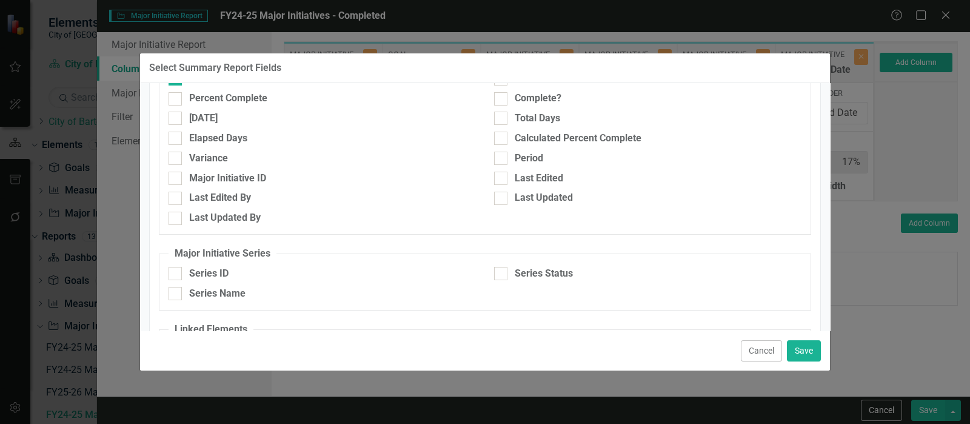
scroll to position [315, 0]
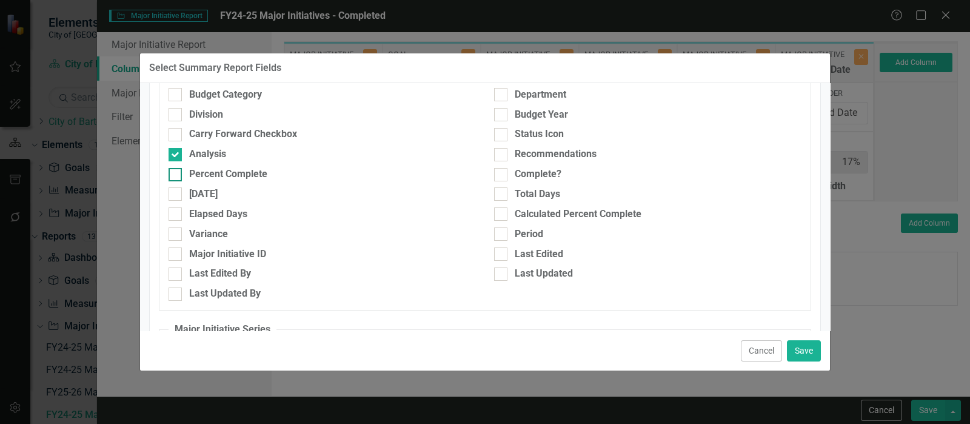
click at [253, 171] on div "Percent Complete" at bounding box center [228, 174] width 78 height 14
click at [176, 171] on input "Percent Complete" at bounding box center [173, 172] width 8 height 8
checkbox input "true"
click at [804, 349] on button "Save" at bounding box center [804, 350] width 34 height 21
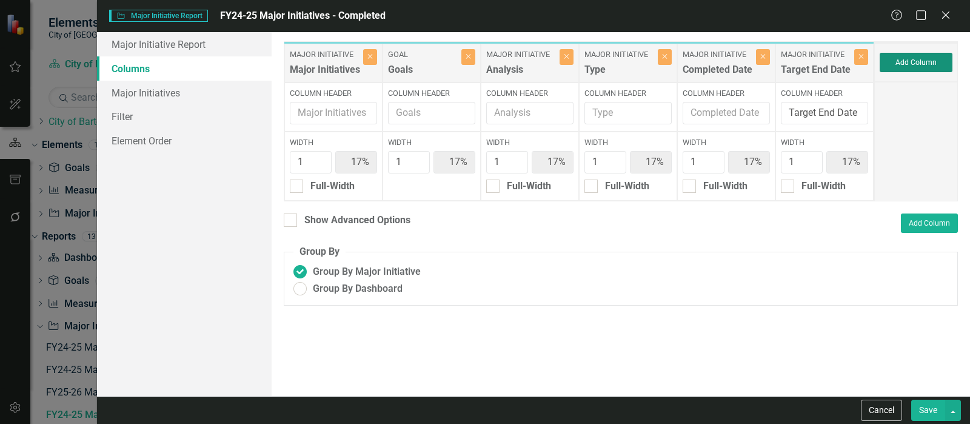
type input "14%"
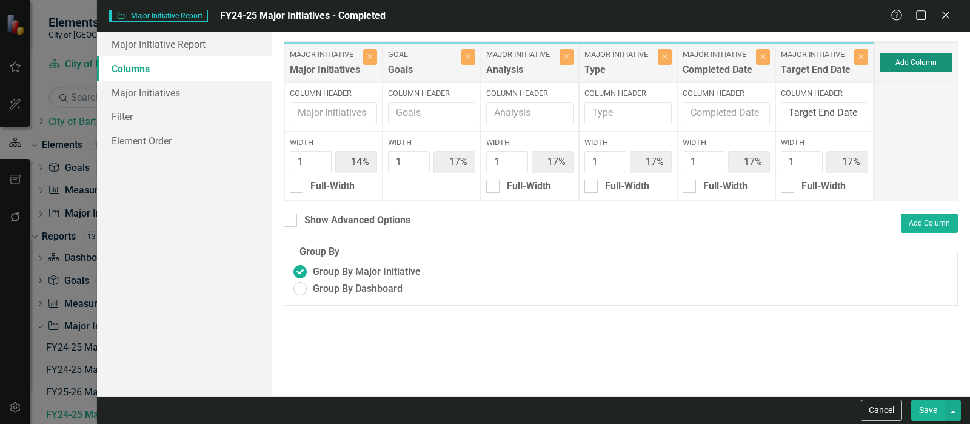
type input "14%"
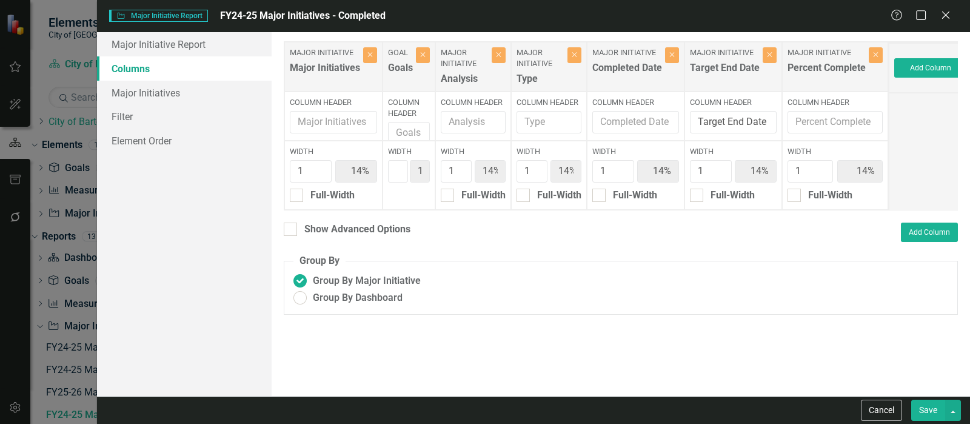
click at [928, 414] on button "Save" at bounding box center [928, 410] width 34 height 21
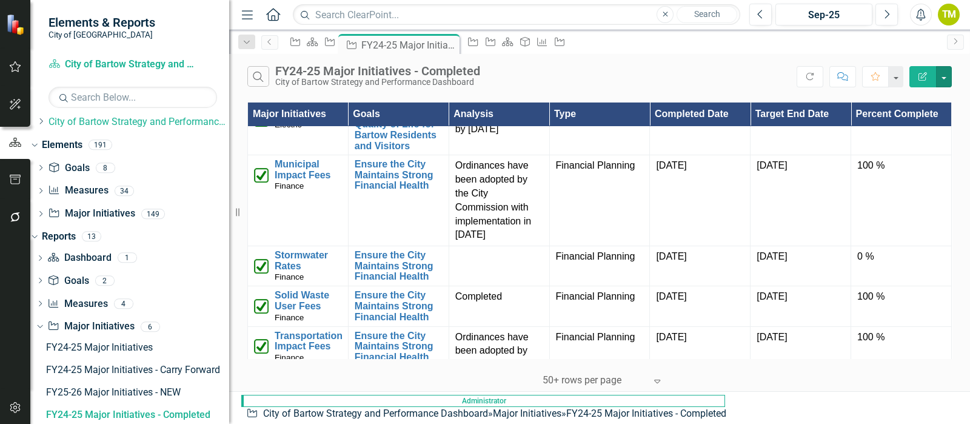
scroll to position [682, 0]
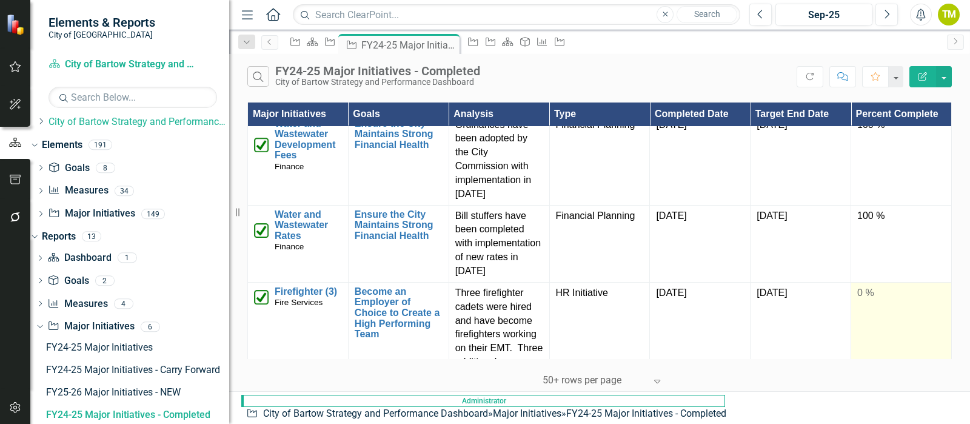
click at [875, 319] on td "0 %" at bounding box center [901, 348] width 101 height 133
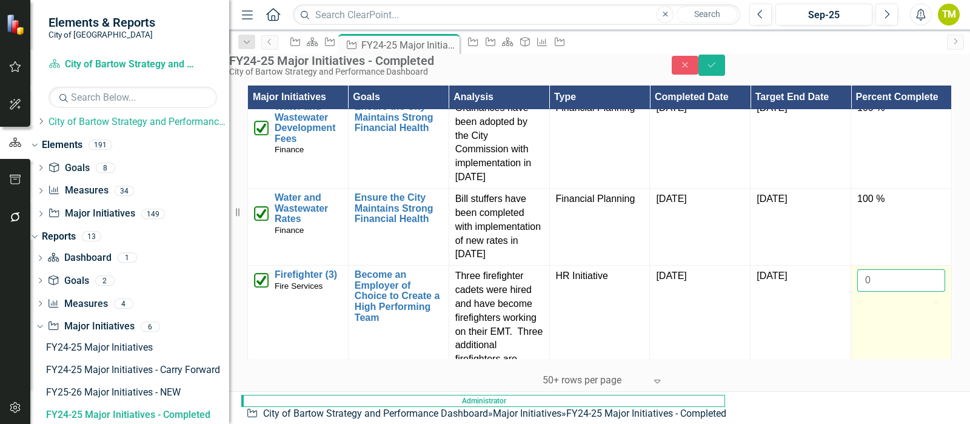
drag, startPoint x: 857, startPoint y: 310, endPoint x: 940, endPoint y: 307, distance: 82.5
click at [940, 307] on td "0" at bounding box center [901, 332] width 101 height 133
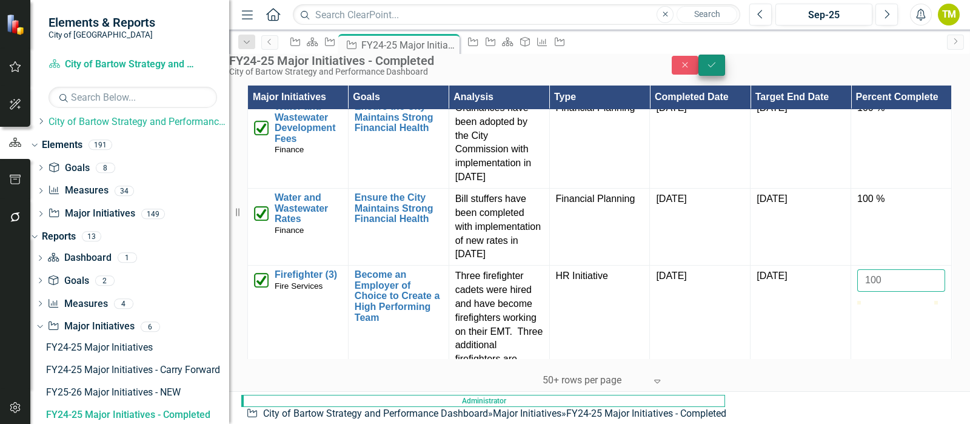
type input "100"
click at [717, 69] on icon "Save" at bounding box center [711, 65] width 11 height 8
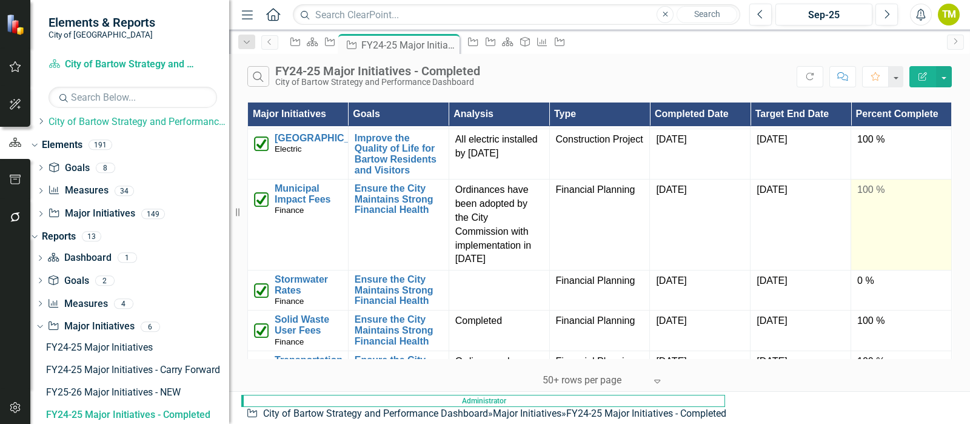
scroll to position [379, 0]
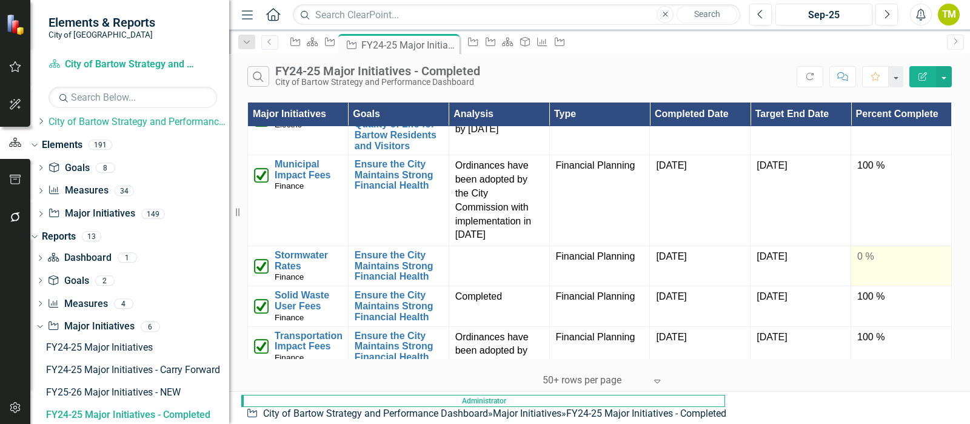
click at [879, 264] on div "0 %" at bounding box center [901, 257] width 88 height 14
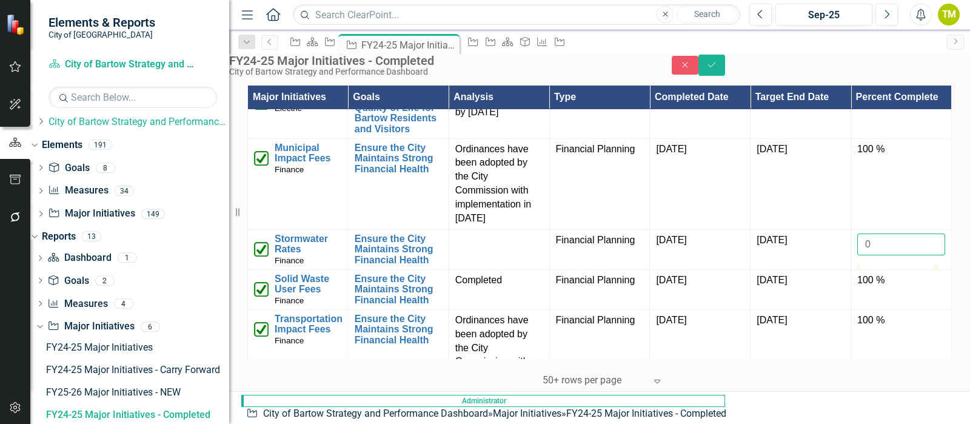
drag, startPoint x: 854, startPoint y: 273, endPoint x: 962, endPoint y: 270, distance: 108.6
click at [962, 270] on div "Major Initiatives Goals Analysis Type Completed Date Target End Date Percent Co…" at bounding box center [599, 236] width 741 height 308
type input "100"
click at [725, 62] on button "Save" at bounding box center [711, 65] width 27 height 21
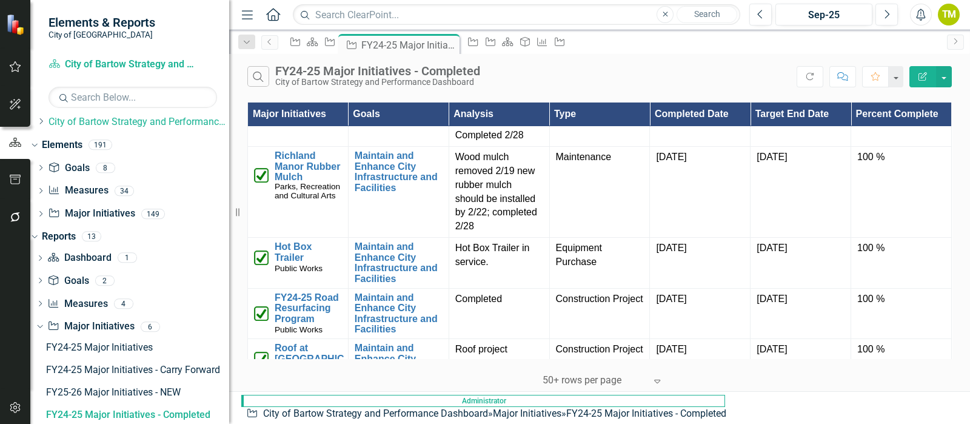
scroll to position [2150, 0]
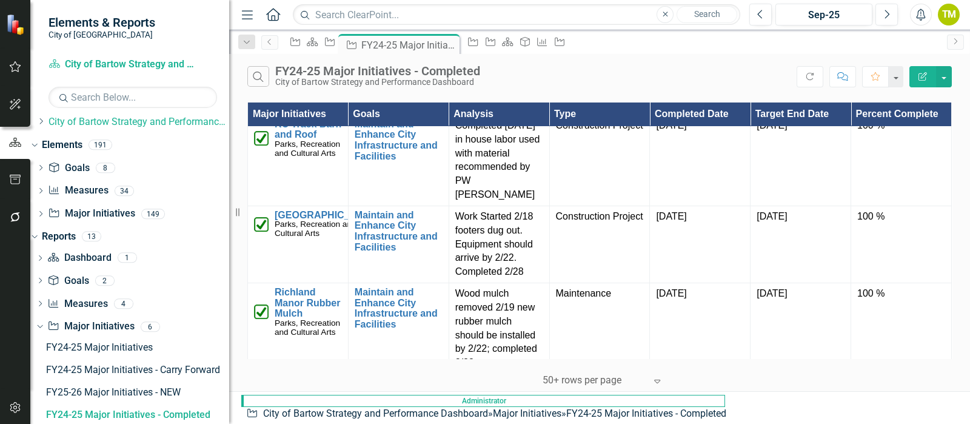
click at [691, 112] on th "Completed Date" at bounding box center [700, 114] width 101 height 24
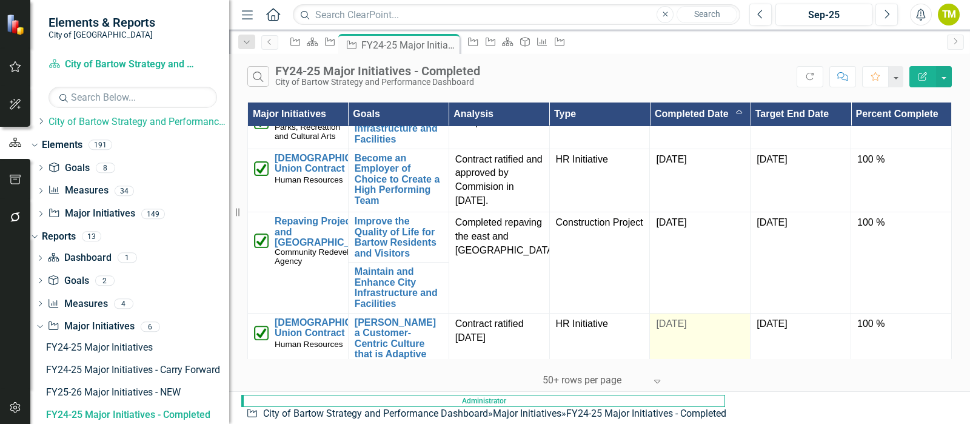
click at [673, 320] on span "[DATE]" at bounding box center [671, 323] width 30 height 10
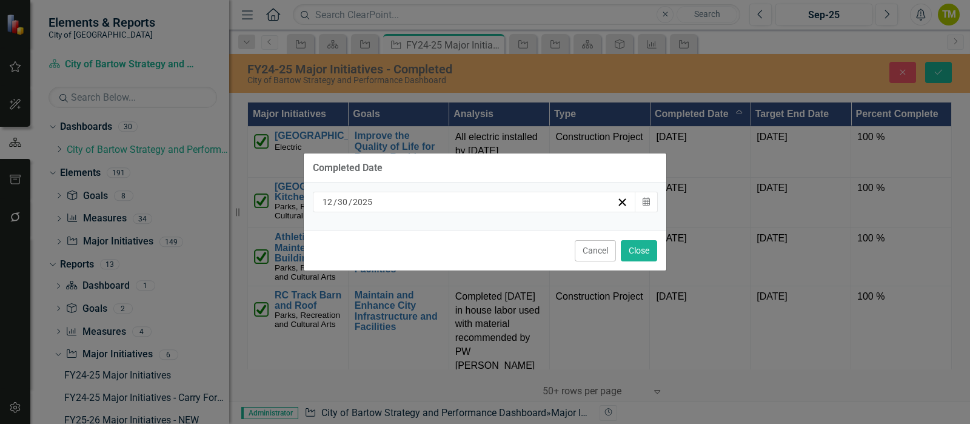
scroll to position [2150, 0]
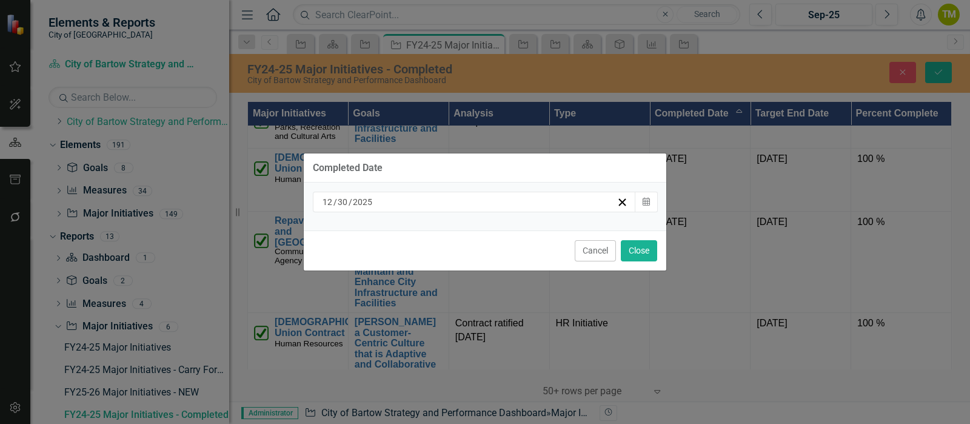
drag, startPoint x: 323, startPoint y: 201, endPoint x: 346, endPoint y: 201, distance: 23.0
click at [346, 201] on div "[DATE]" at bounding box center [469, 202] width 296 height 12
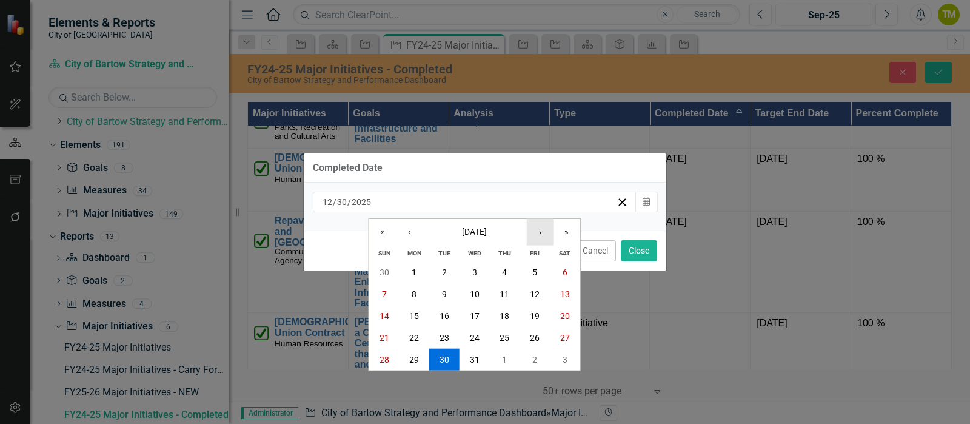
click at [539, 229] on button "›" at bounding box center [540, 231] width 27 height 27
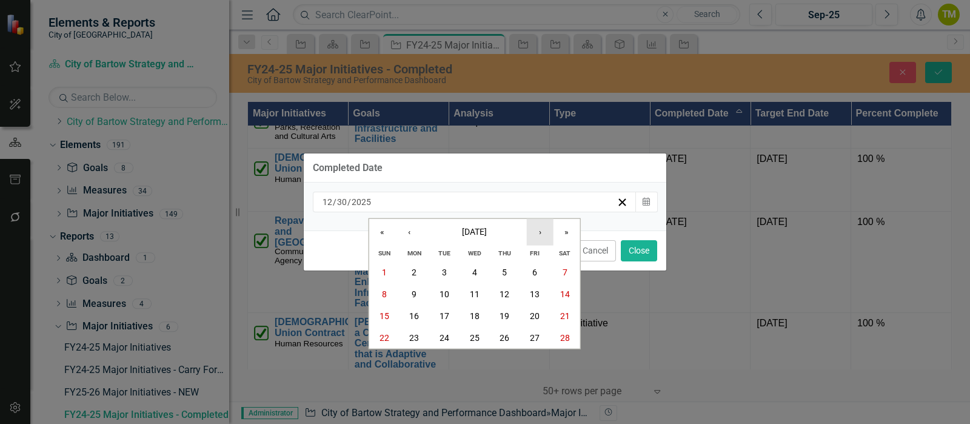
click at [539, 229] on button "›" at bounding box center [540, 231] width 27 height 27
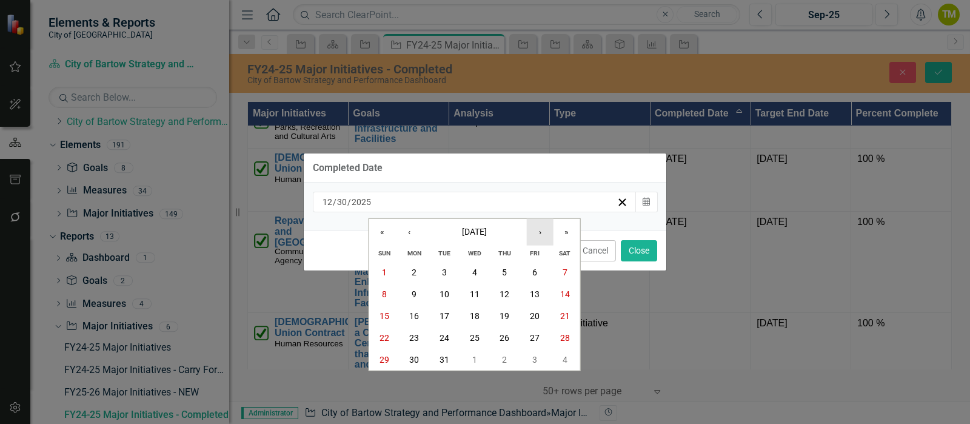
click at [539, 229] on button "›" at bounding box center [540, 231] width 27 height 27
click at [476, 274] on abbr "1" at bounding box center [474, 272] width 5 height 10
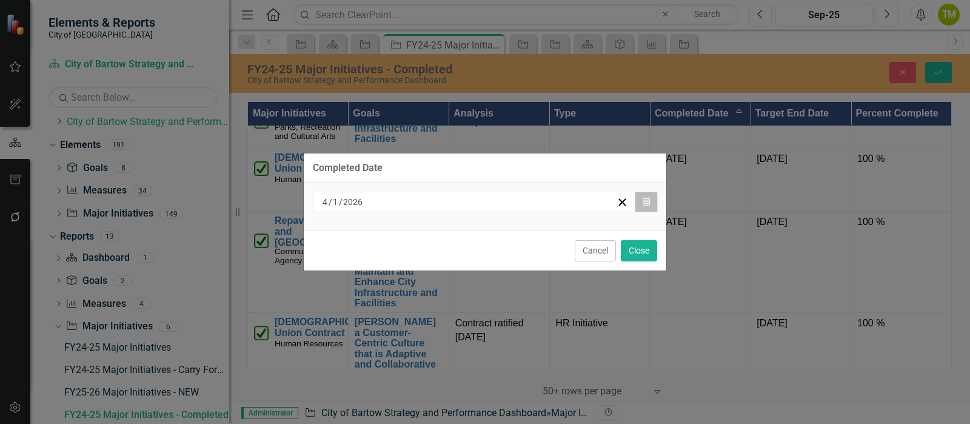
click at [651, 201] on button "Calendar" at bounding box center [646, 202] width 23 height 21
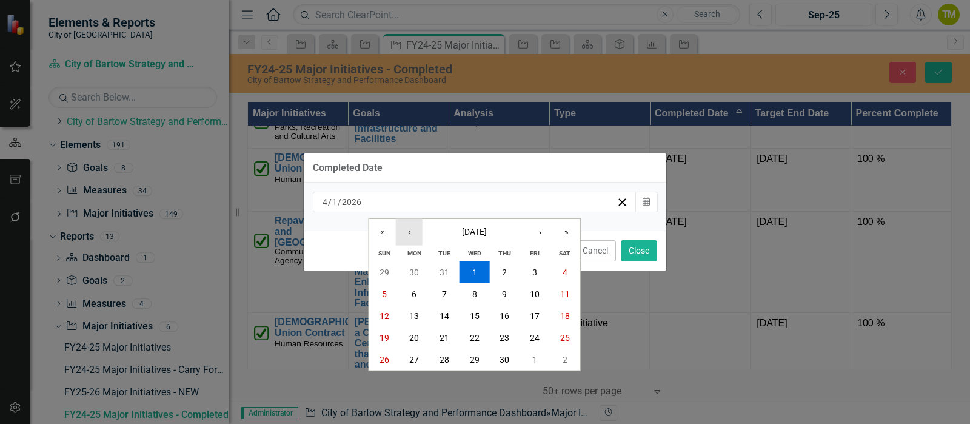
click at [404, 236] on button "‹" at bounding box center [409, 231] width 27 height 27
click at [406, 235] on button "‹" at bounding box center [409, 231] width 27 height 27
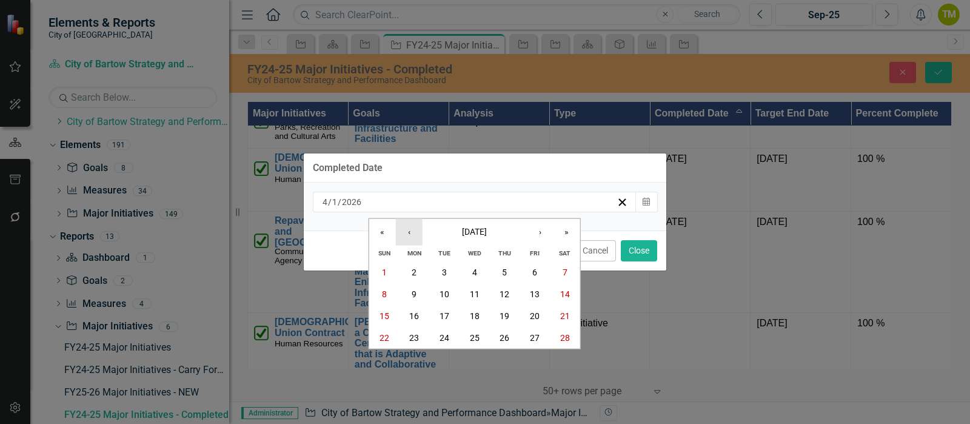
click at [406, 235] on button "‹" at bounding box center [409, 231] width 27 height 27
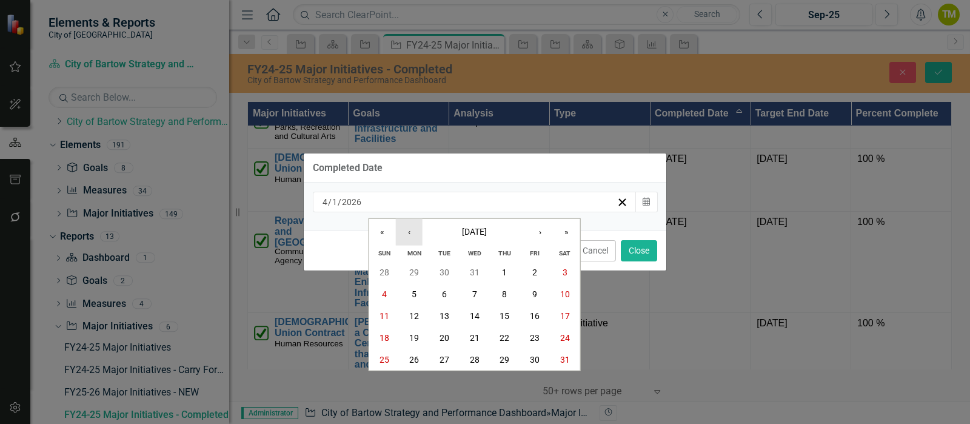
click at [406, 235] on button "‹" at bounding box center [409, 231] width 27 height 27
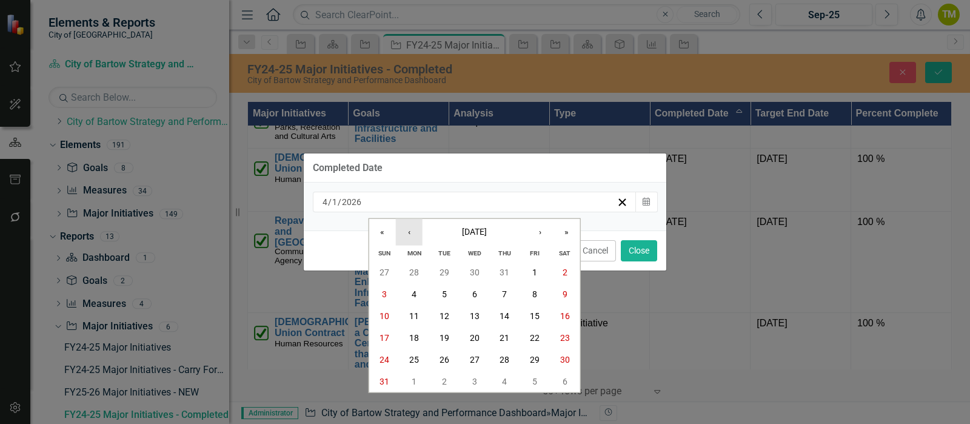
click at [406, 235] on button "‹" at bounding box center [409, 231] width 27 height 27
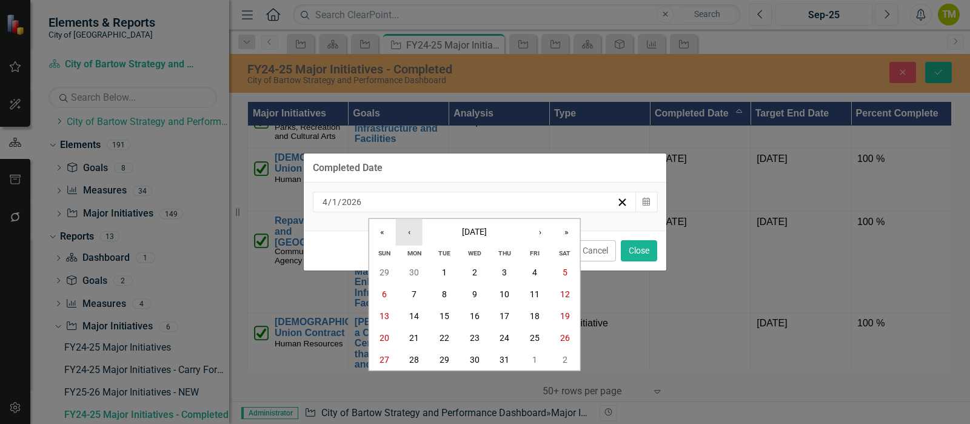
click at [406, 235] on button "‹" at bounding box center [409, 231] width 27 height 27
click at [440, 265] on button "1" at bounding box center [444, 272] width 30 height 22
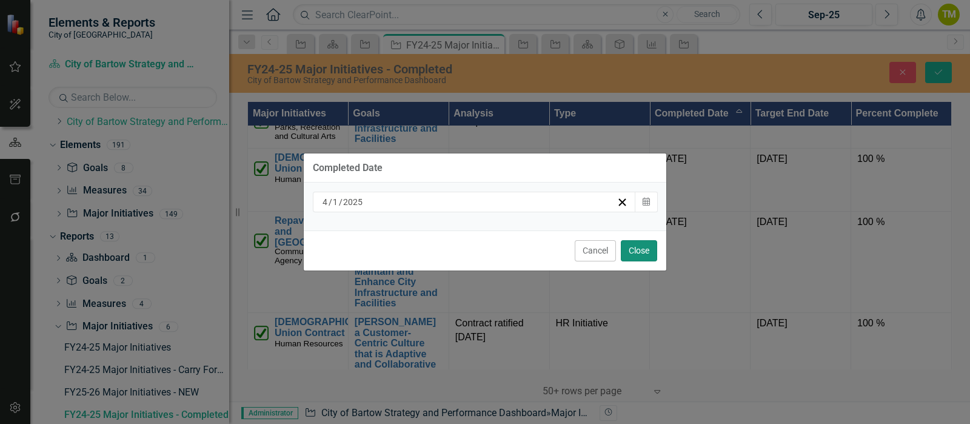
click at [640, 253] on button "Close" at bounding box center [639, 250] width 36 height 21
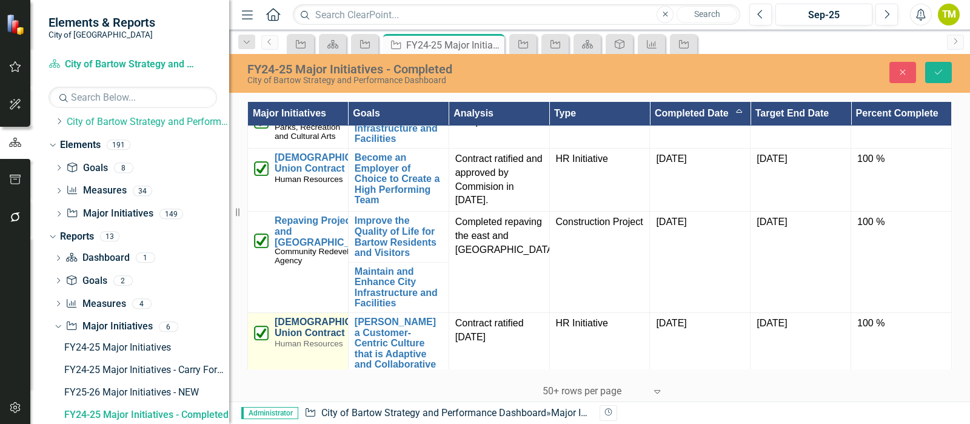
click at [304, 323] on link "[DEMOGRAPHIC_DATA] Union Contract" at bounding box center [330, 326] width 111 height 21
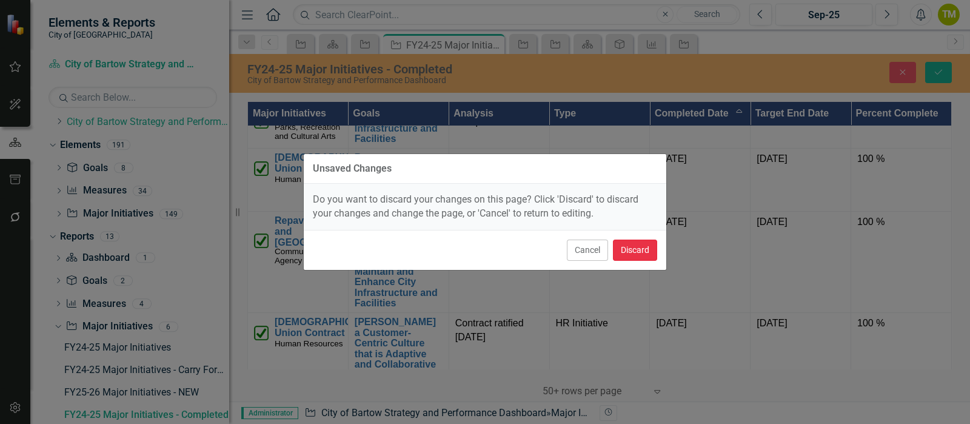
click at [627, 253] on button "Discard" at bounding box center [635, 249] width 44 height 21
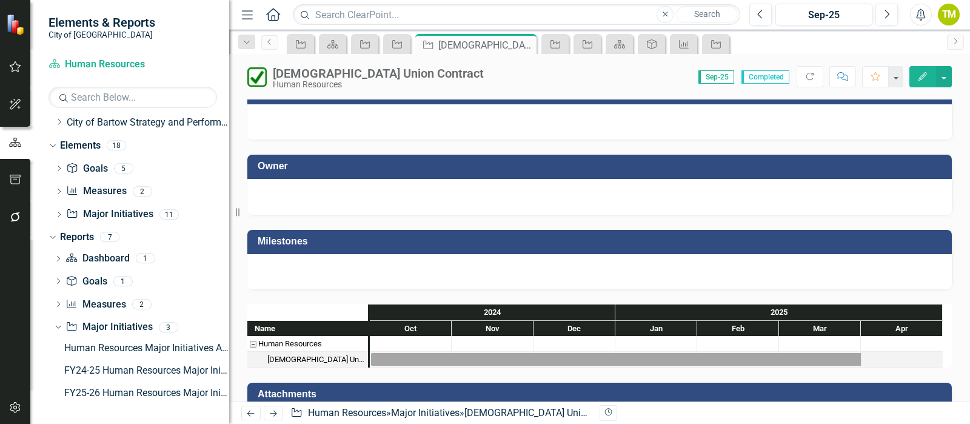
scroll to position [846, 0]
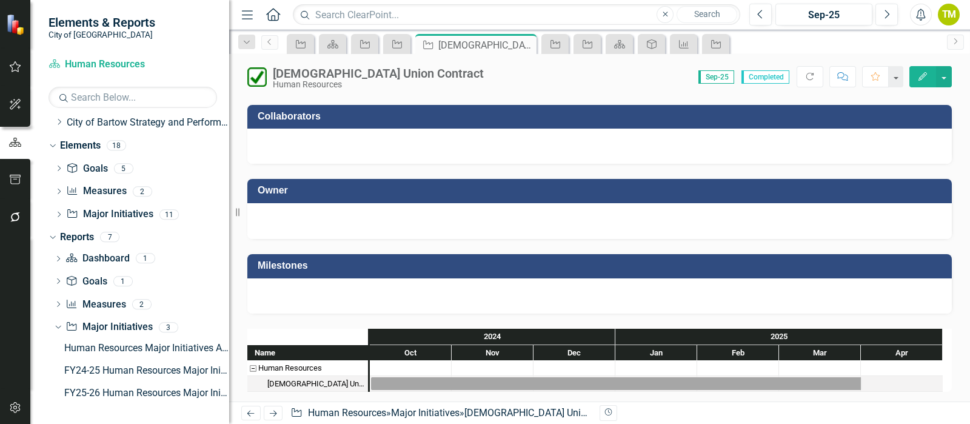
click at [921, 80] on button "Edit" at bounding box center [922, 76] width 27 height 21
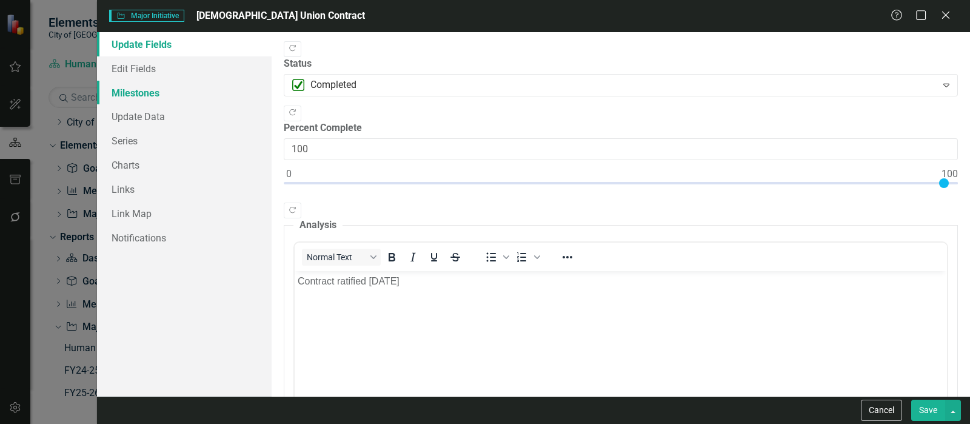
scroll to position [0, 0]
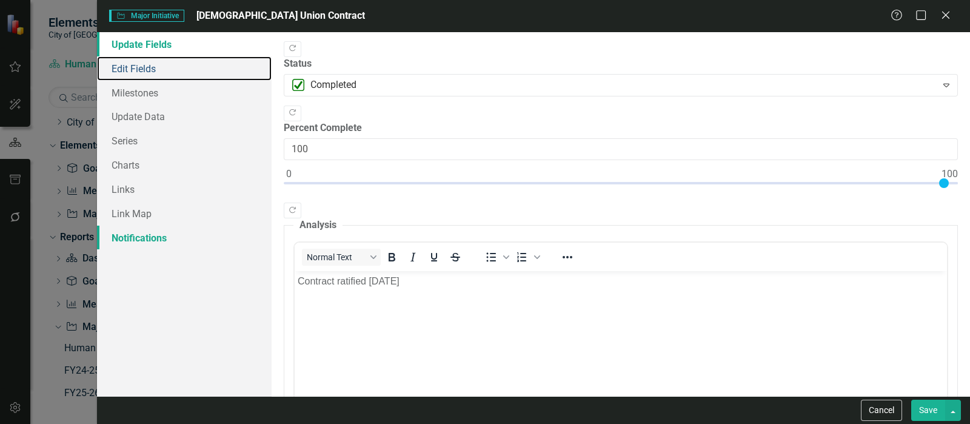
drag, startPoint x: 119, startPoint y: 71, endPoint x: 247, endPoint y: 240, distance: 212.1
click at [119, 70] on link "Edit Fields" at bounding box center [184, 68] width 175 height 24
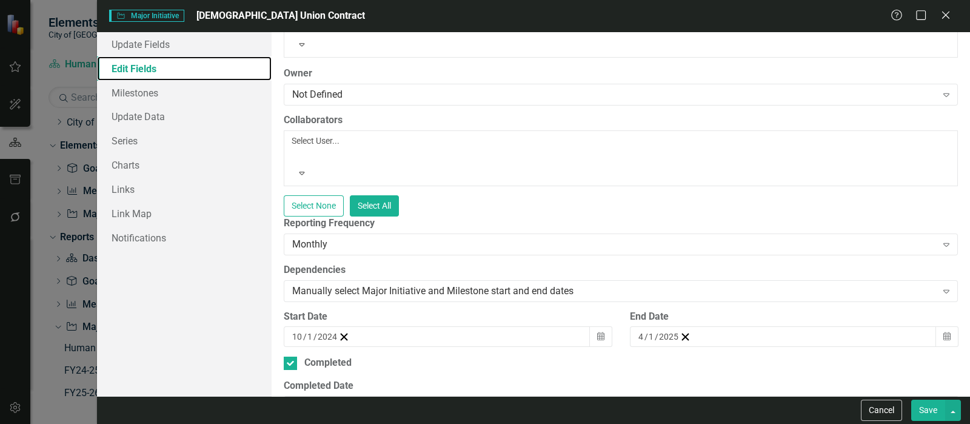
scroll to position [227, 0]
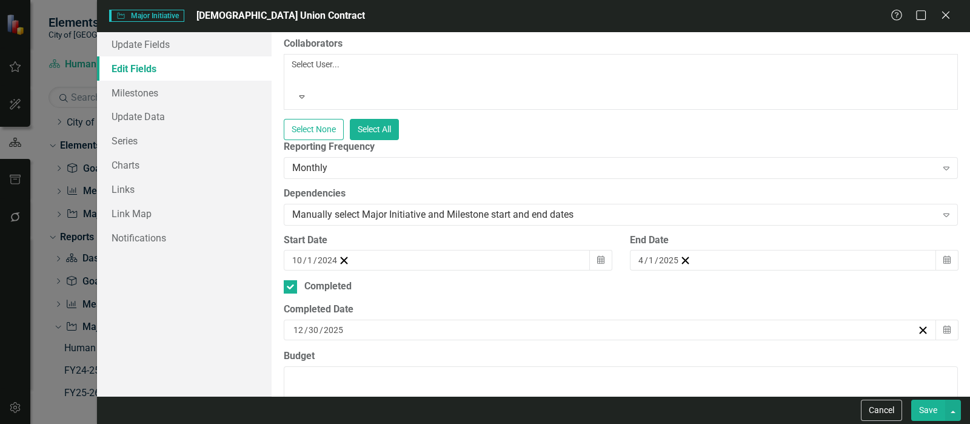
click at [374, 324] on div "[DATE]" at bounding box center [605, 330] width 626 height 12
click at [338, 340] on button "‹" at bounding box center [325, 353] width 27 height 27
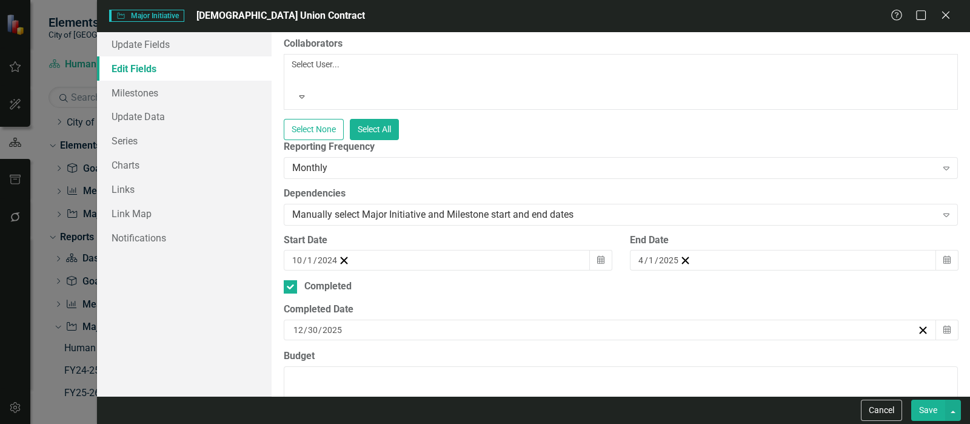
click at [338, 340] on button "‹" at bounding box center [325, 353] width 27 height 27
drag, startPoint x: 569, startPoint y: 147, endPoint x: 718, endPoint y: 307, distance: 219.2
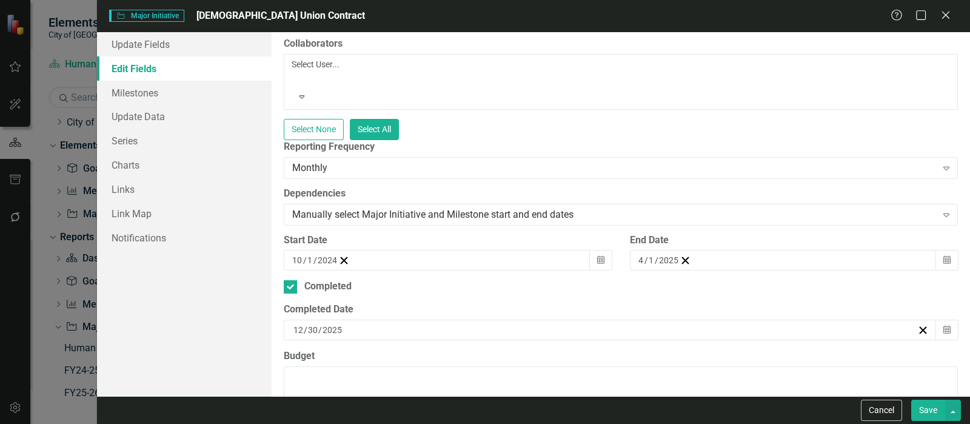
click at [375, 383] on button "1" at bounding box center [360, 394] width 30 height 22
click at [921, 404] on button "Save" at bounding box center [928, 410] width 34 height 21
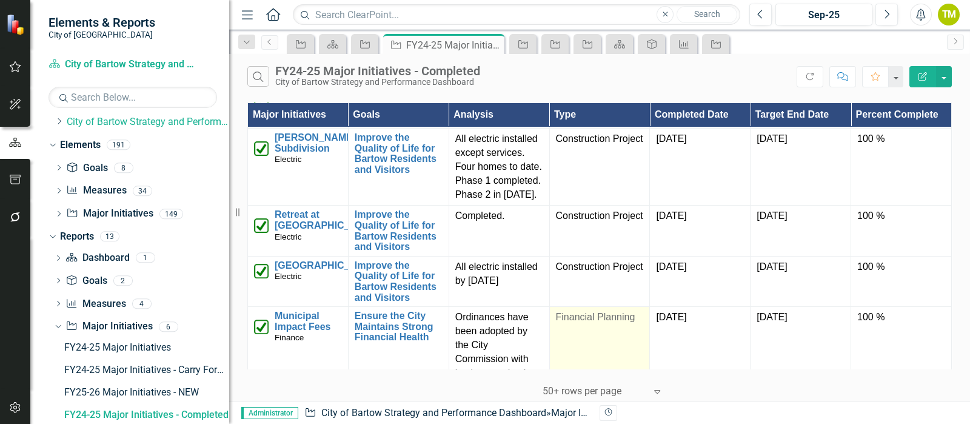
scroll to position [303, 0]
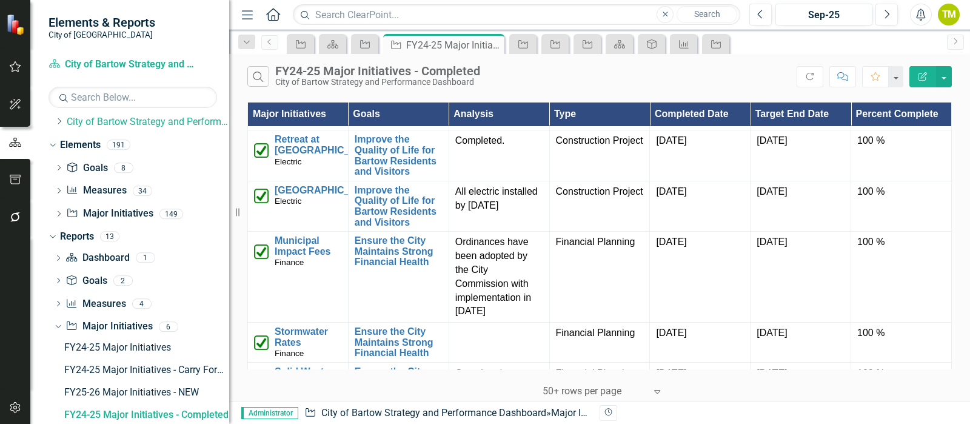
click at [727, 114] on th "Completed Date" at bounding box center [700, 114] width 101 height 24
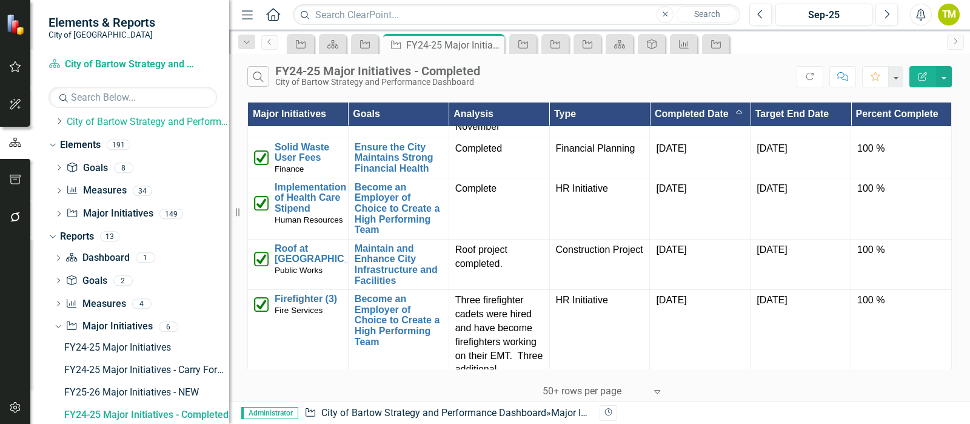
click at [732, 110] on th "Completed Date Sort Ascending" at bounding box center [700, 114] width 101 height 24
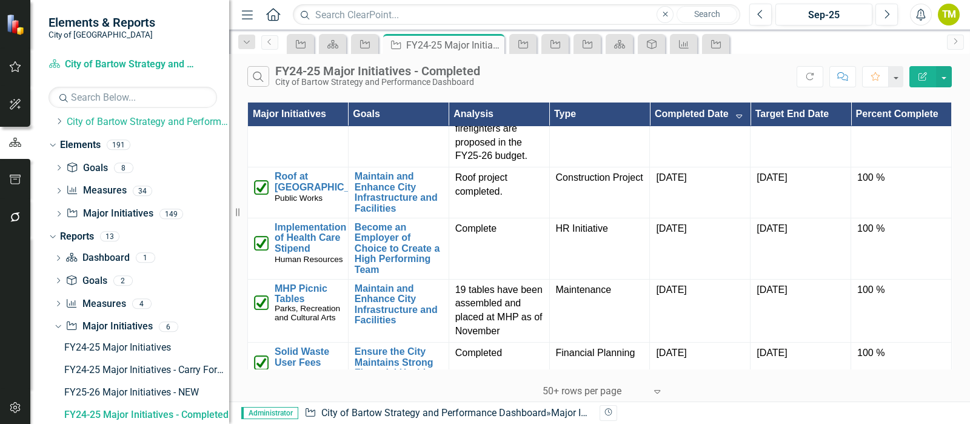
scroll to position [2045, 0]
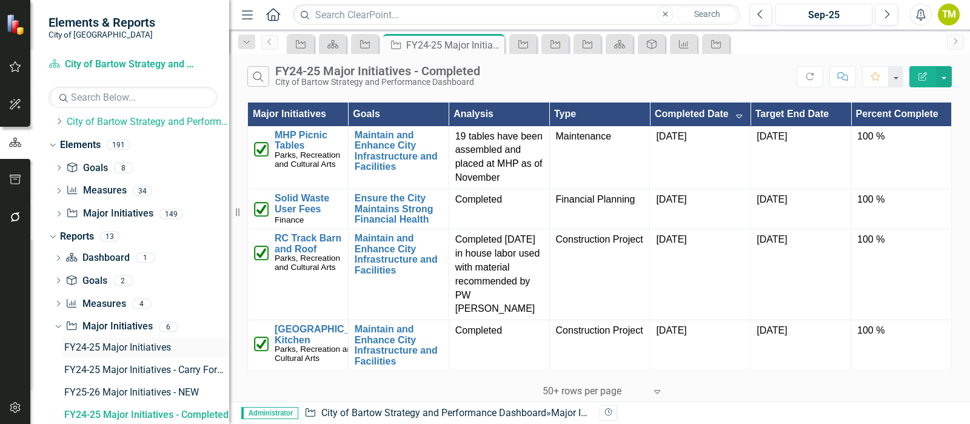
click at [87, 347] on div "FY24-25 Major Initiatives" at bounding box center [146, 347] width 165 height 11
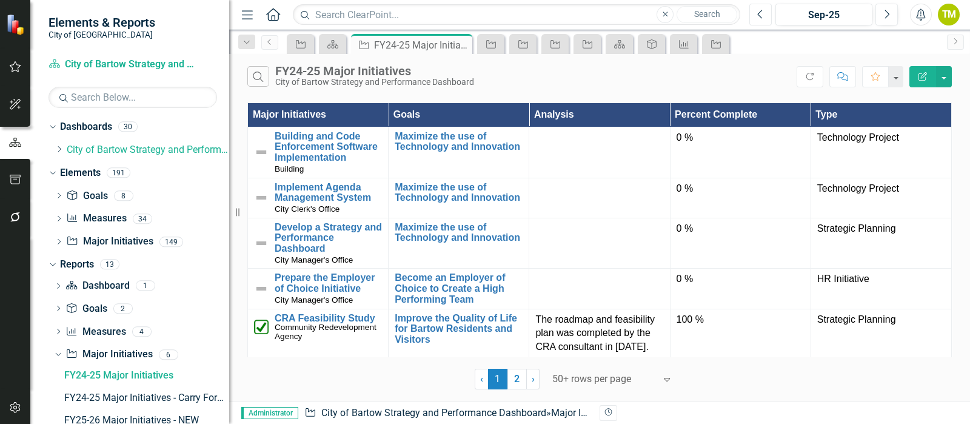
click at [759, 15] on icon "button" at bounding box center [760, 14] width 5 height 8
